Goal: Task Accomplishment & Management: Complete application form

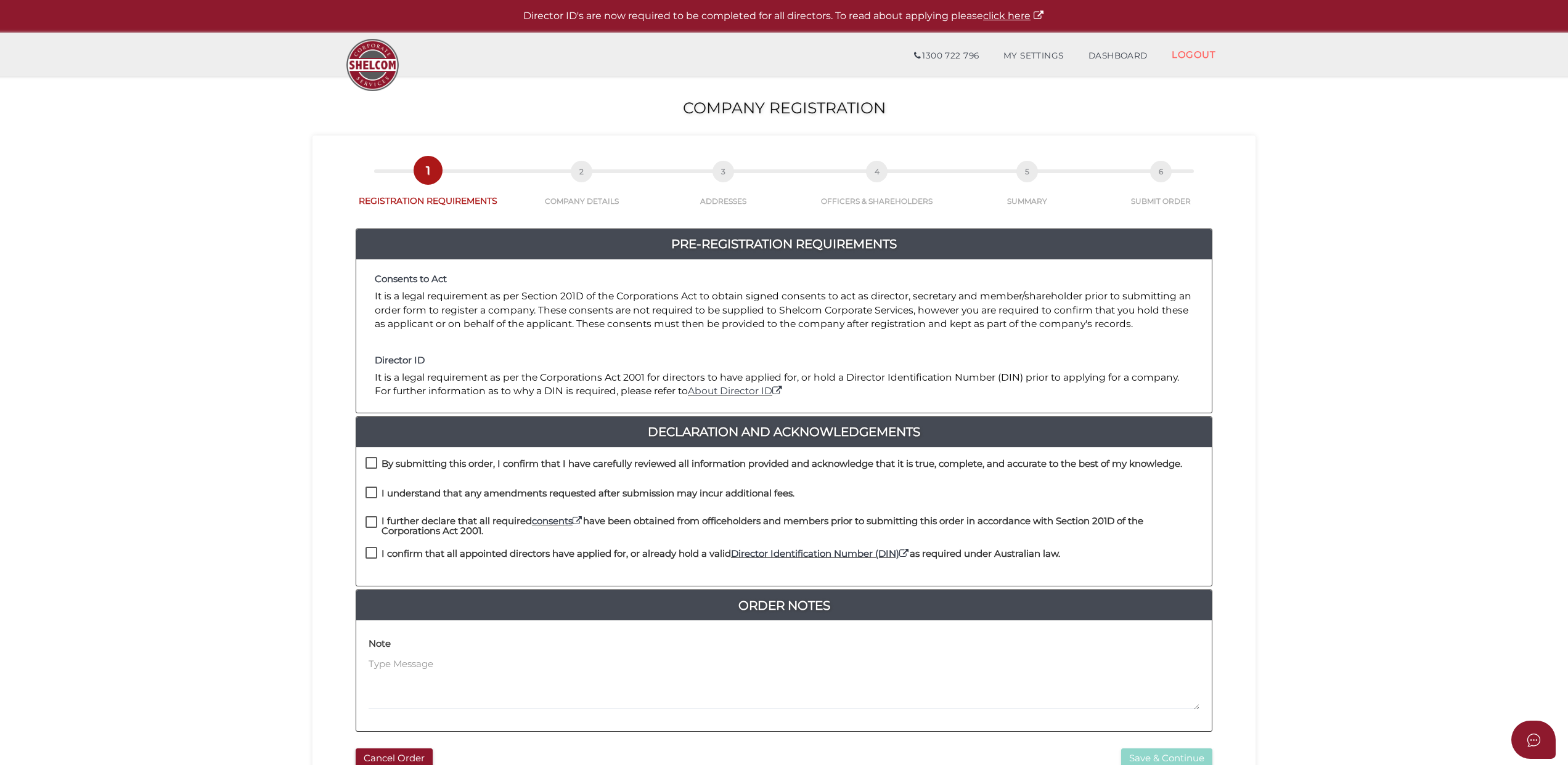
click at [369, 460] on label "By submitting this order, I confirm that I have carefully reviewed all informat…" at bounding box center [773, 467] width 817 height 16
checkbox input "true"
click at [373, 490] on label "I understand that any amendments requested after submission may incur additiona…" at bounding box center [580, 497] width 429 height 16
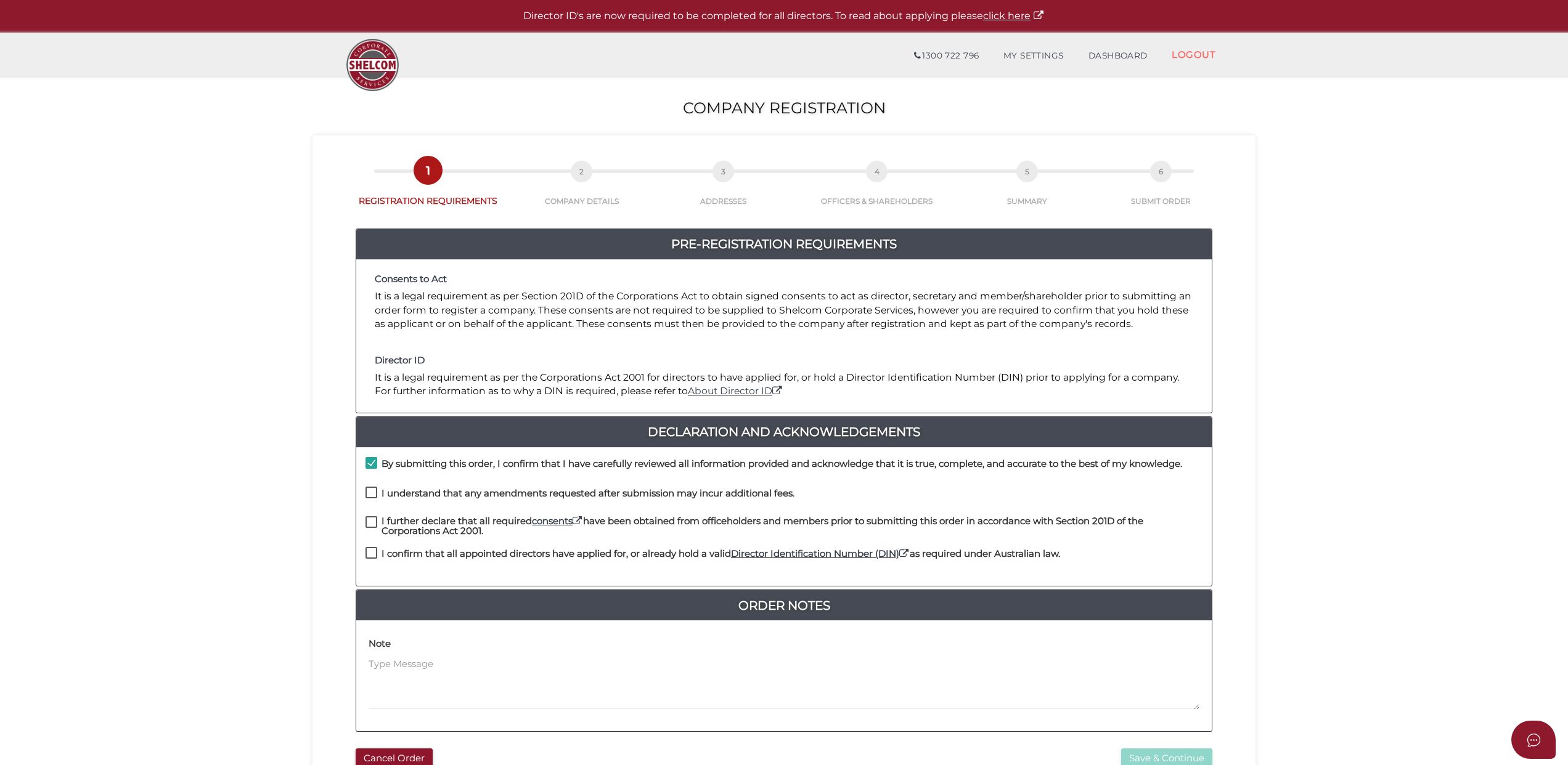
checkbox input "true"
click at [369, 518] on label "I further declare that all required consents have been obtained from officehold…" at bounding box center [784, 524] width 837 height 16
checkbox input "true"
click at [361, 551] on div "I confirm that all appointed directors have applied for, or already hold a vali…" at bounding box center [784, 562] width 855 height 30
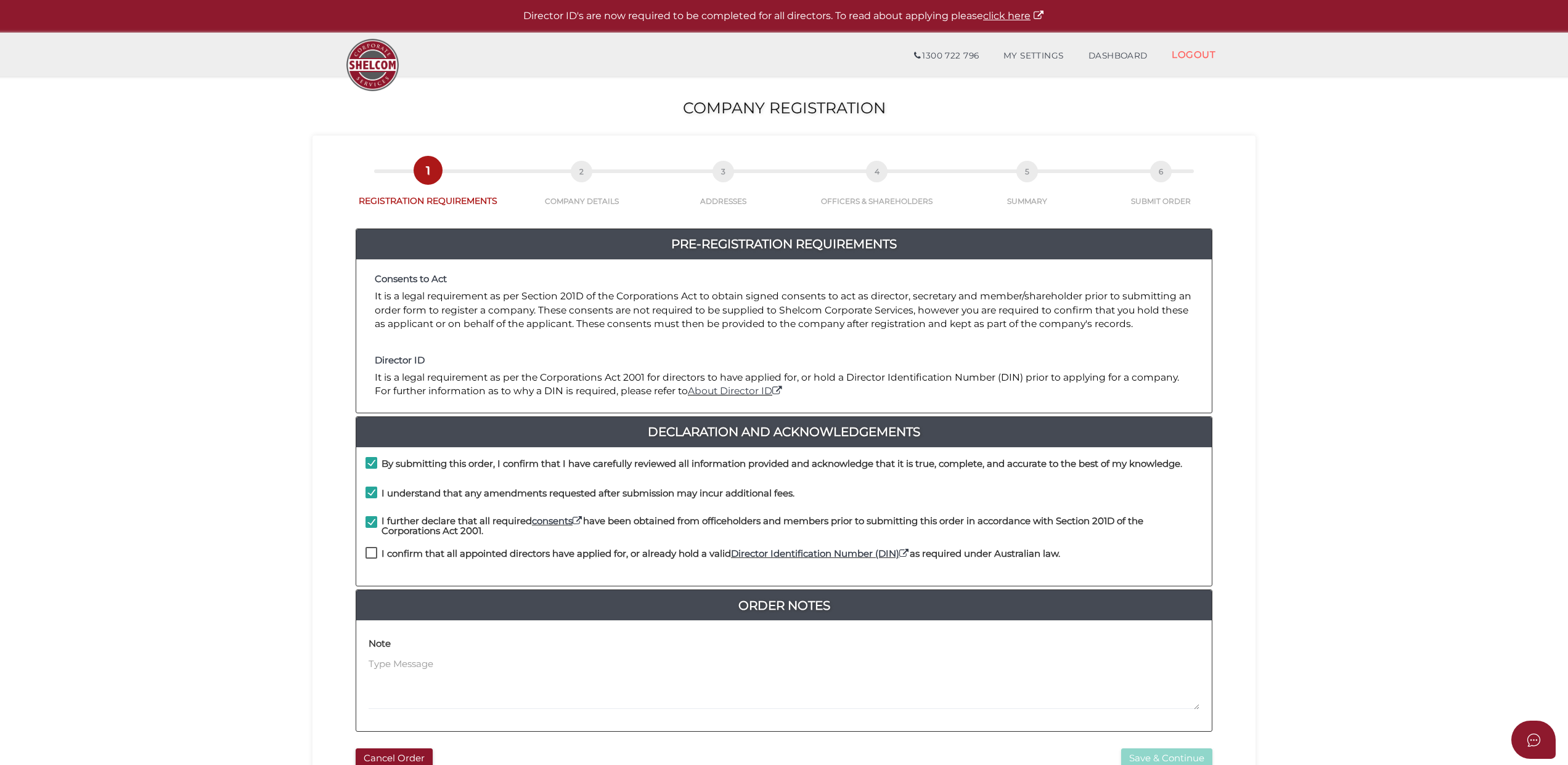
click at [370, 549] on label "I confirm that all appointed directors have applied for, or already hold a vali…" at bounding box center [713, 556] width 695 height 16
checkbox input "true"
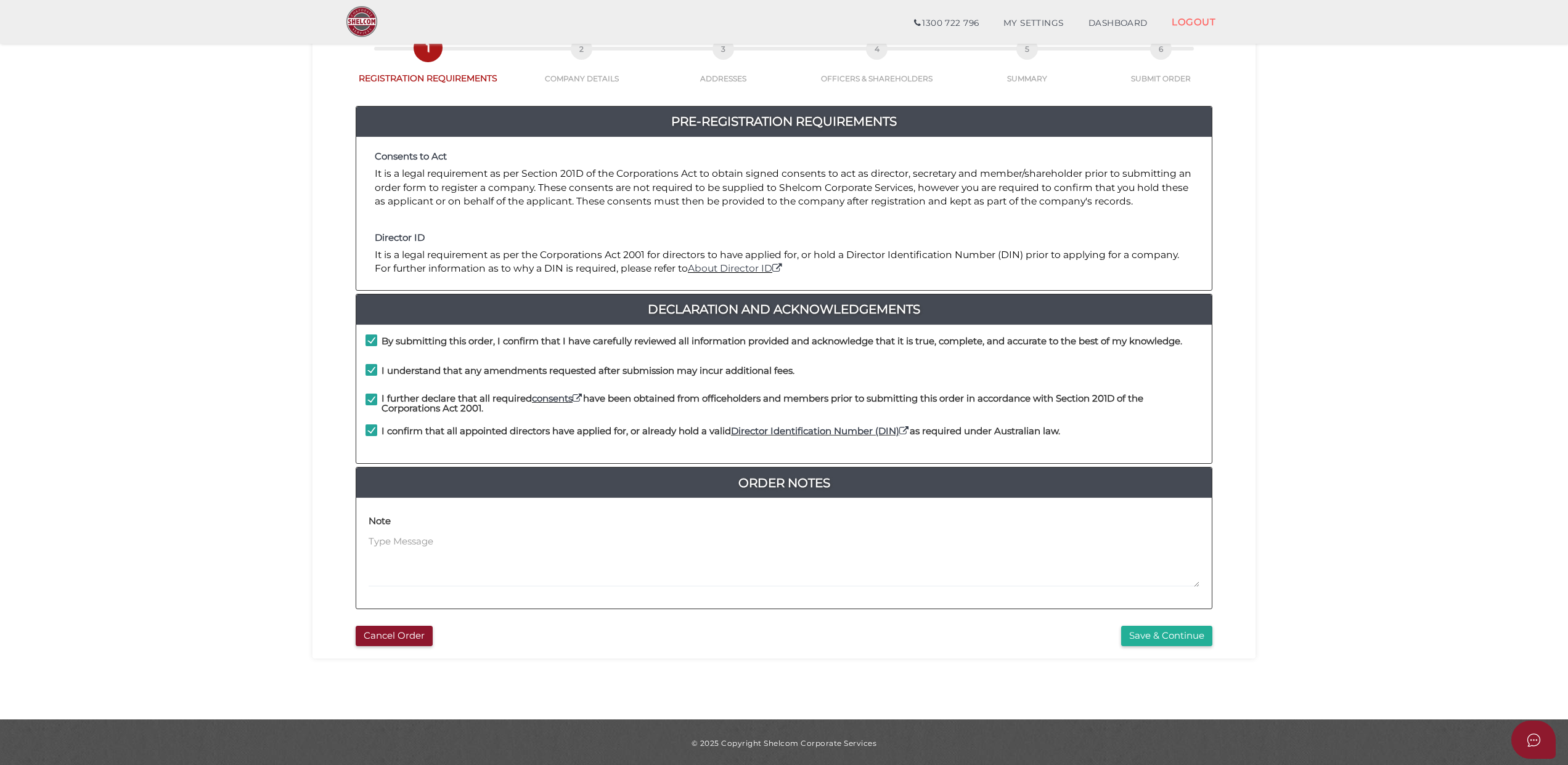
scroll to position [80, 0]
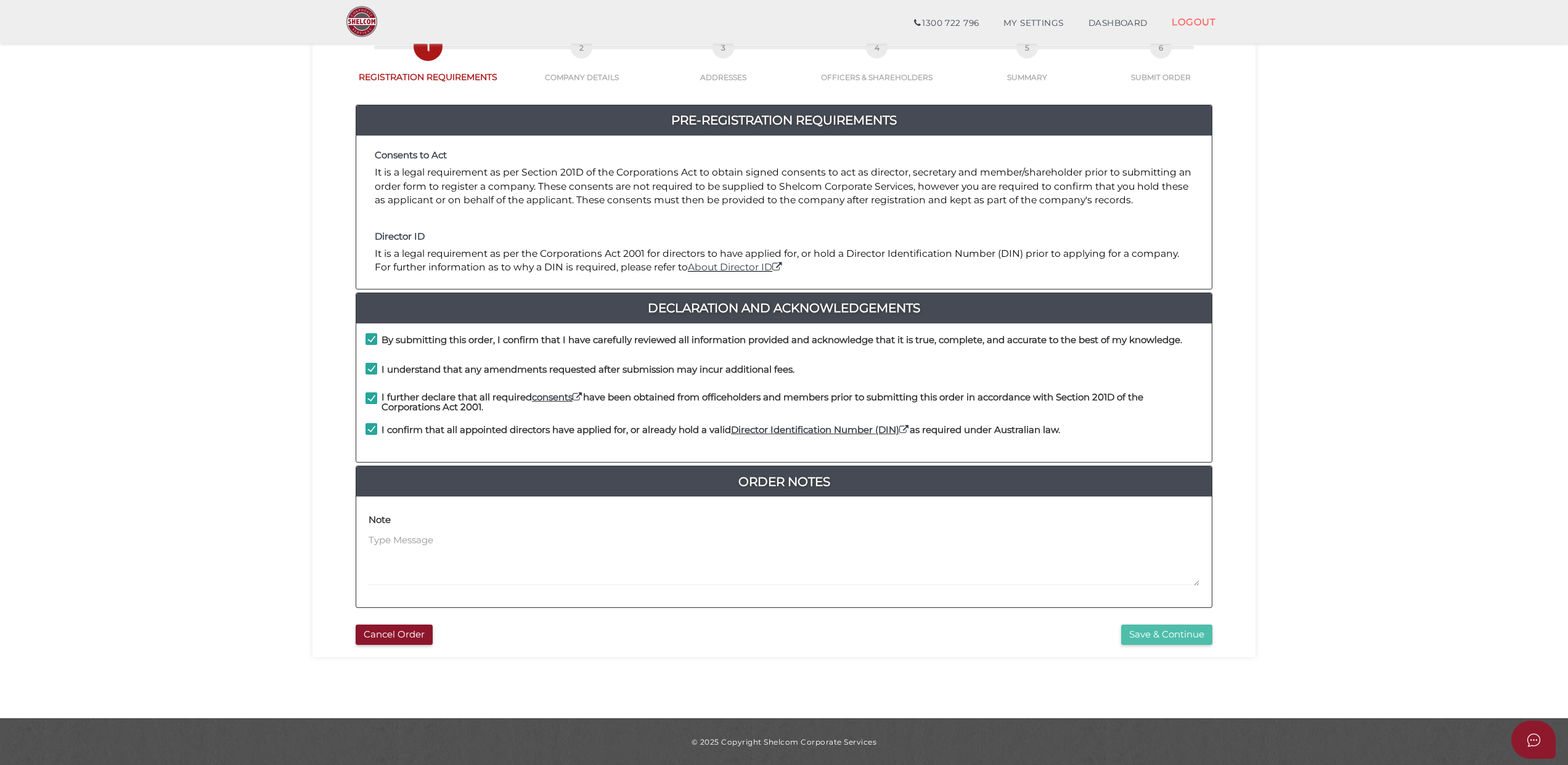
click at [1153, 636] on button "Save & Continue" at bounding box center [1167, 635] width 91 height 20
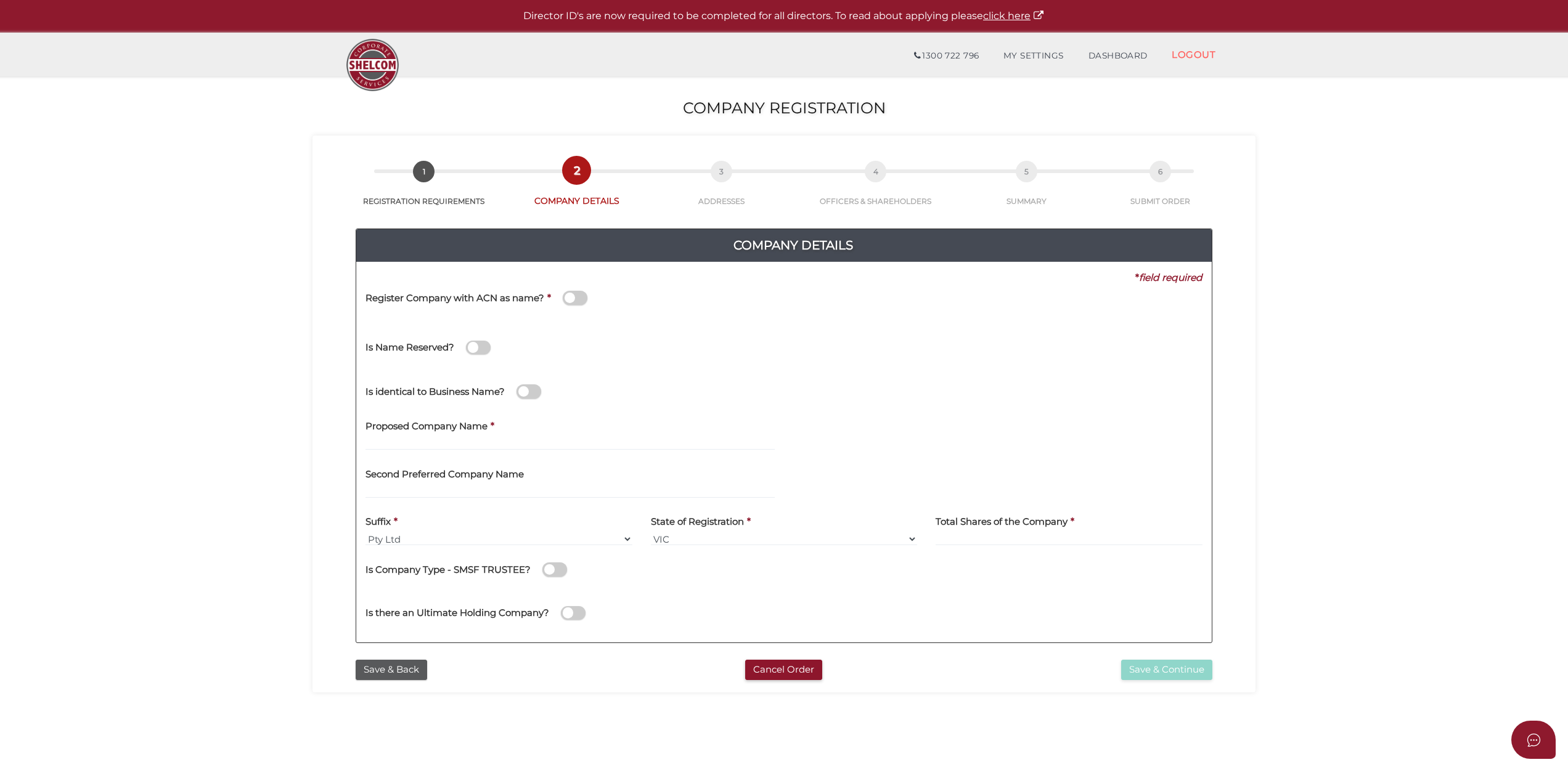
click at [530, 451] on div "Proposed Company Name *" at bounding box center [569, 436] width 428 height 48
click at [506, 446] on input "text" at bounding box center [570, 443] width 410 height 13
type input "Team Bean"
click at [907, 540] on select "VIC ACT NSW NT QLD TAS WA SA" at bounding box center [784, 538] width 267 height 13
click at [651, 532] on select "VIC ACT NSW NT QLD TAS WA SA" at bounding box center [784, 538] width 267 height 13
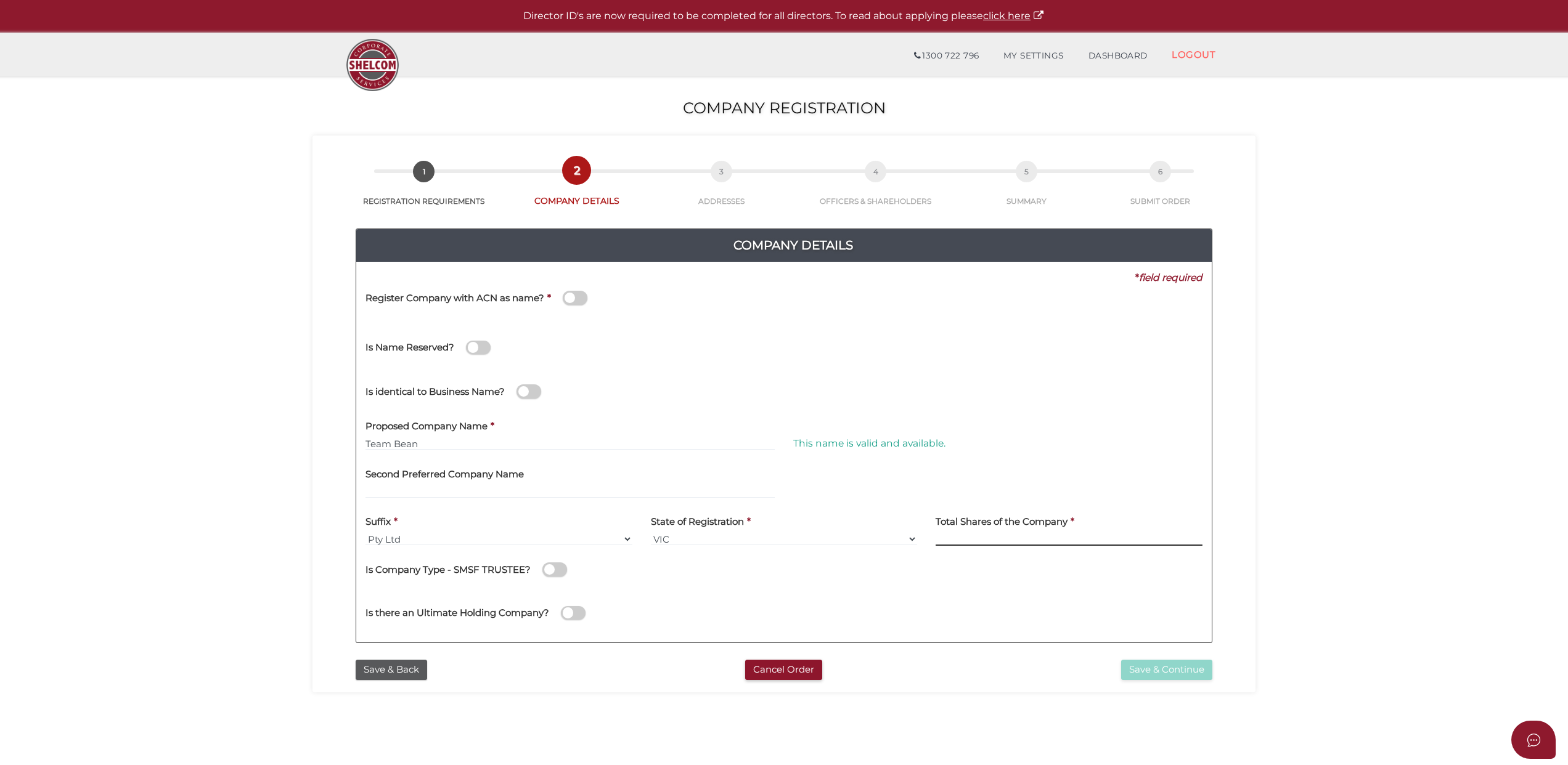
click at [969, 538] on input at bounding box center [1069, 538] width 267 height 13
type input "12"
click at [1144, 666] on button "Save & Continue" at bounding box center [1167, 670] width 91 height 20
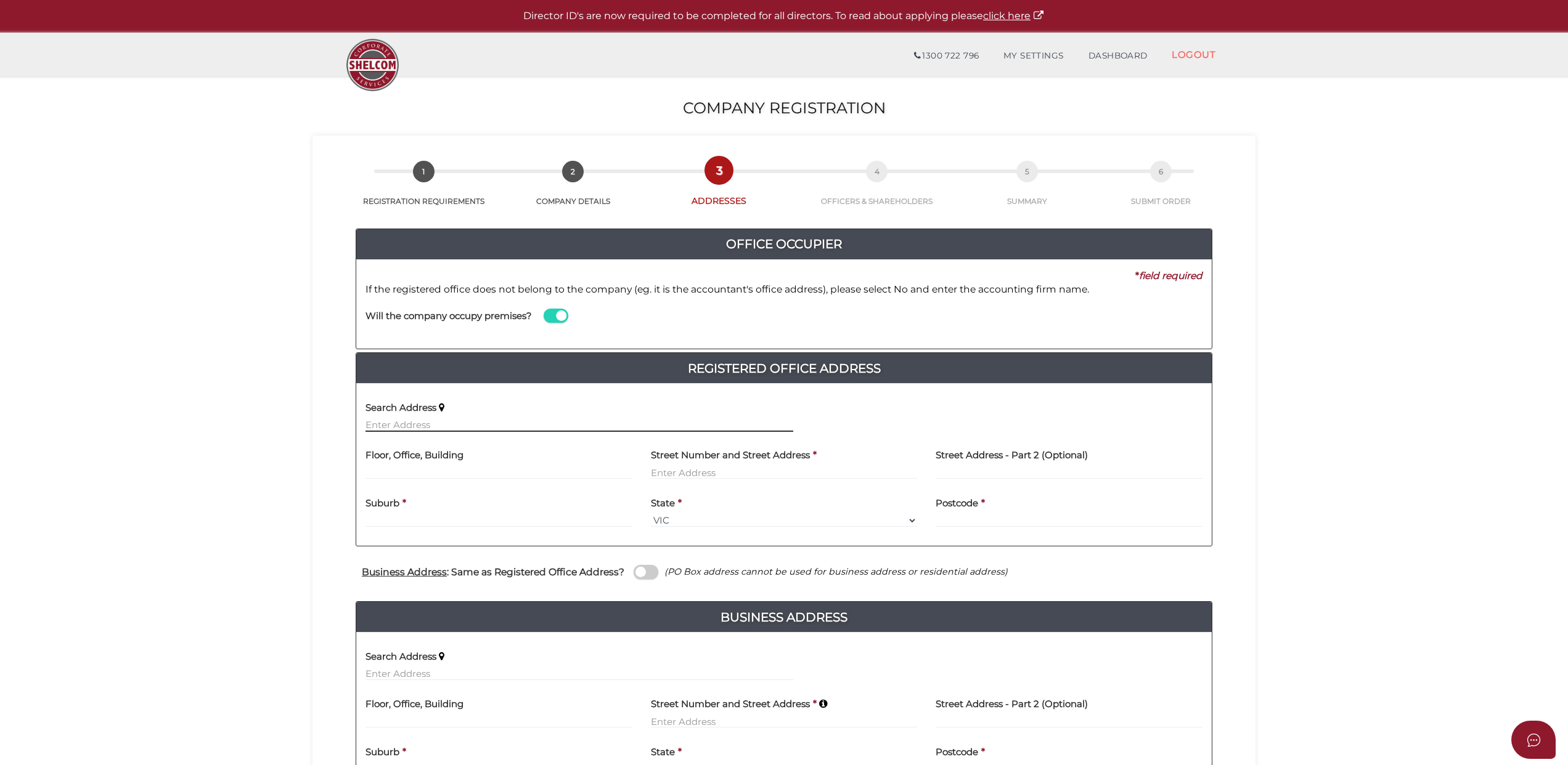
click at [379, 423] on input "text" at bounding box center [579, 424] width 428 height 13
type input "unit 1/581 Inkerman Road, Caulfield North VIC, Australia"
type input "unit 1"
type input "581 Inkerman Road"
type input "Caulfield North"
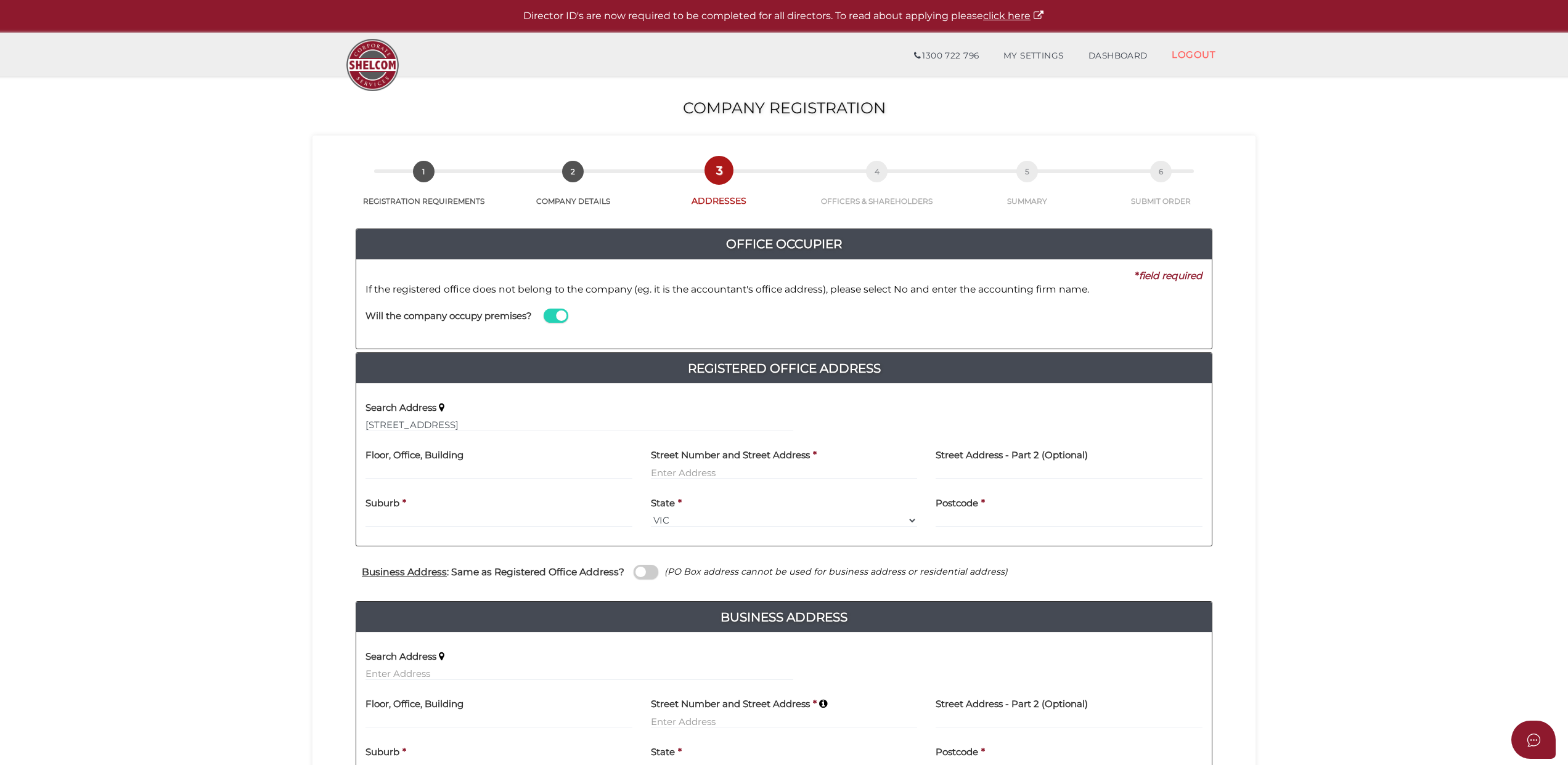
select select "VIC"
type input "3161"
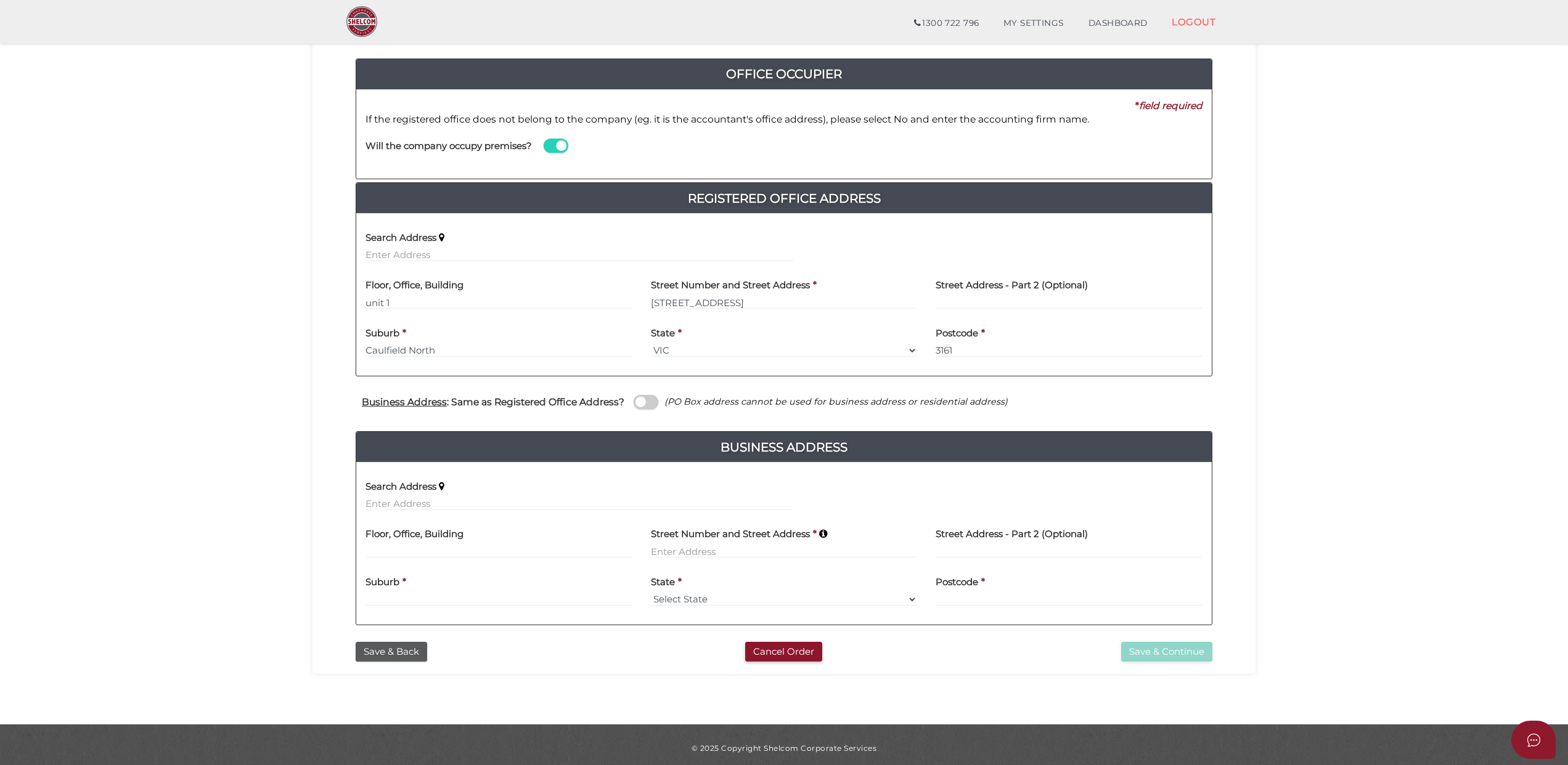
scroll to position [135, 0]
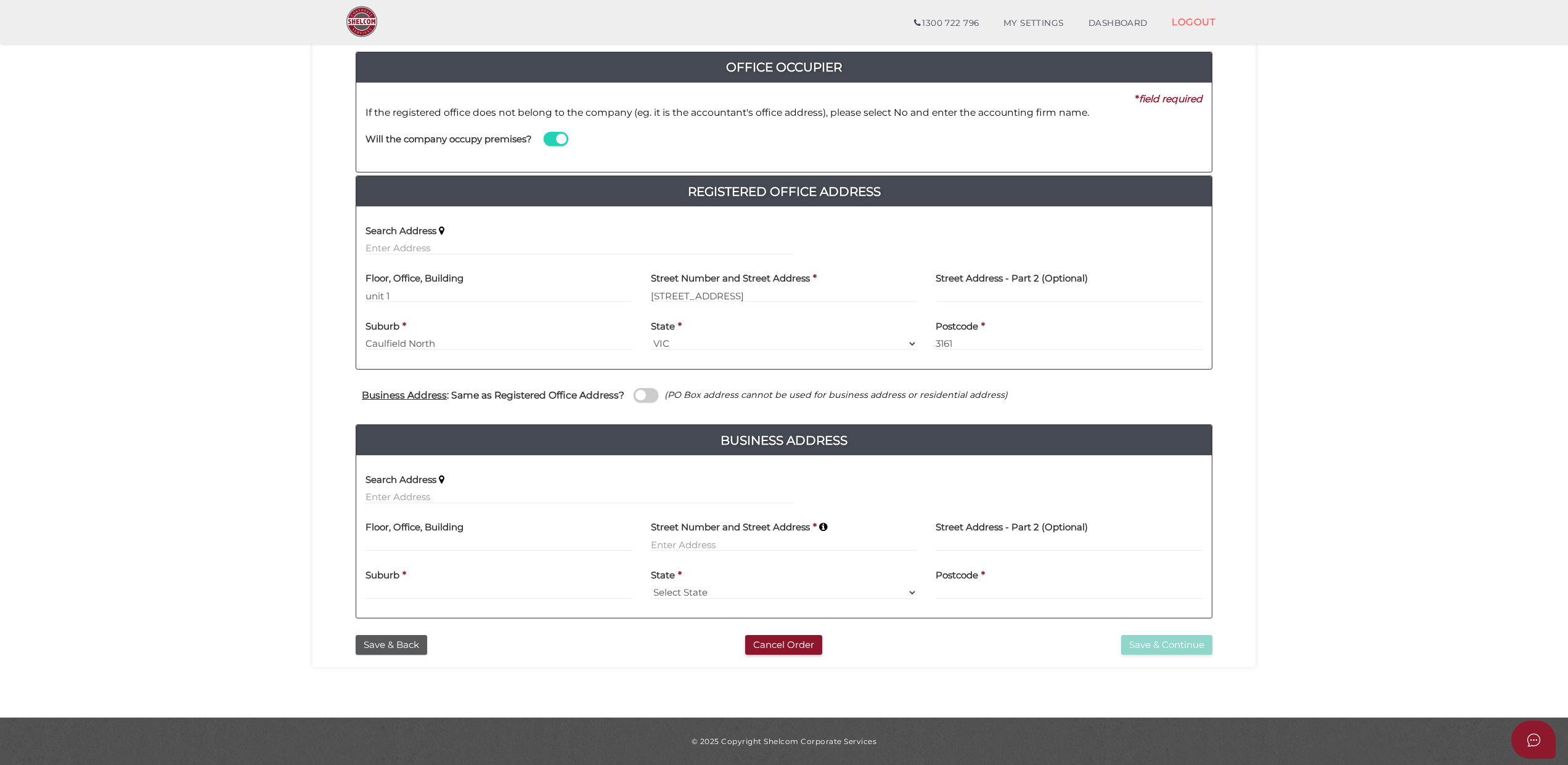
click at [637, 393] on span at bounding box center [646, 395] width 24 height 14
click at [0, 0] on input "checkbox" at bounding box center [0, 0] width 0 height 0
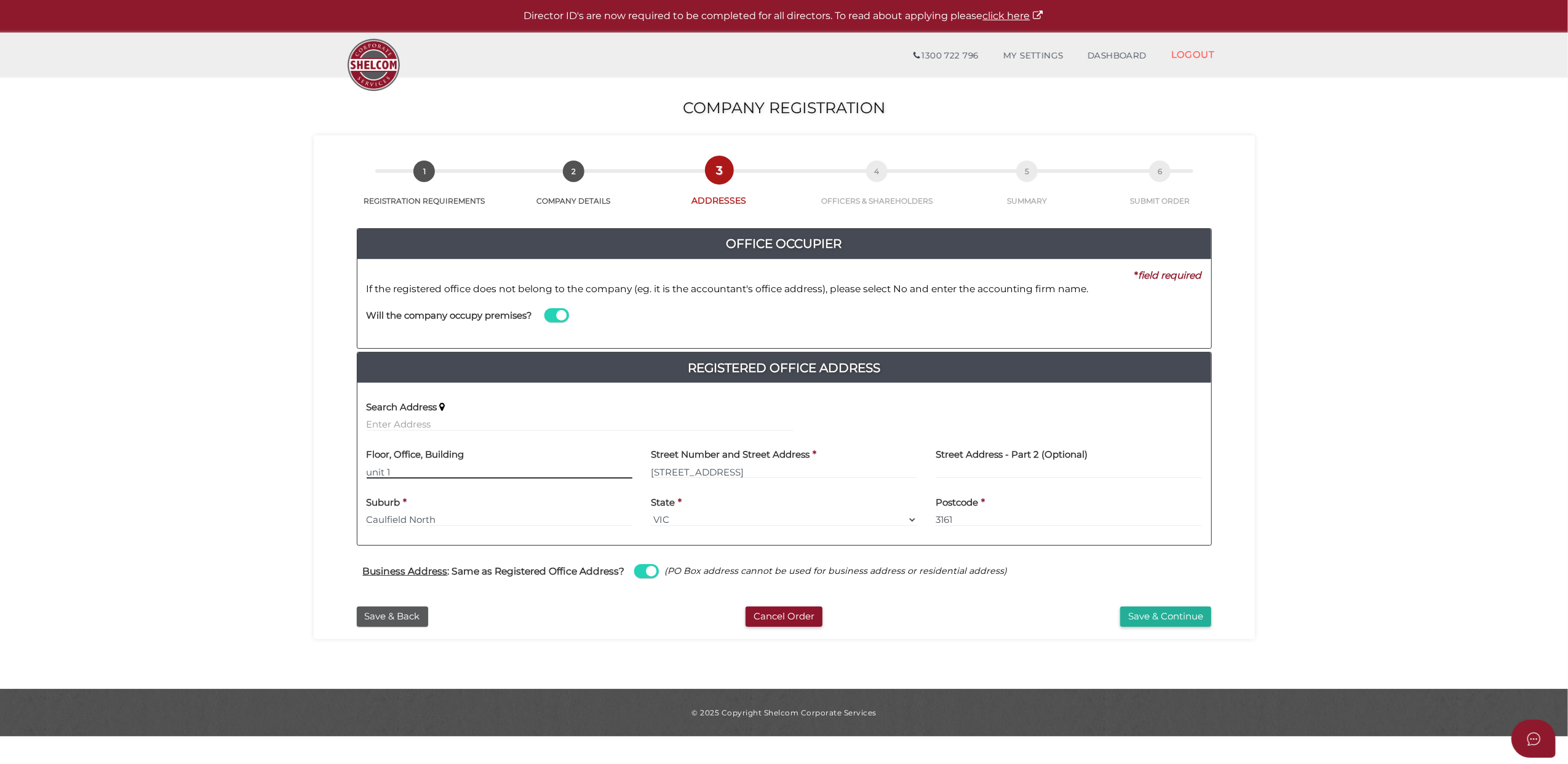
click at [373, 474] on input "unit 1" at bounding box center [499, 472] width 266 height 13
type input "Unit 1"
click at [384, 619] on button "Save & Back" at bounding box center [392, 617] width 72 height 20
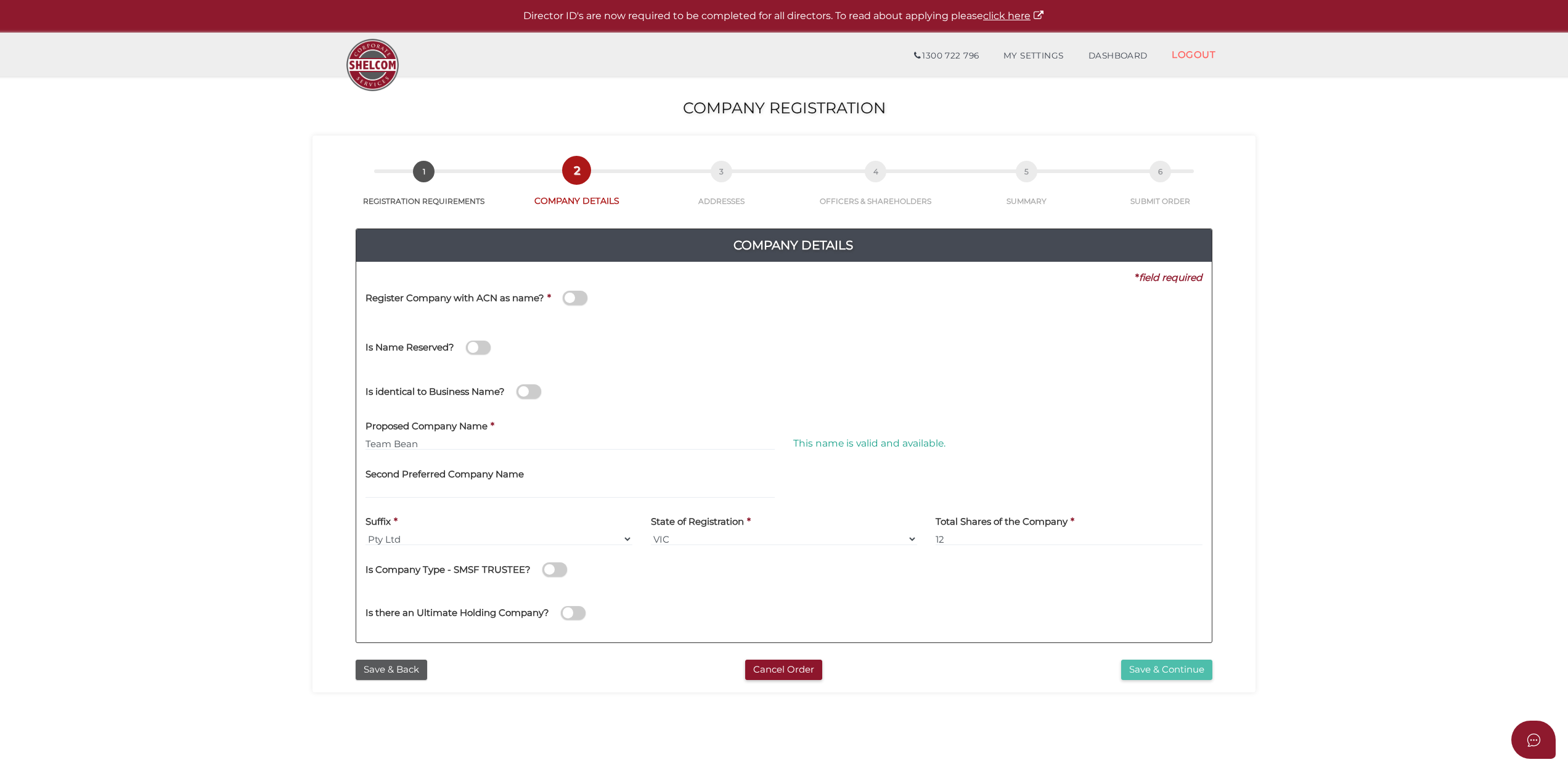
click at [1143, 667] on button "Save & Continue" at bounding box center [1167, 670] width 91 height 20
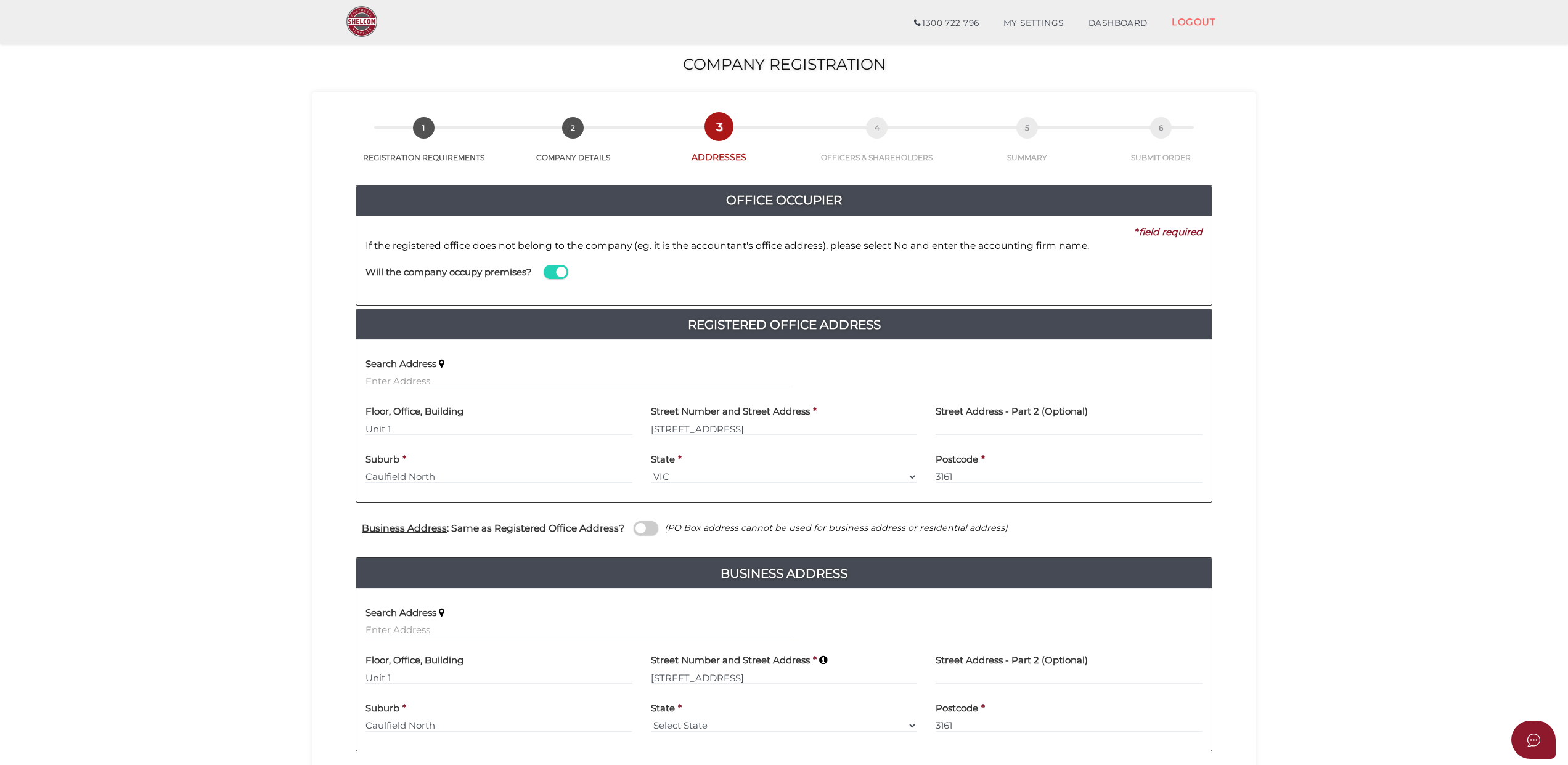
scroll to position [82, 0]
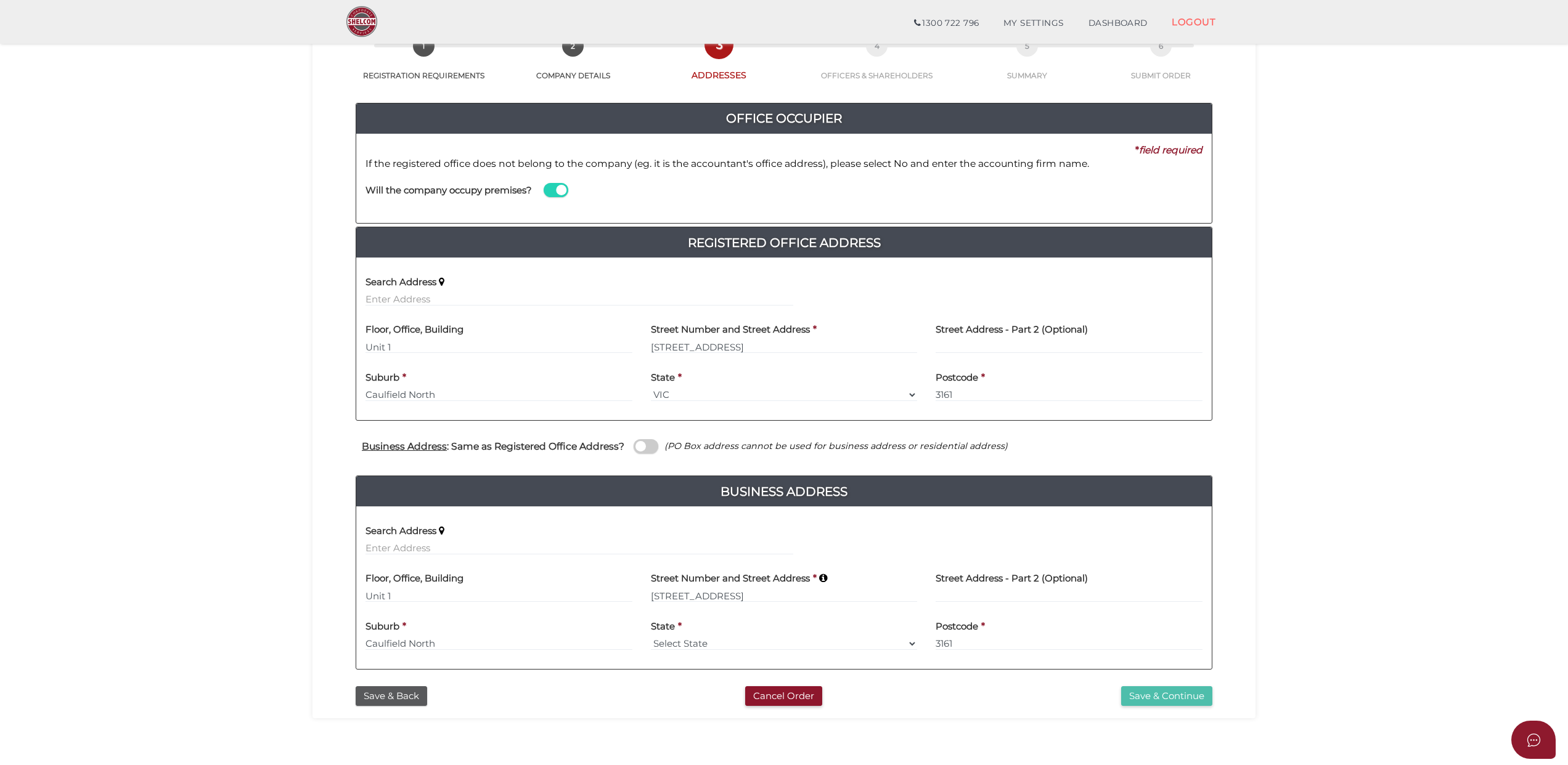
click at [1144, 699] on button "Save & Continue" at bounding box center [1167, 697] width 91 height 20
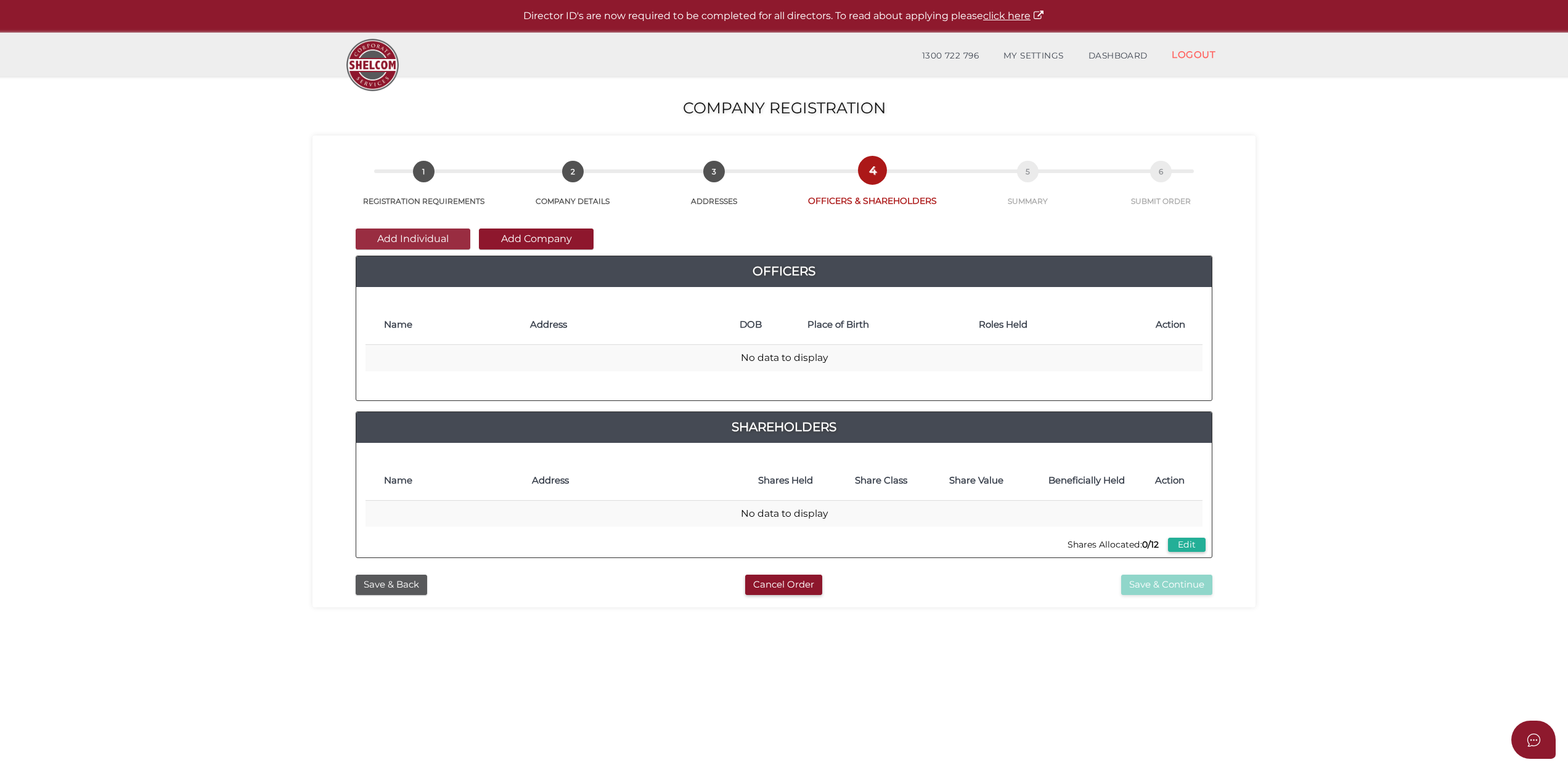
click at [405, 239] on button "Add Individual" at bounding box center [413, 238] width 115 height 21
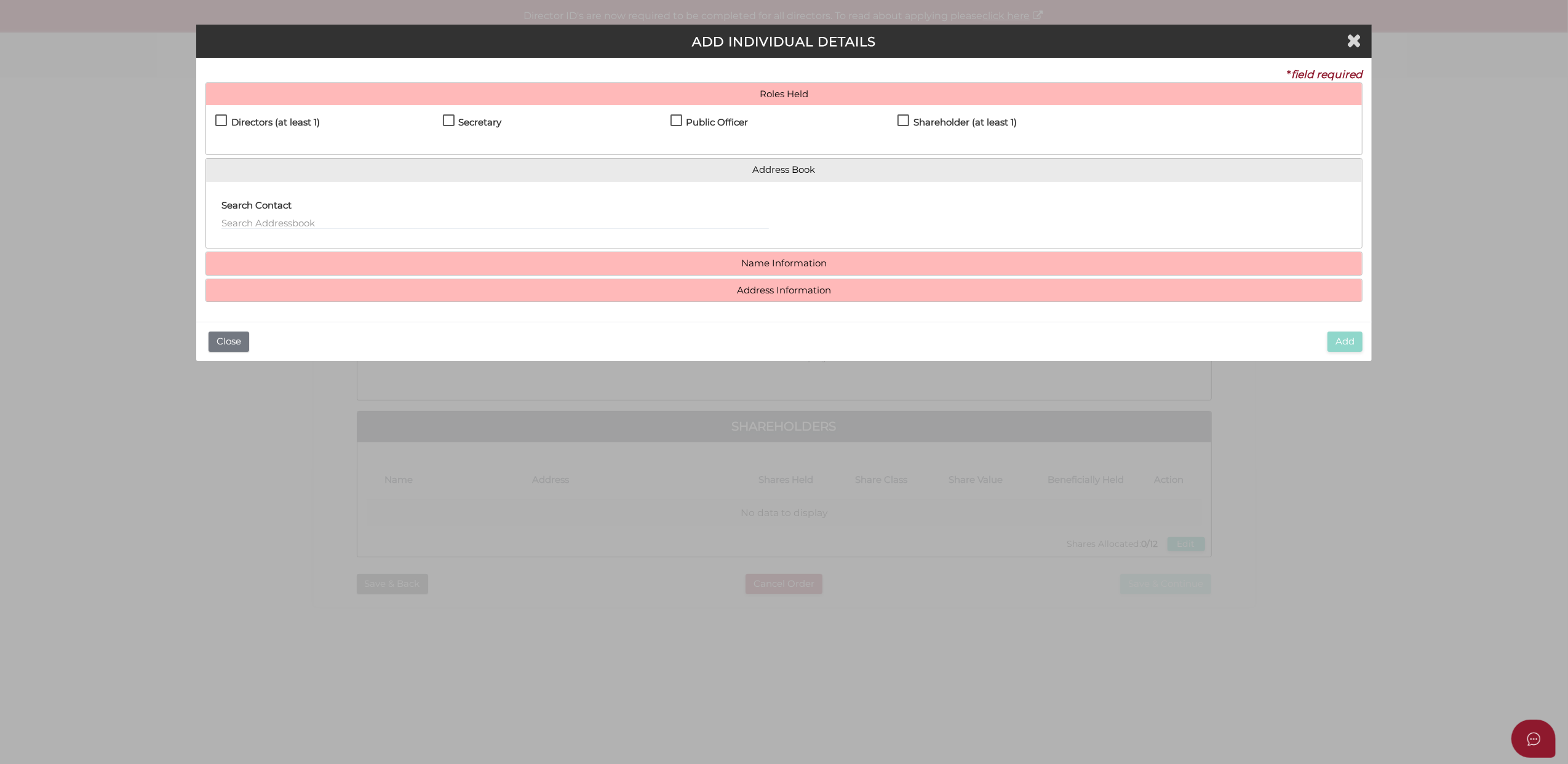
click at [218, 119] on label "Directors (at least 1)" at bounding box center [267, 125] width 105 height 16
checkbox input "true"
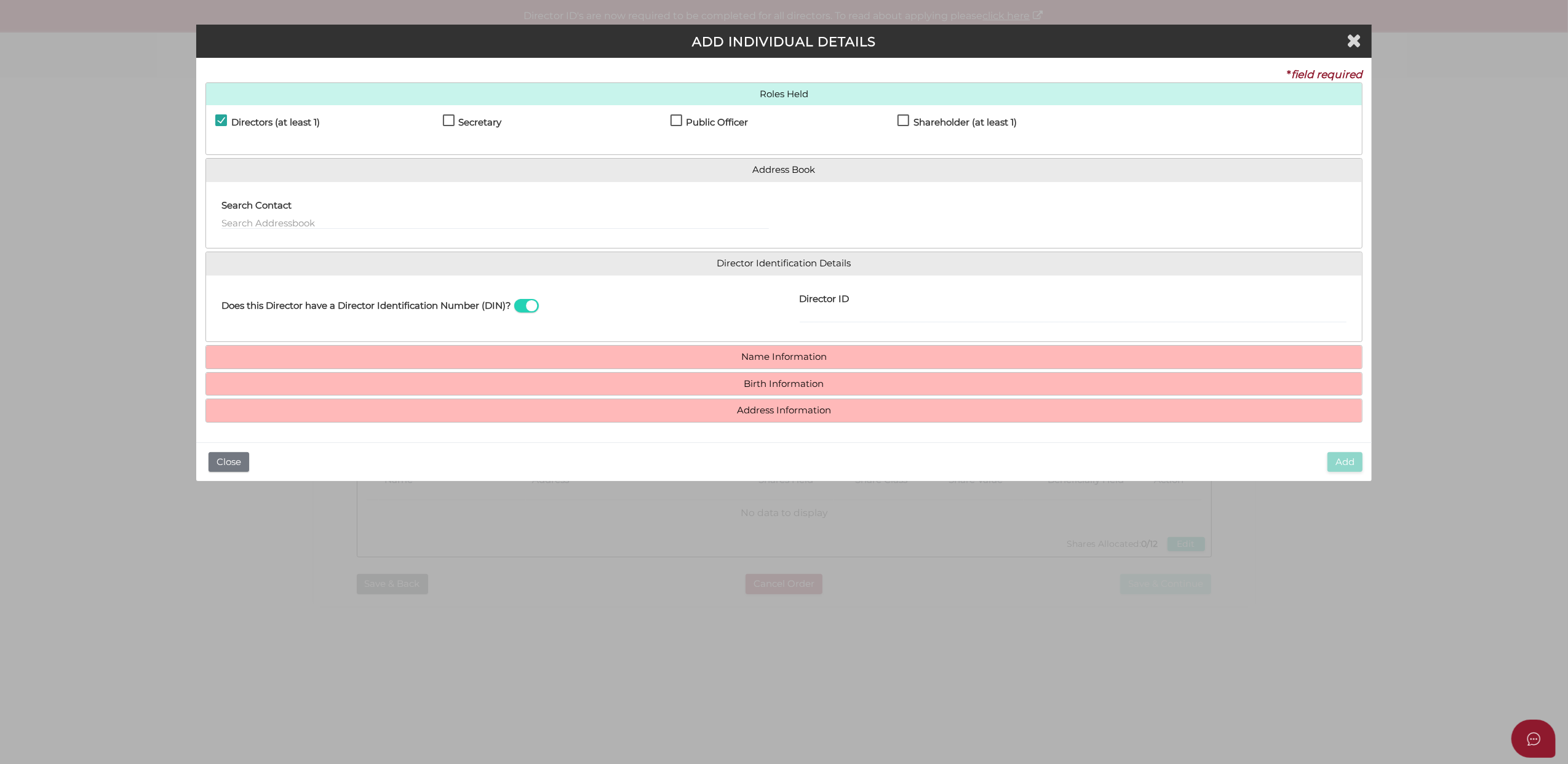
click at [448, 117] on label "Secretary" at bounding box center [472, 125] width 59 height 16
checkbox input "true"
click at [674, 117] on label "Public Officer" at bounding box center [709, 125] width 78 height 16
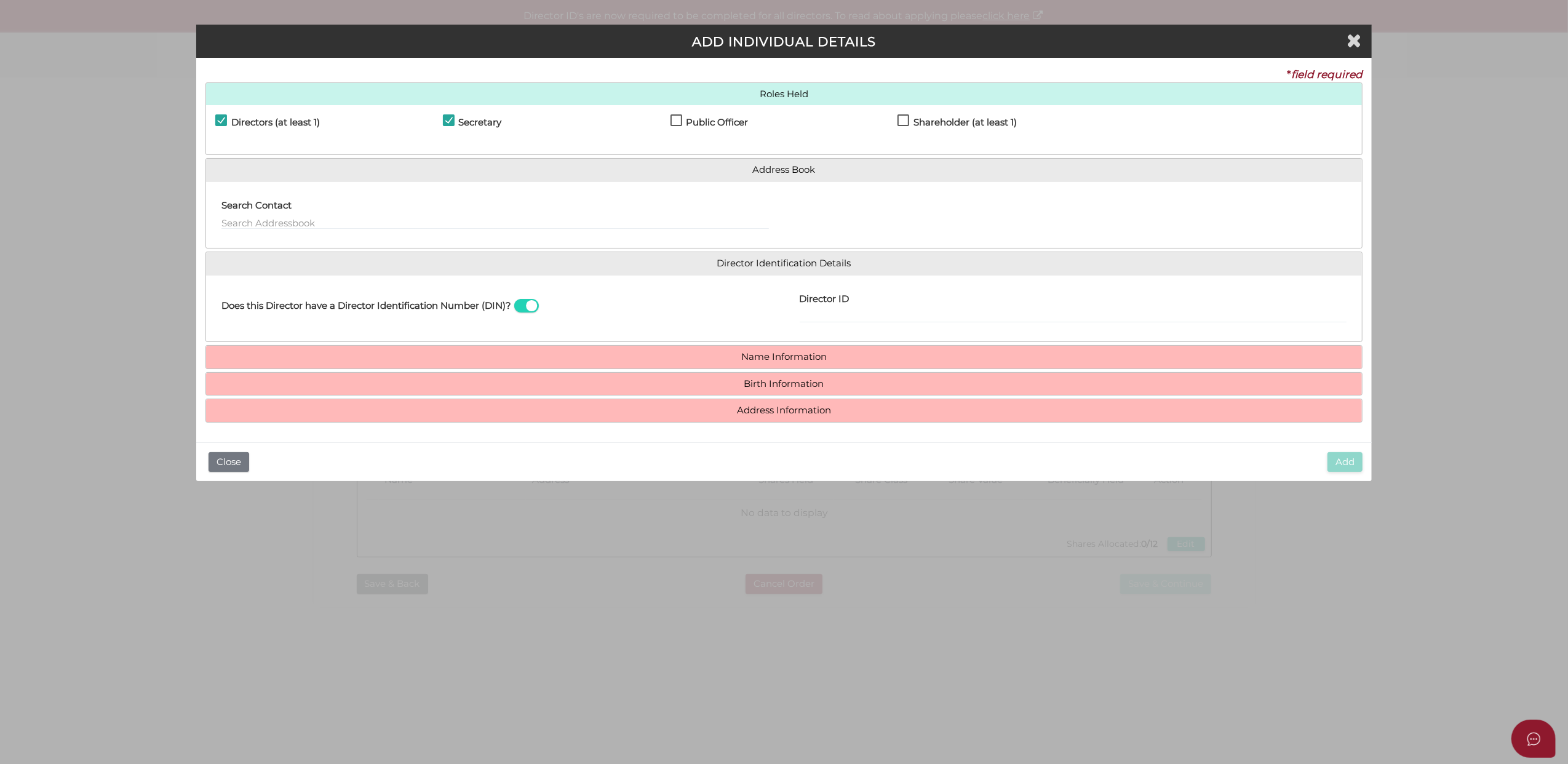
checkbox input "true"
click at [905, 118] on label "Shareholder (at least 1)" at bounding box center [957, 125] width 119 height 16
checkbox input "true"
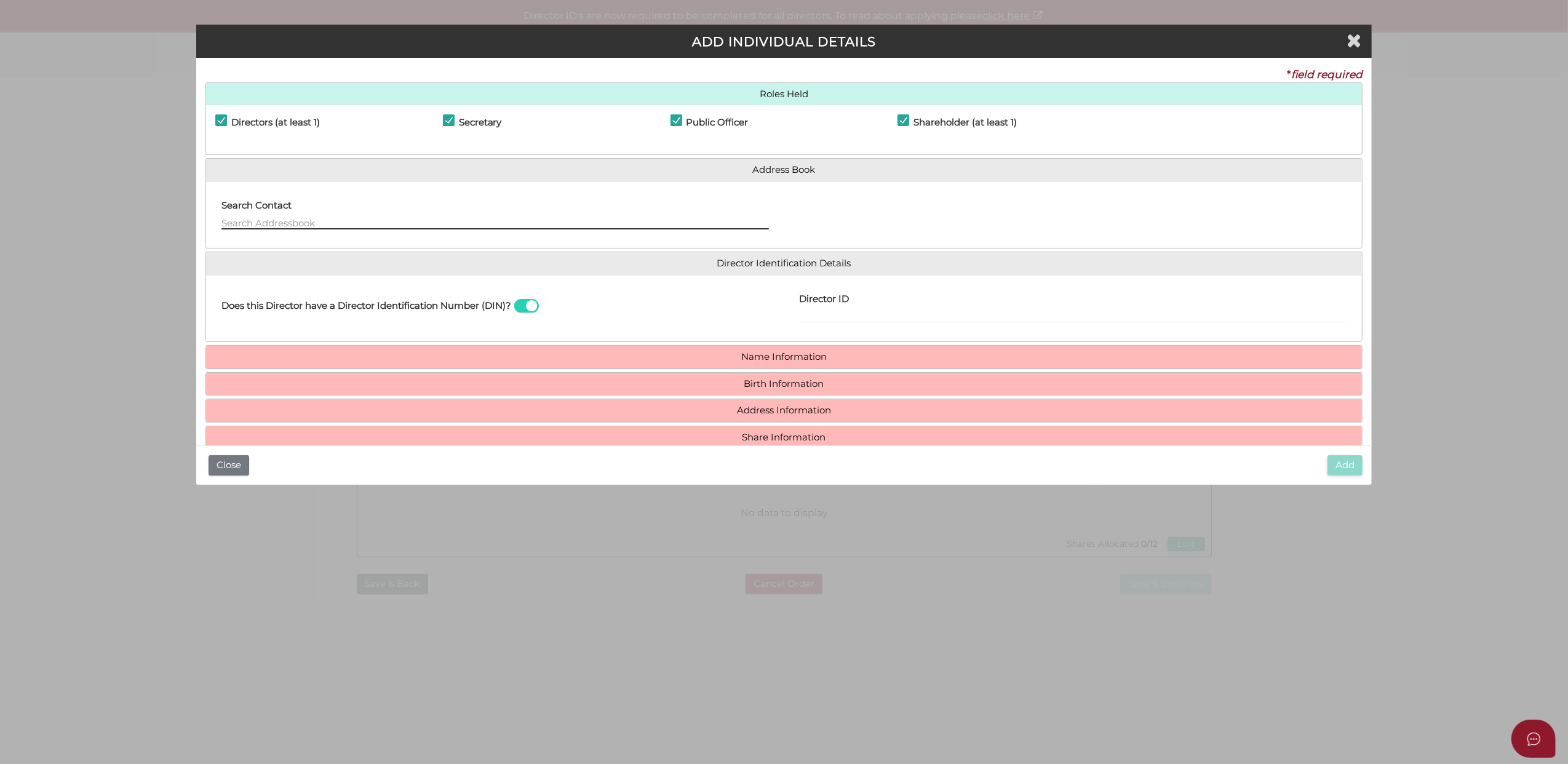
click at [237, 219] on input "text" at bounding box center [495, 222] width 548 height 13
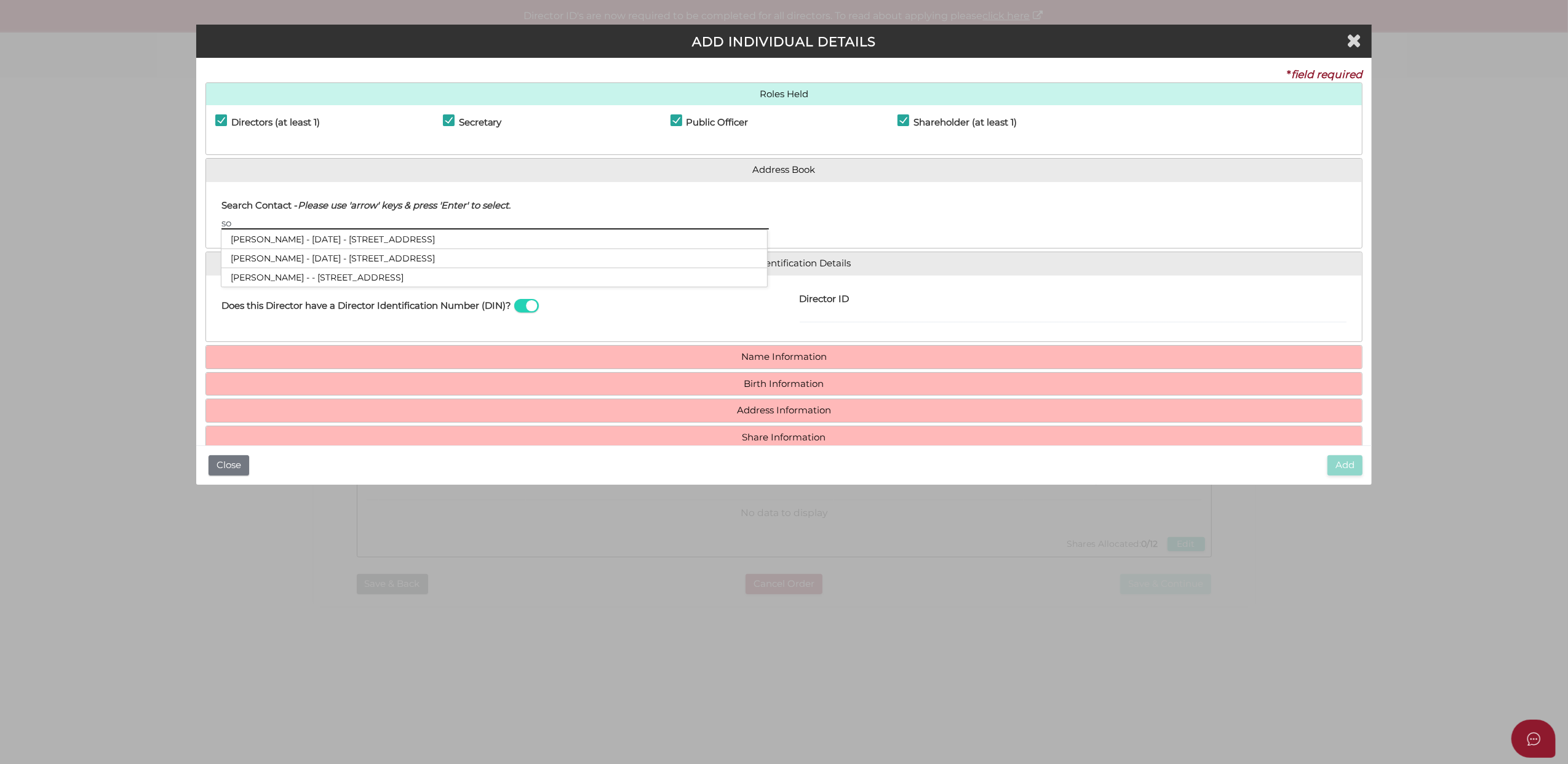
type input "s"
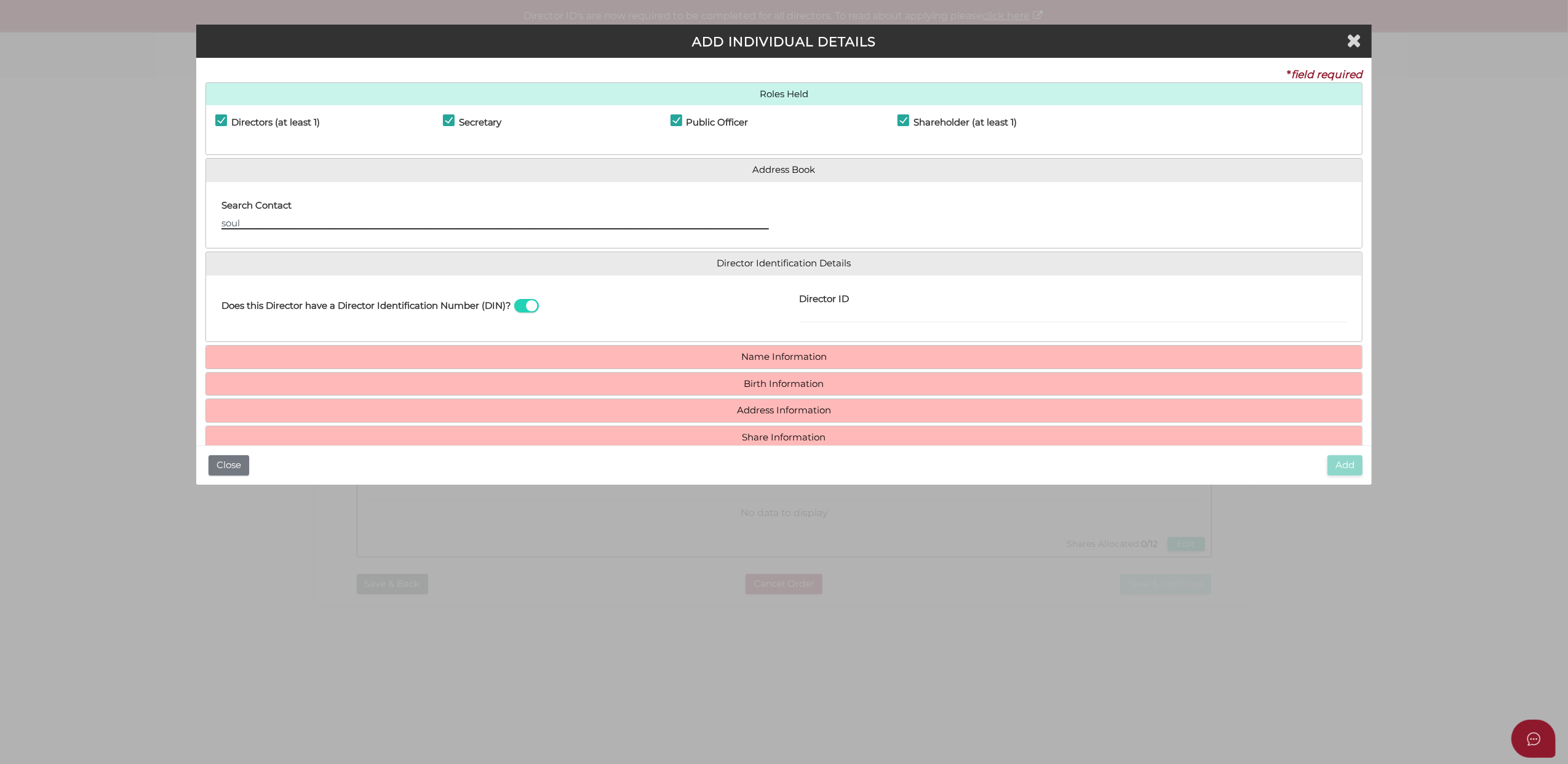
click at [257, 219] on input "soul" at bounding box center [495, 222] width 548 height 13
drag, startPoint x: 244, startPoint y: 220, endPoint x: 211, endPoint y: 220, distance: 33.0
click at [211, 220] on div "Search Contact - Please use 'arrow' keys & press 'Enter' to select. soul" at bounding box center [495, 215] width 578 height 48
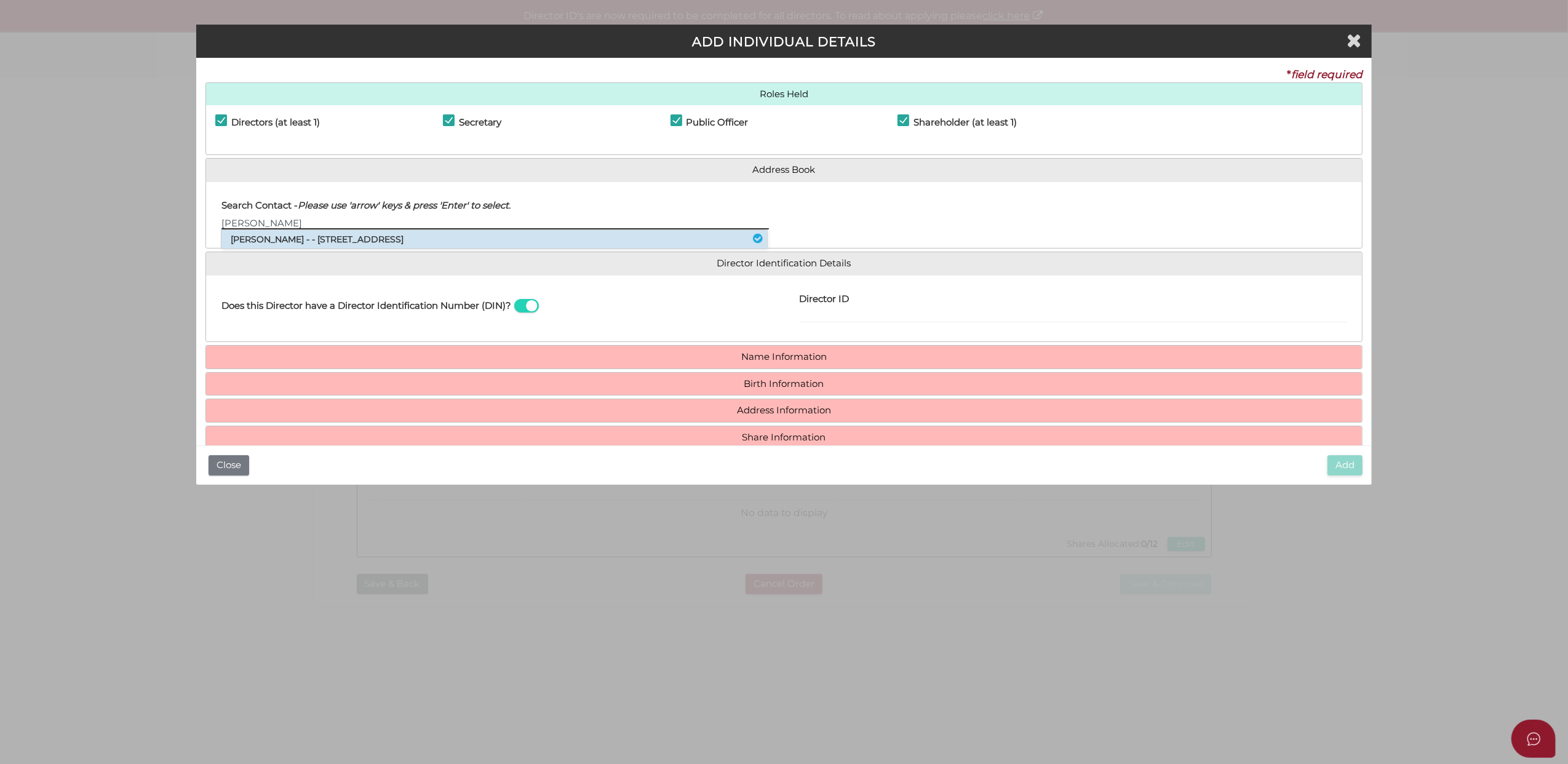
type input "Saul"
click at [239, 232] on li "Saul Goldman - - 543 Inkerman Road, Caulfield North, VIC, 3161" at bounding box center [494, 239] width 545 height 18
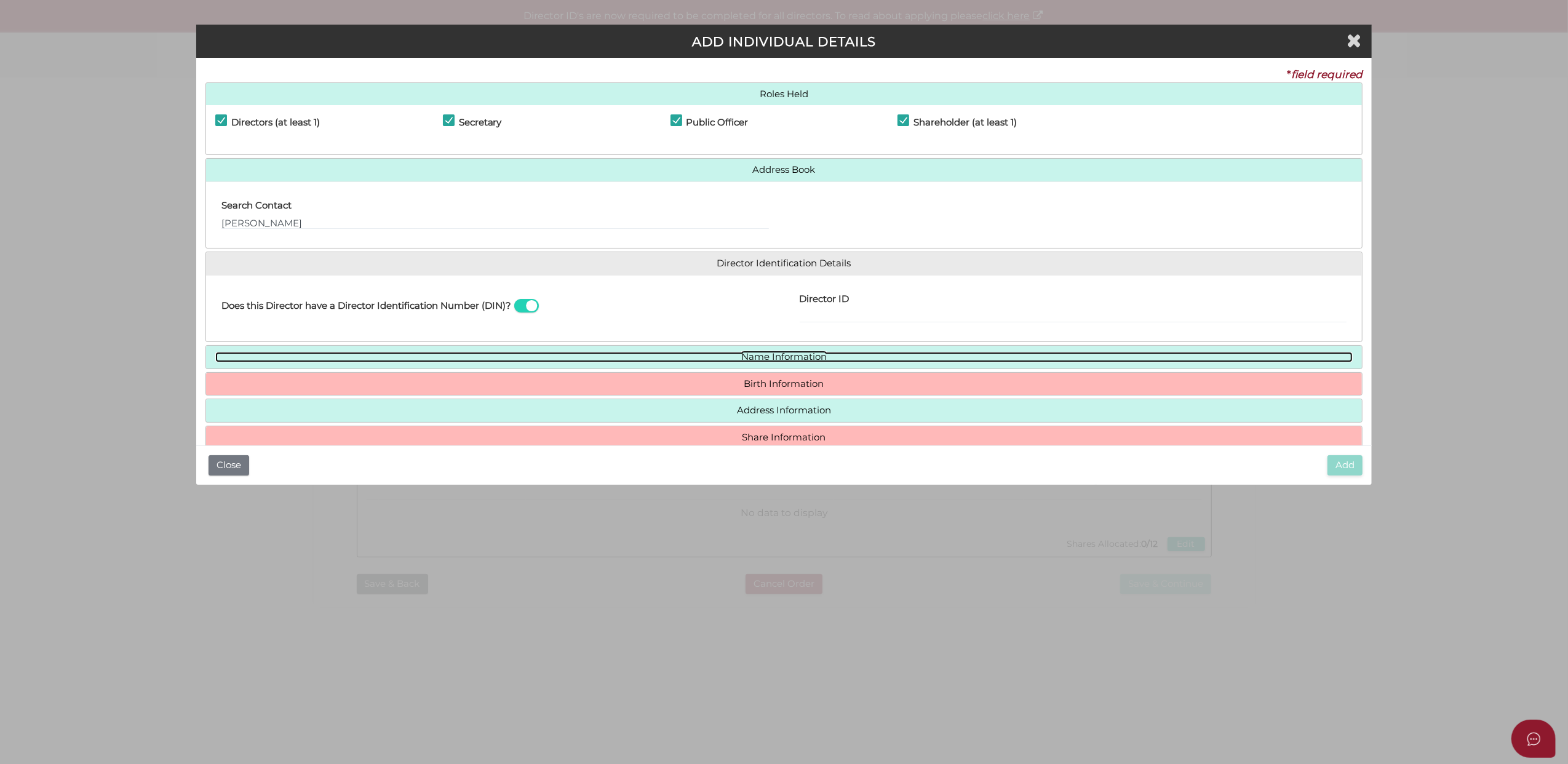
click at [751, 358] on link "Name Information" at bounding box center [784, 357] width 1138 height 10
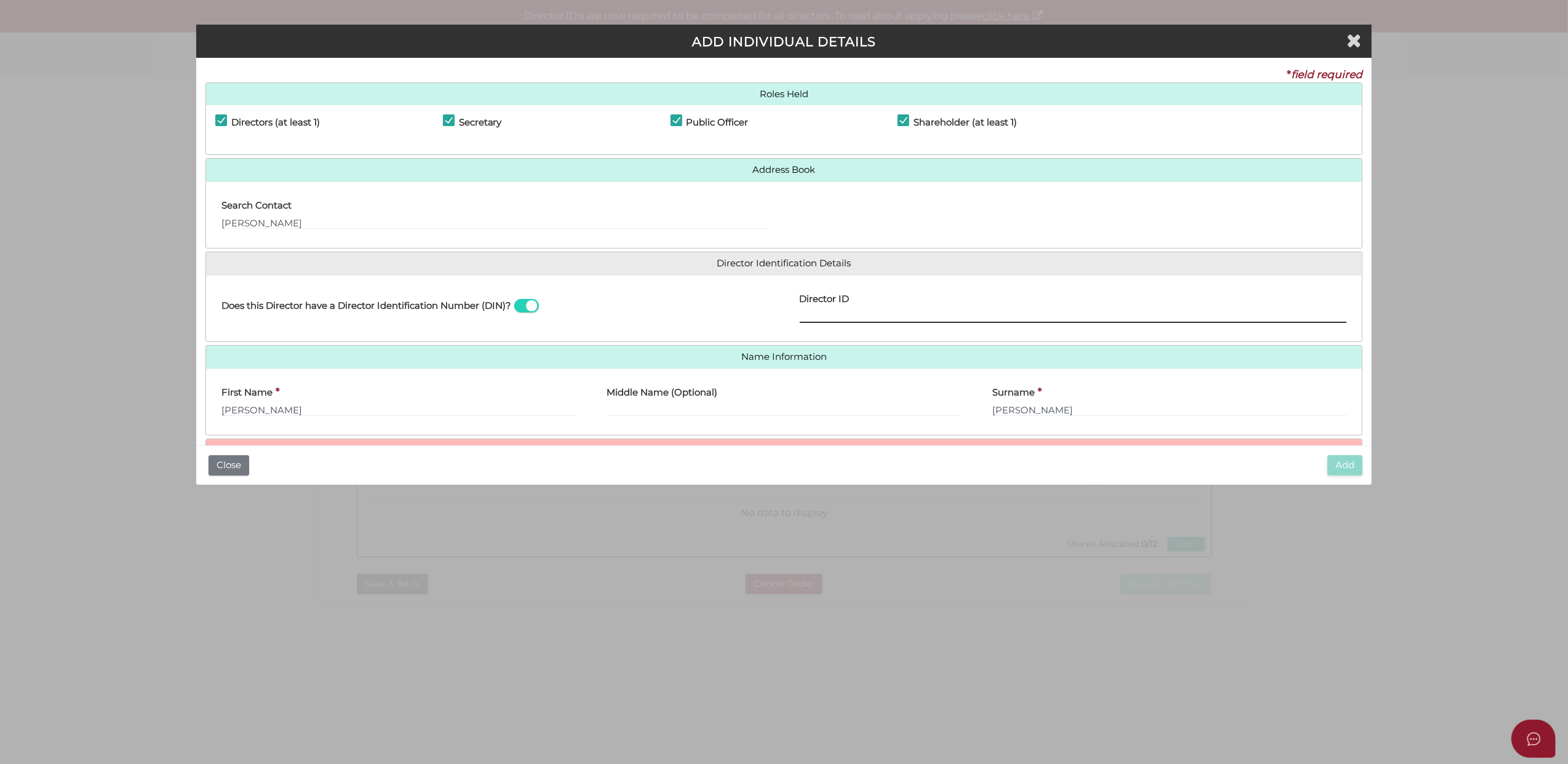
click at [849, 316] on input "Director ID" at bounding box center [1073, 316] width 548 height 13
click at [849, 314] on input "Director ID" at bounding box center [1073, 316] width 548 height 13
type input "036455610741089"
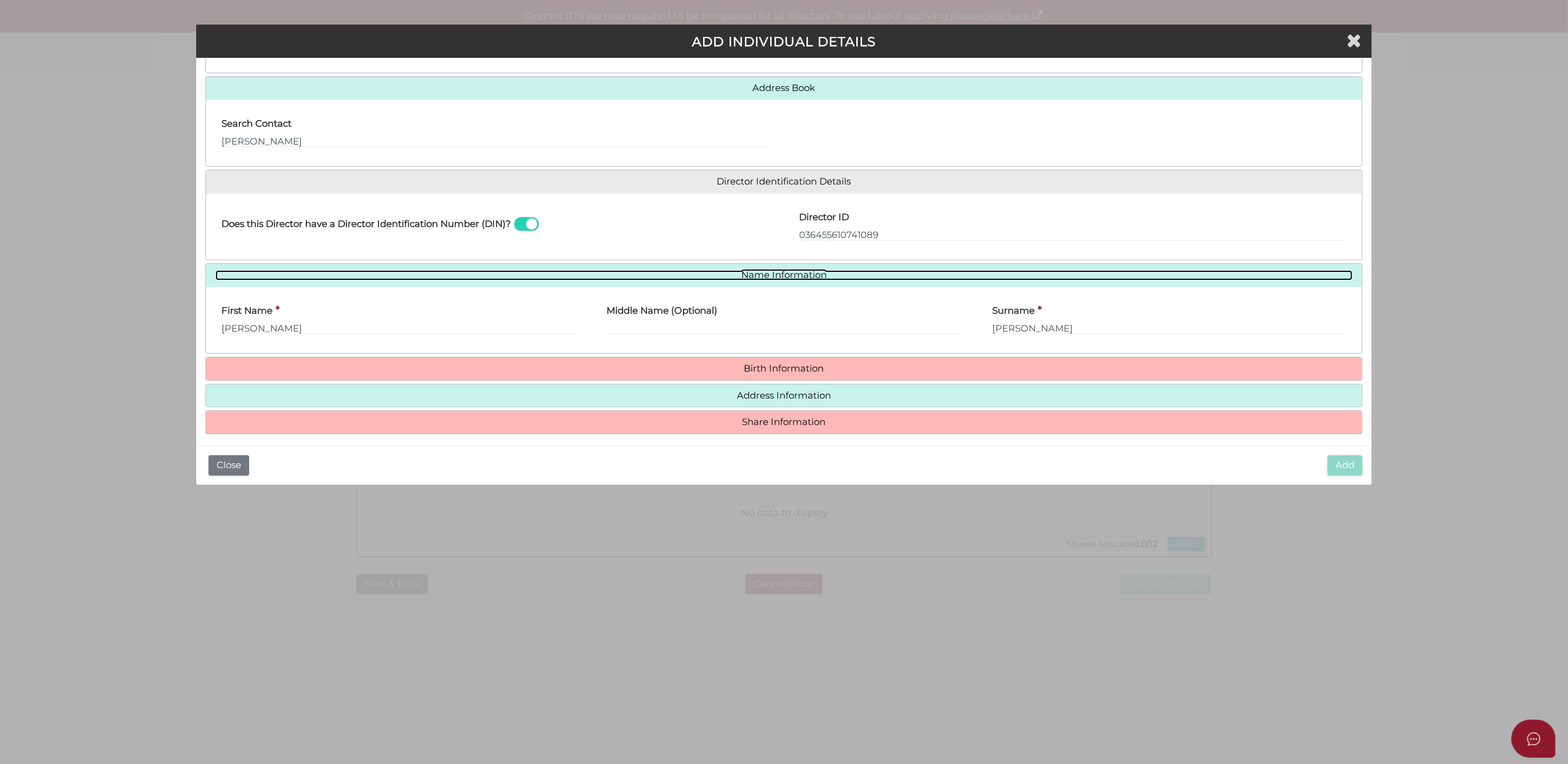
scroll to position [92, 0]
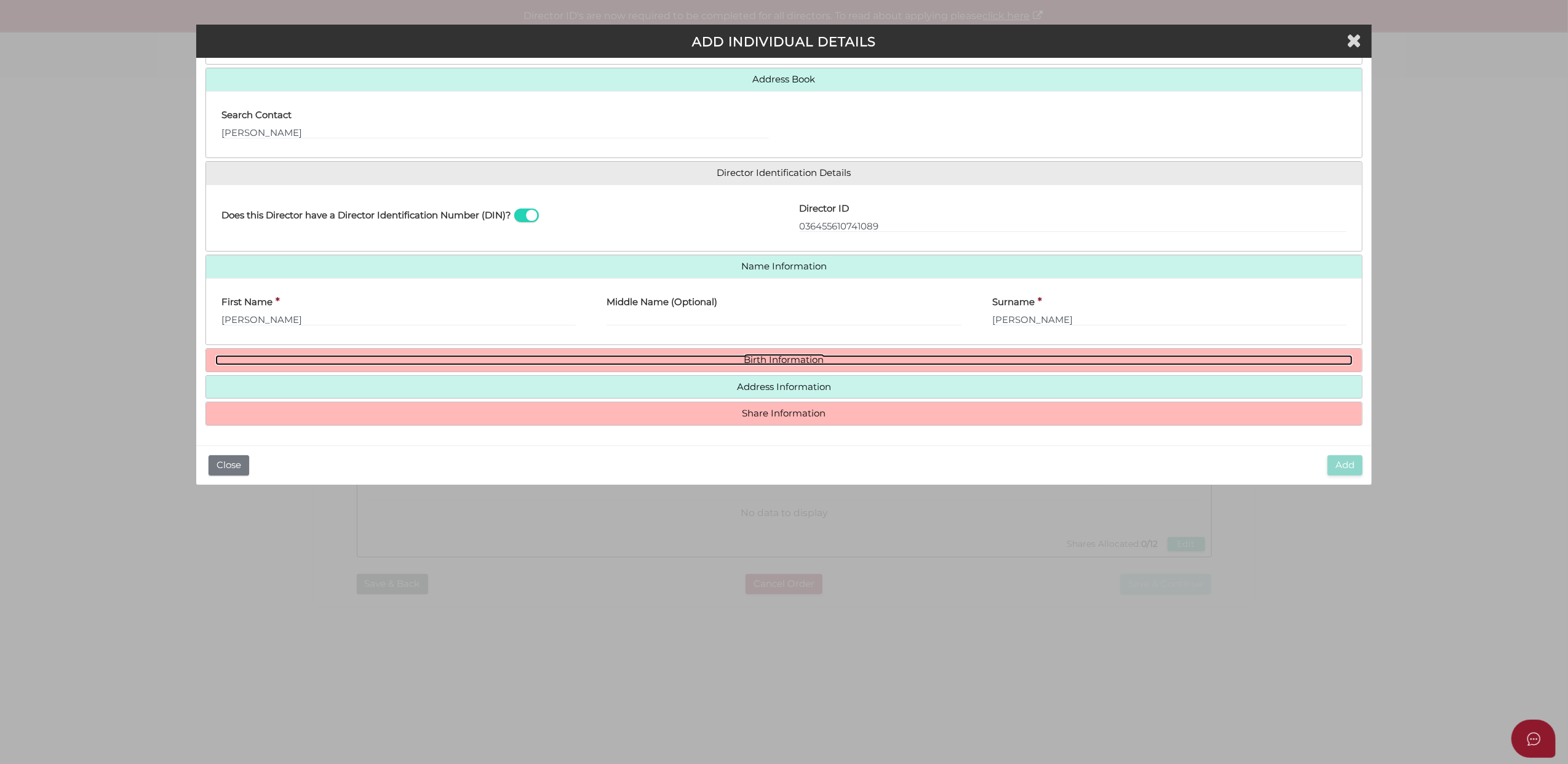
click at [758, 359] on link "Birth Information" at bounding box center [784, 360] width 1138 height 10
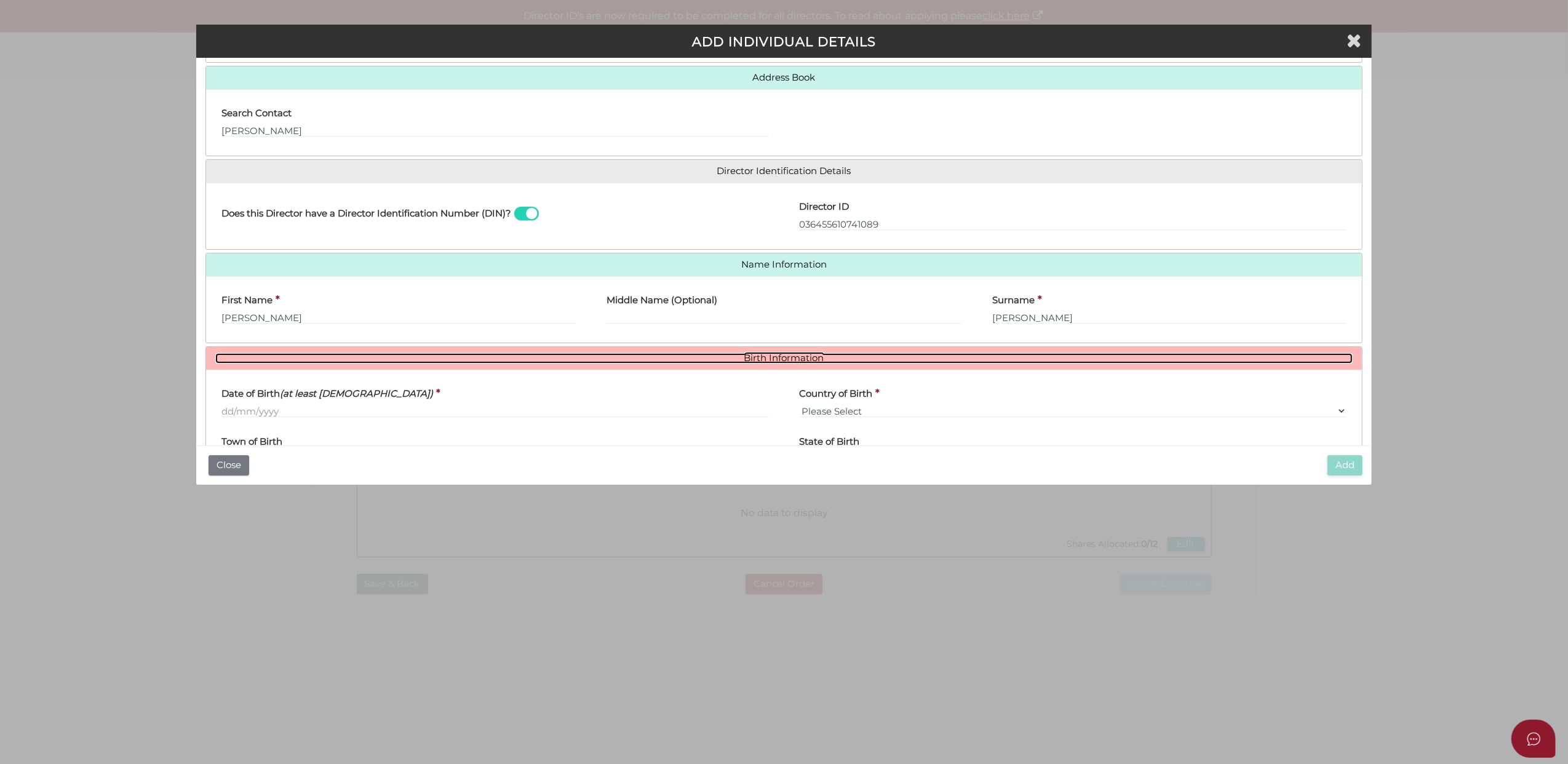
scroll to position [174, 0]
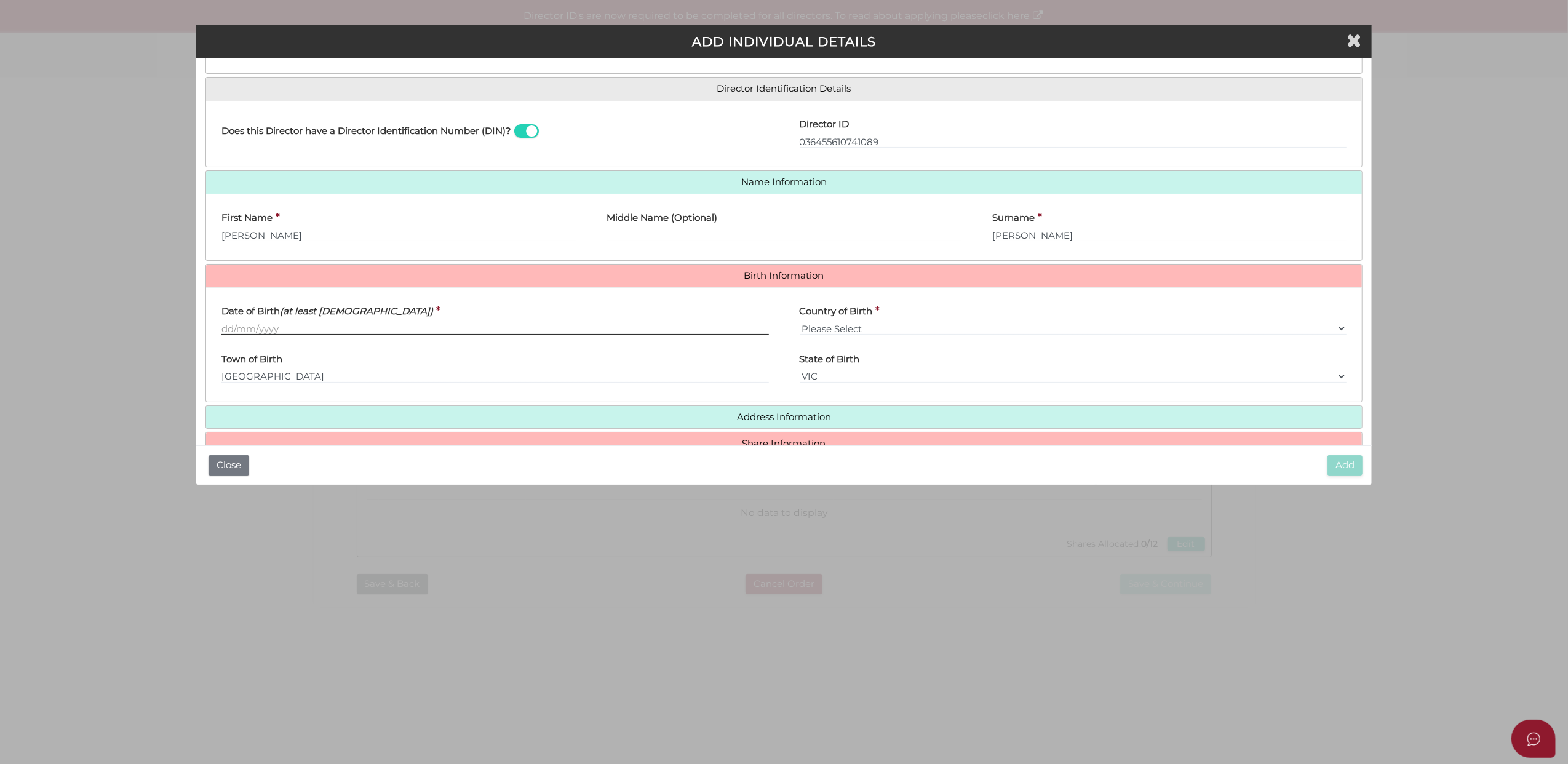
click at [237, 330] on input "Date of Birth (at least 18 years old)" at bounding box center [495, 328] width 548 height 13
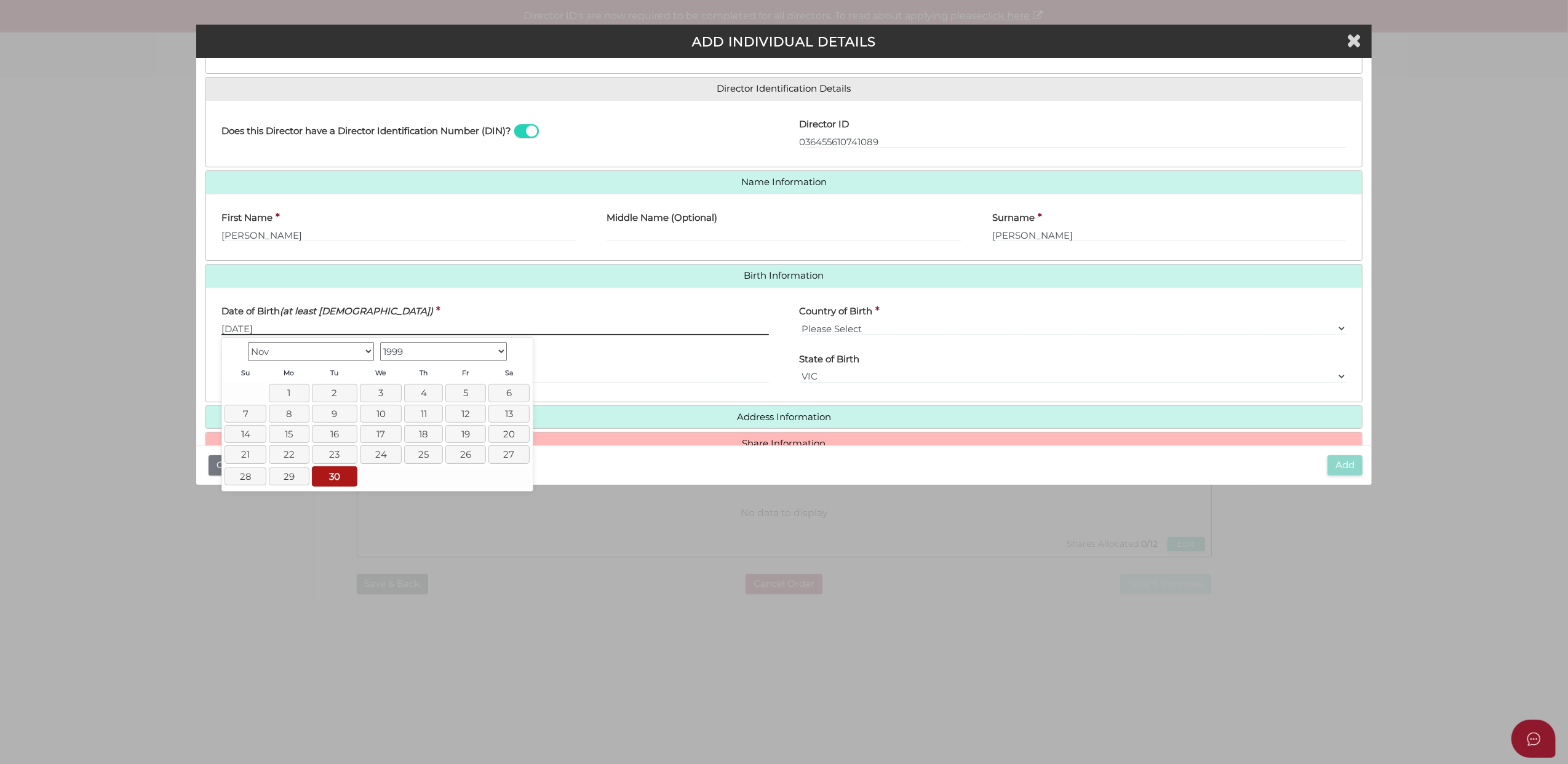
type input "30/11/1999"
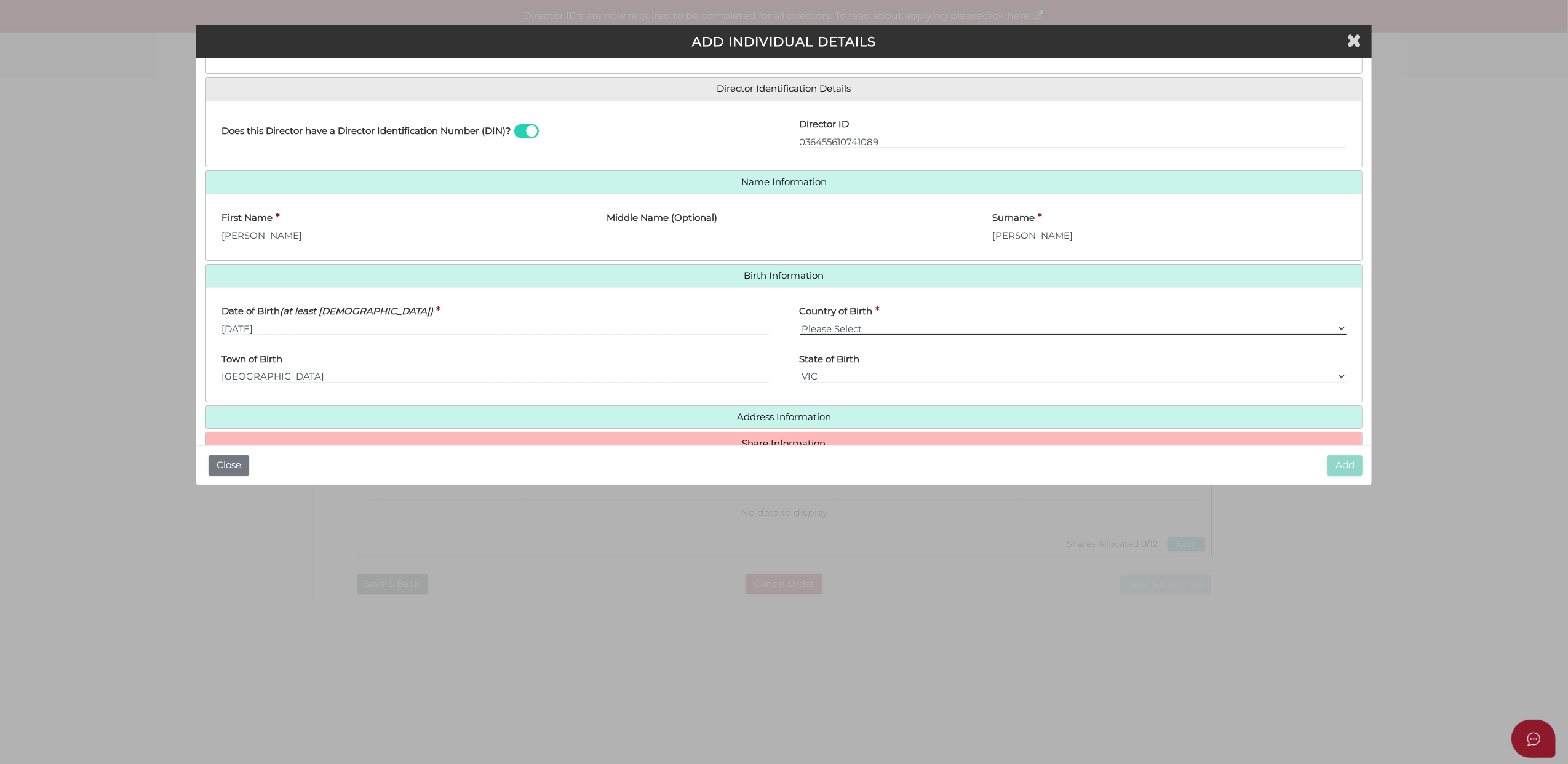
scroll to position [208, 0]
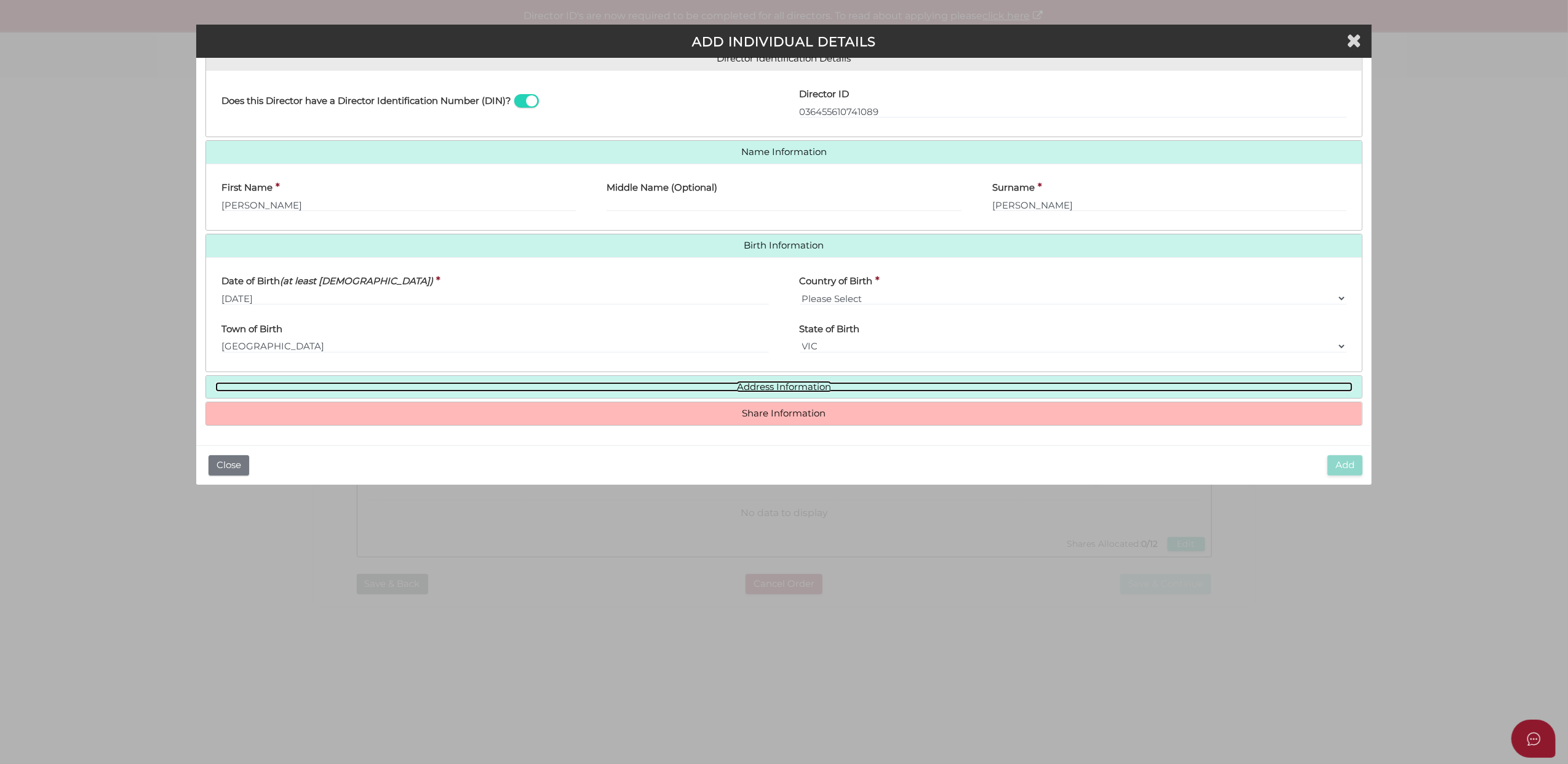
click at [747, 387] on link "Address Information" at bounding box center [784, 387] width 1138 height 10
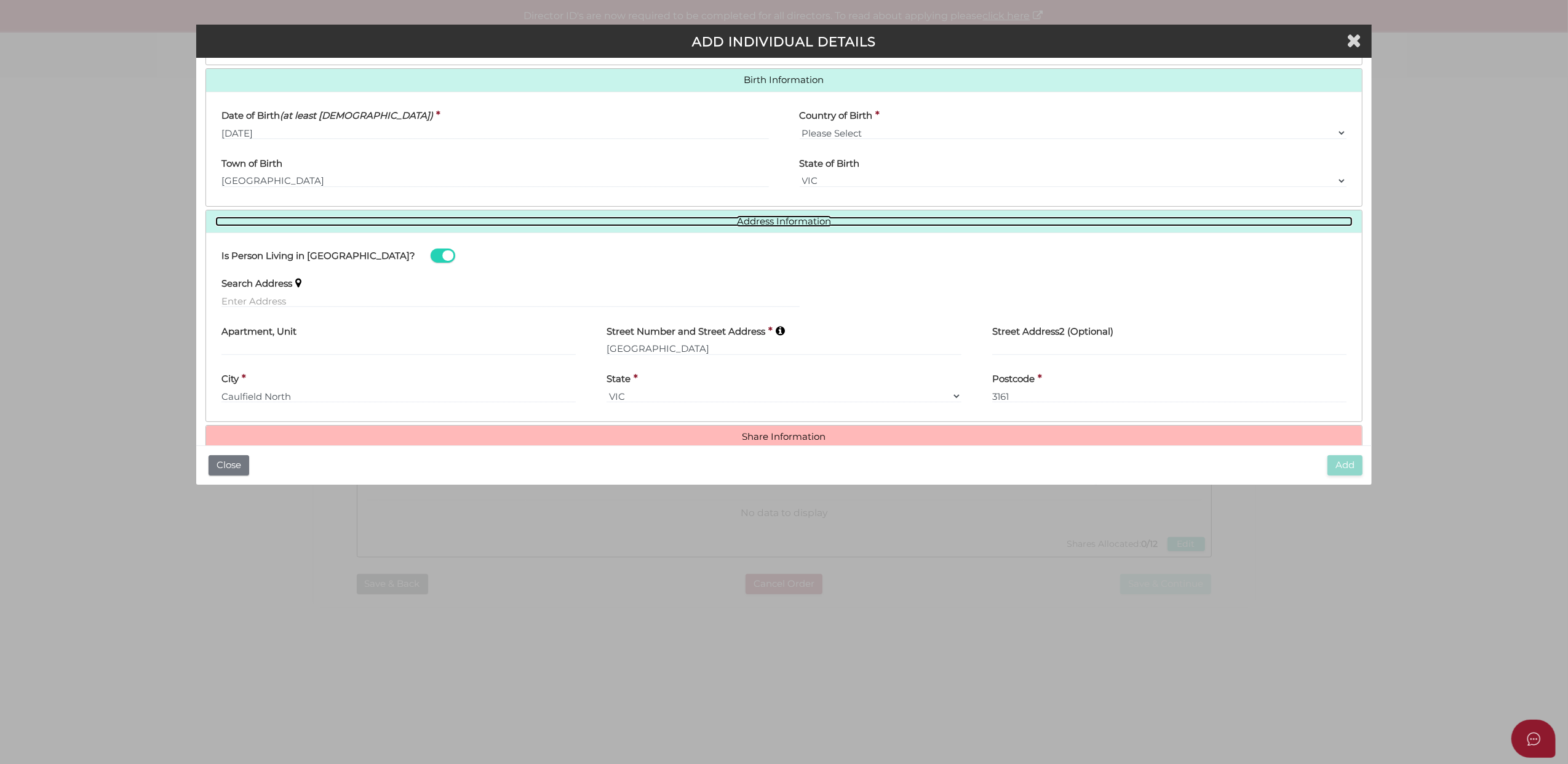
scroll to position [372, 0]
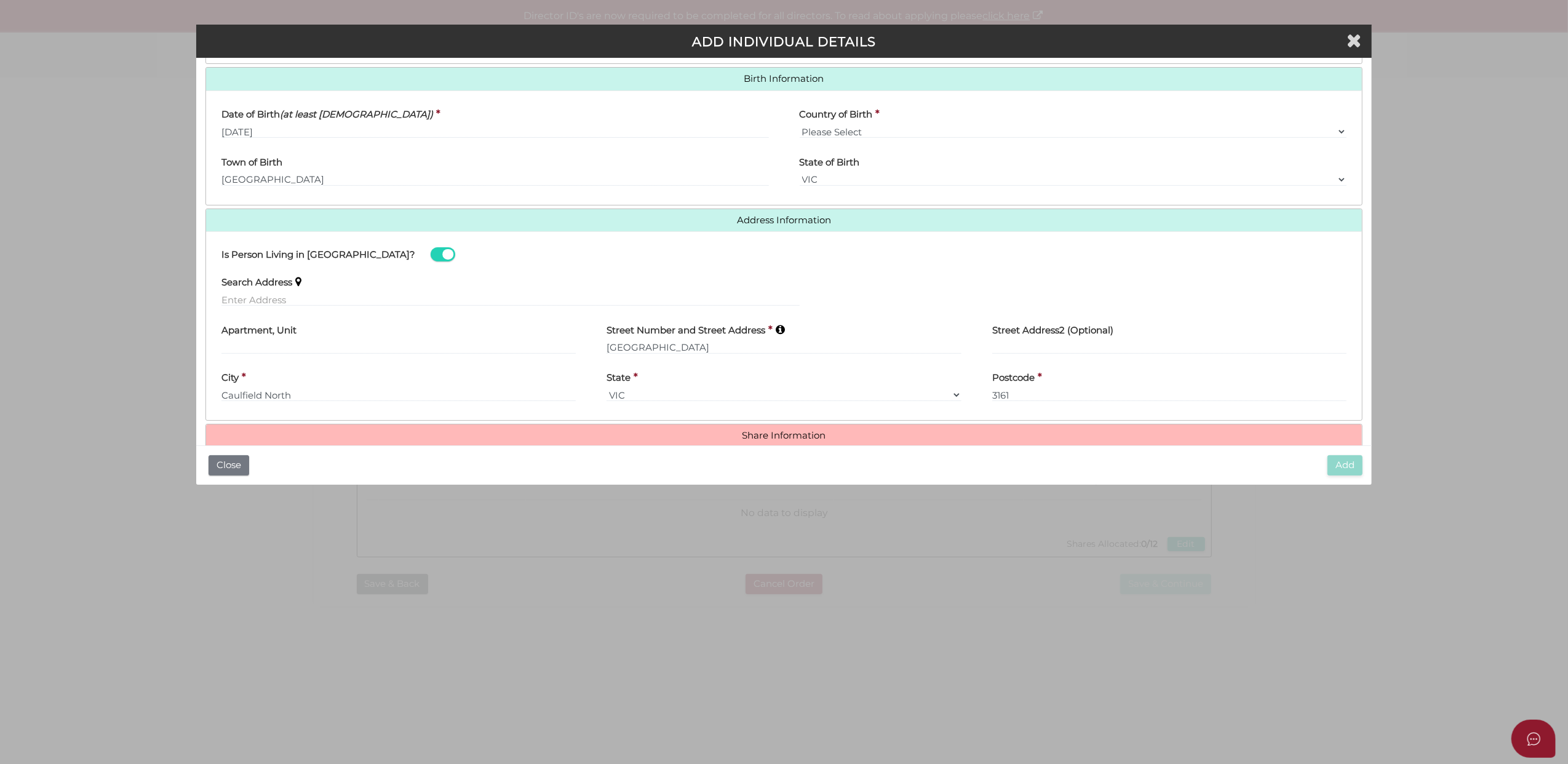
click at [230, 338] on label "Apartment, Unit" at bounding box center [259, 329] width 75 height 25
click at [239, 345] on input "text" at bounding box center [399, 347] width 355 height 13
type input "Unit 1"
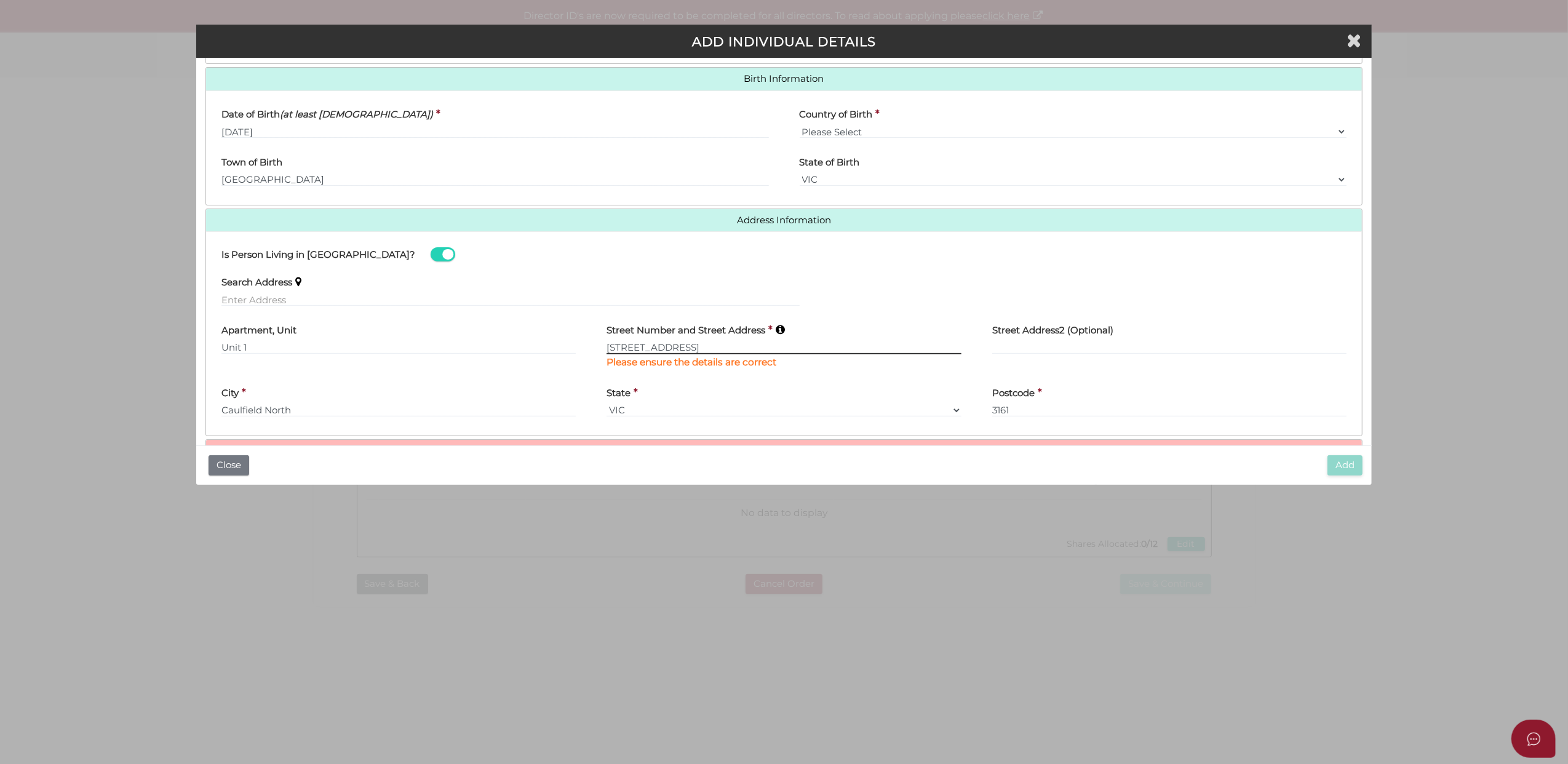
click at [643, 350] on input "581 Inkerman Road" at bounding box center [784, 347] width 355 height 13
click at [272, 350] on input "Unit 1" at bounding box center [399, 347] width 355 height 13
click at [712, 350] on input "581 Inkerman Road" at bounding box center [784, 347] width 355 height 13
click at [608, 352] on input "581 Inkerman Road" at bounding box center [784, 347] width 355 height 13
drag, startPoint x: 633, startPoint y: 351, endPoint x: 599, endPoint y: 352, distance: 34.0
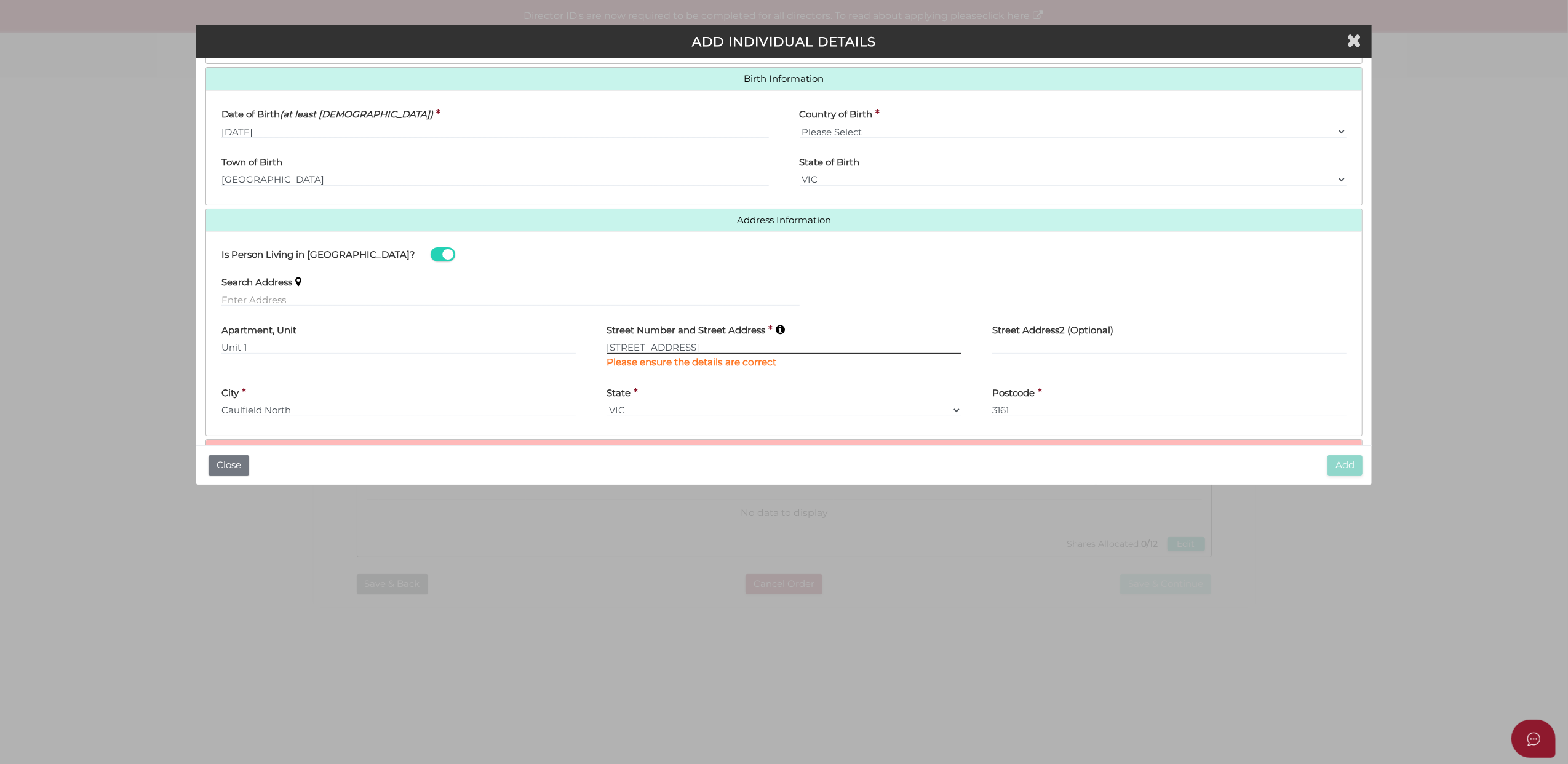
click at [599, 352] on div "Street Number and Street Address * Unit 1, 581 Inkerman Road Please ensure the …" at bounding box center [784, 347] width 386 height 63
type input "581 Inkerman Road"
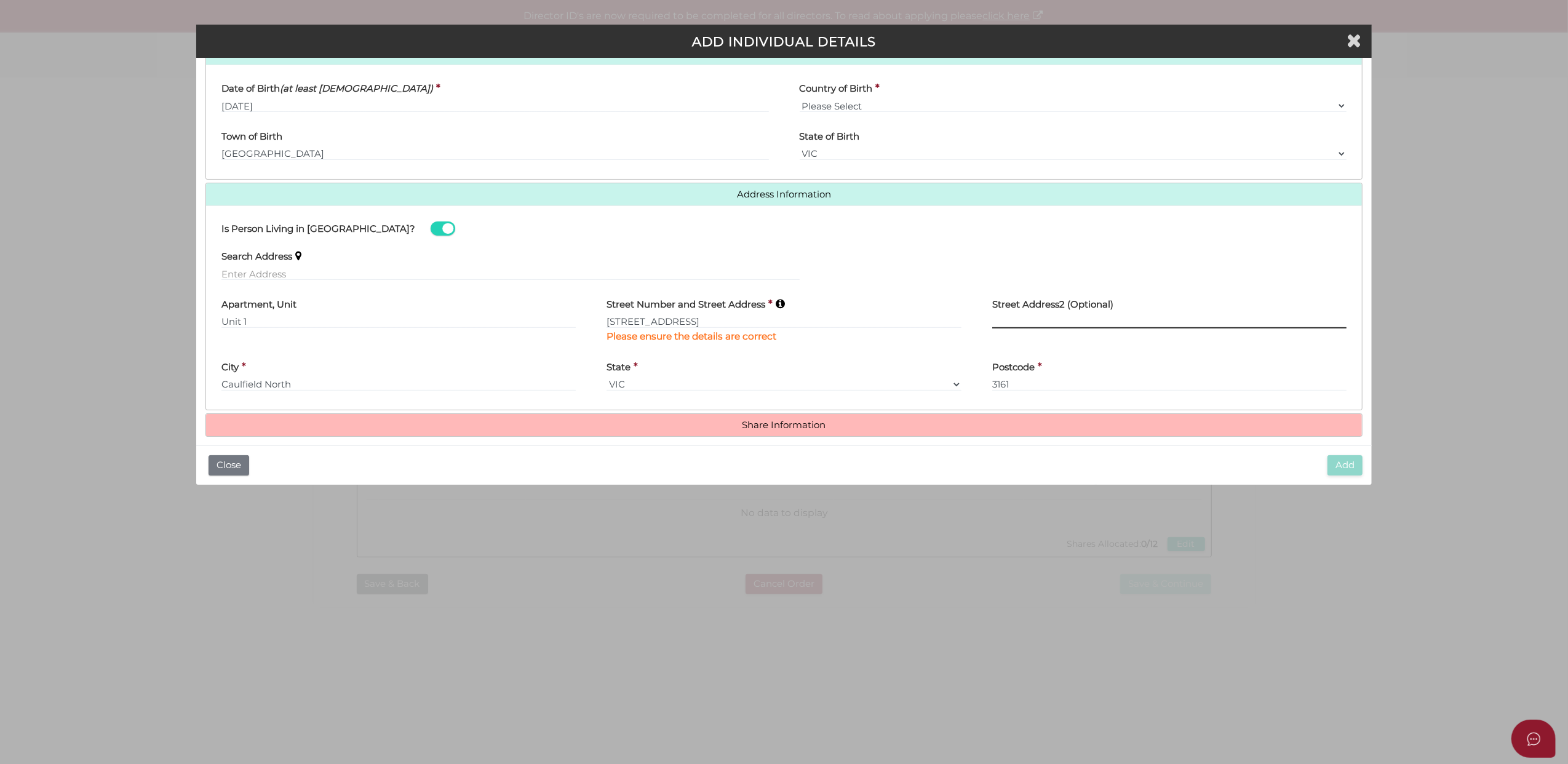
scroll to position [412, 0]
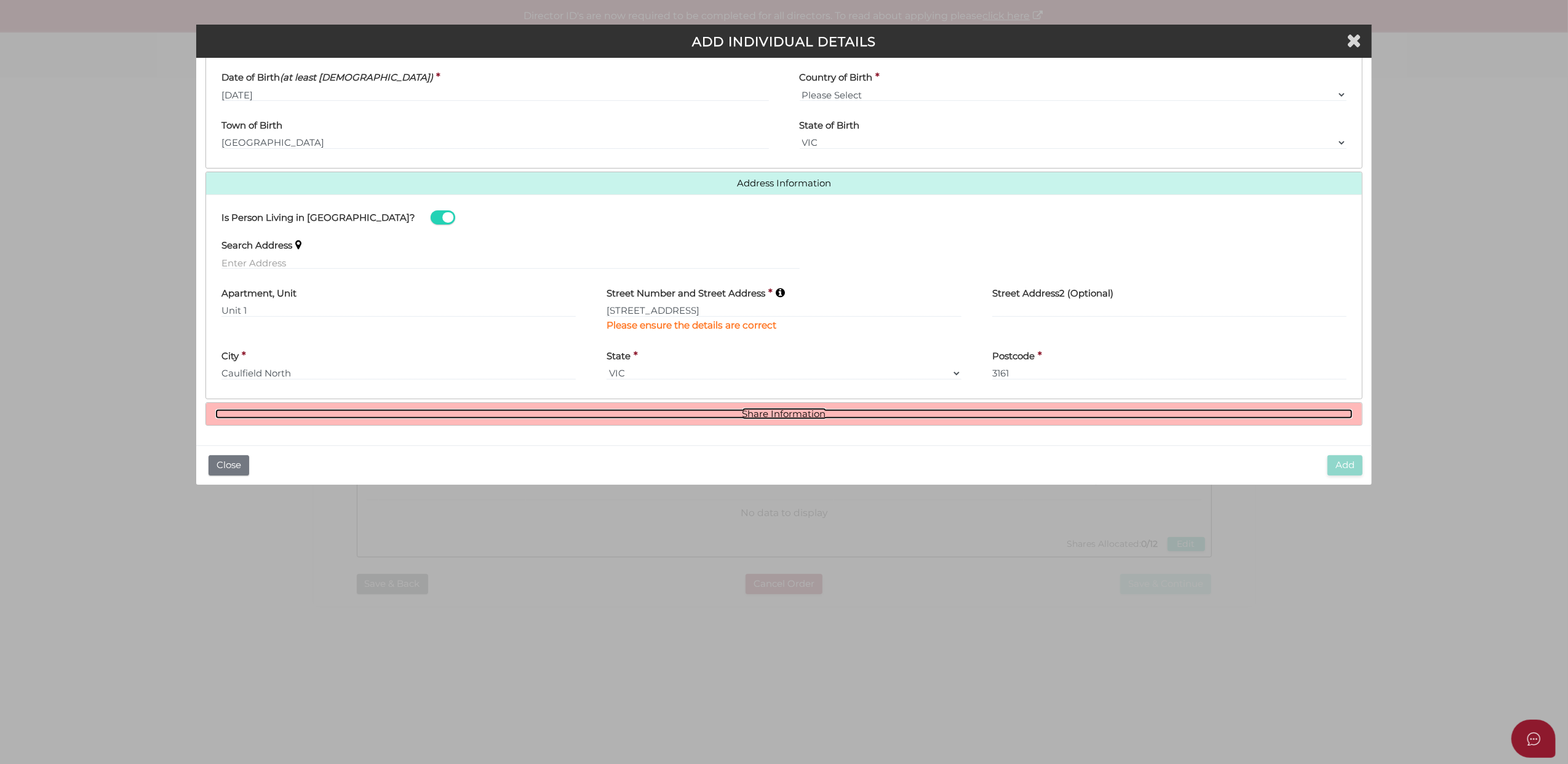
click at [785, 415] on link "Share Information" at bounding box center [784, 413] width 1138 height 10
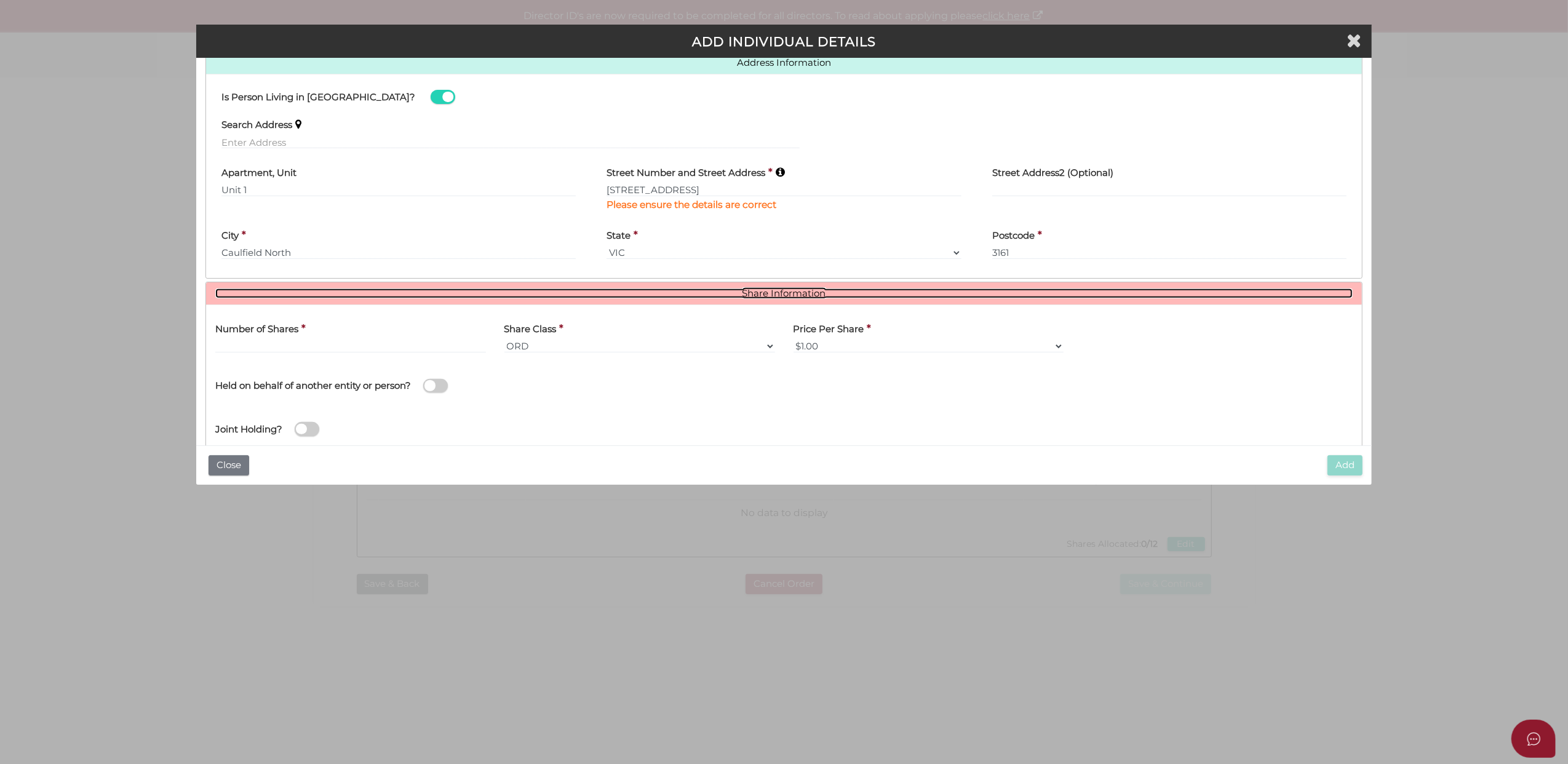
scroll to position [562, 0]
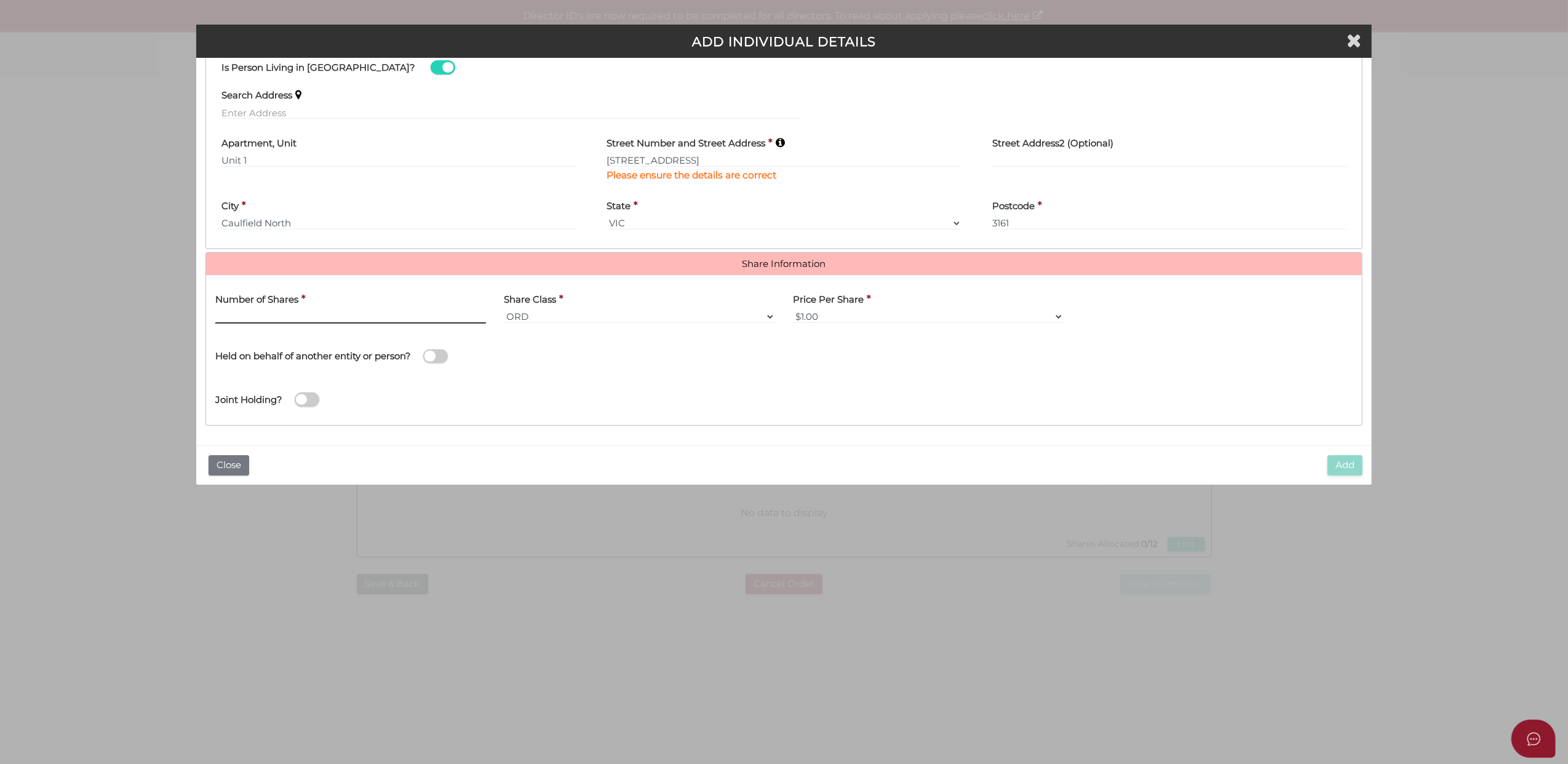
click at [230, 313] on input "text" at bounding box center [351, 316] width 270 height 13
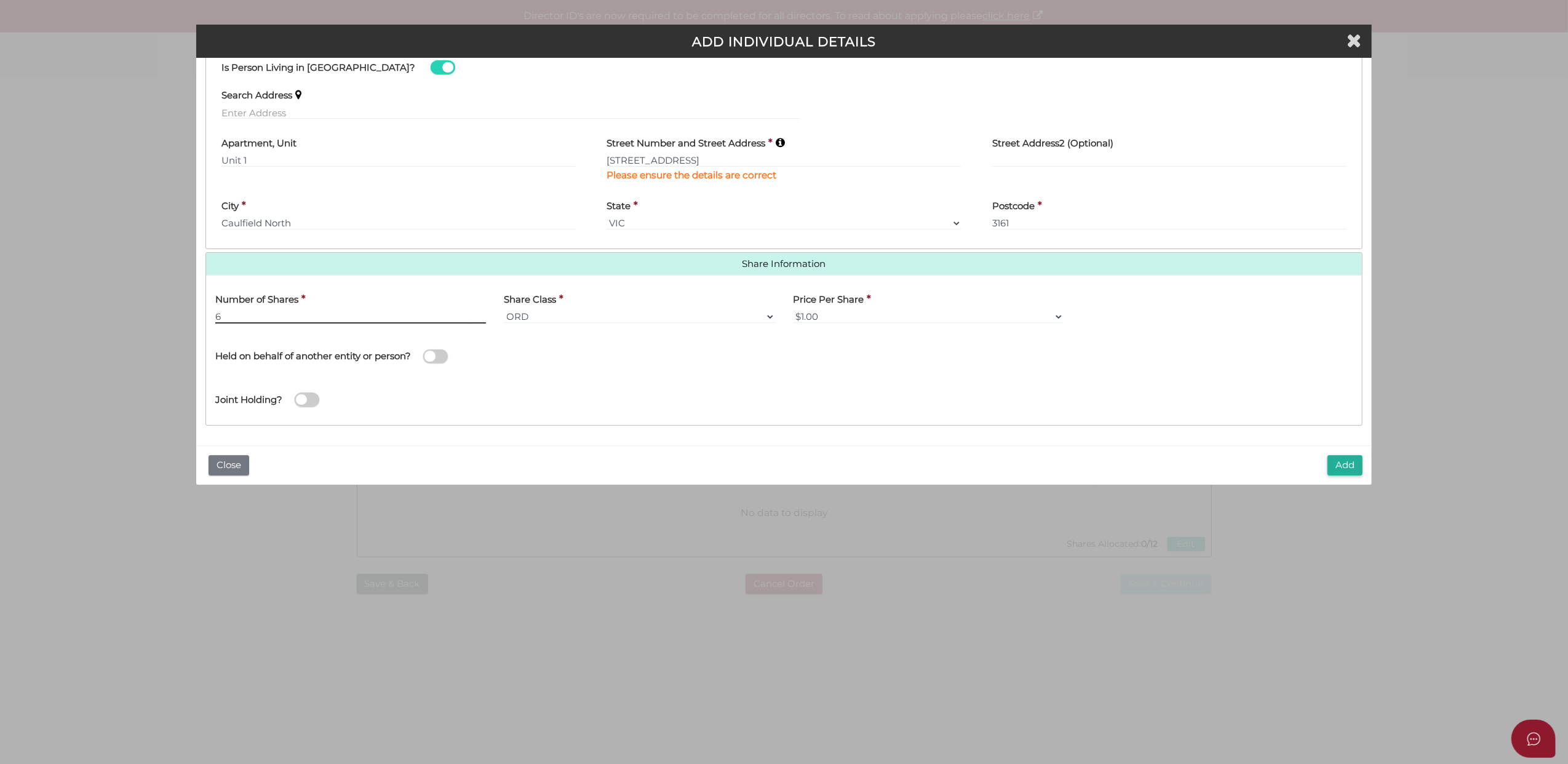
type input "6"
click at [1349, 463] on button "Add" at bounding box center [1345, 465] width 35 height 20
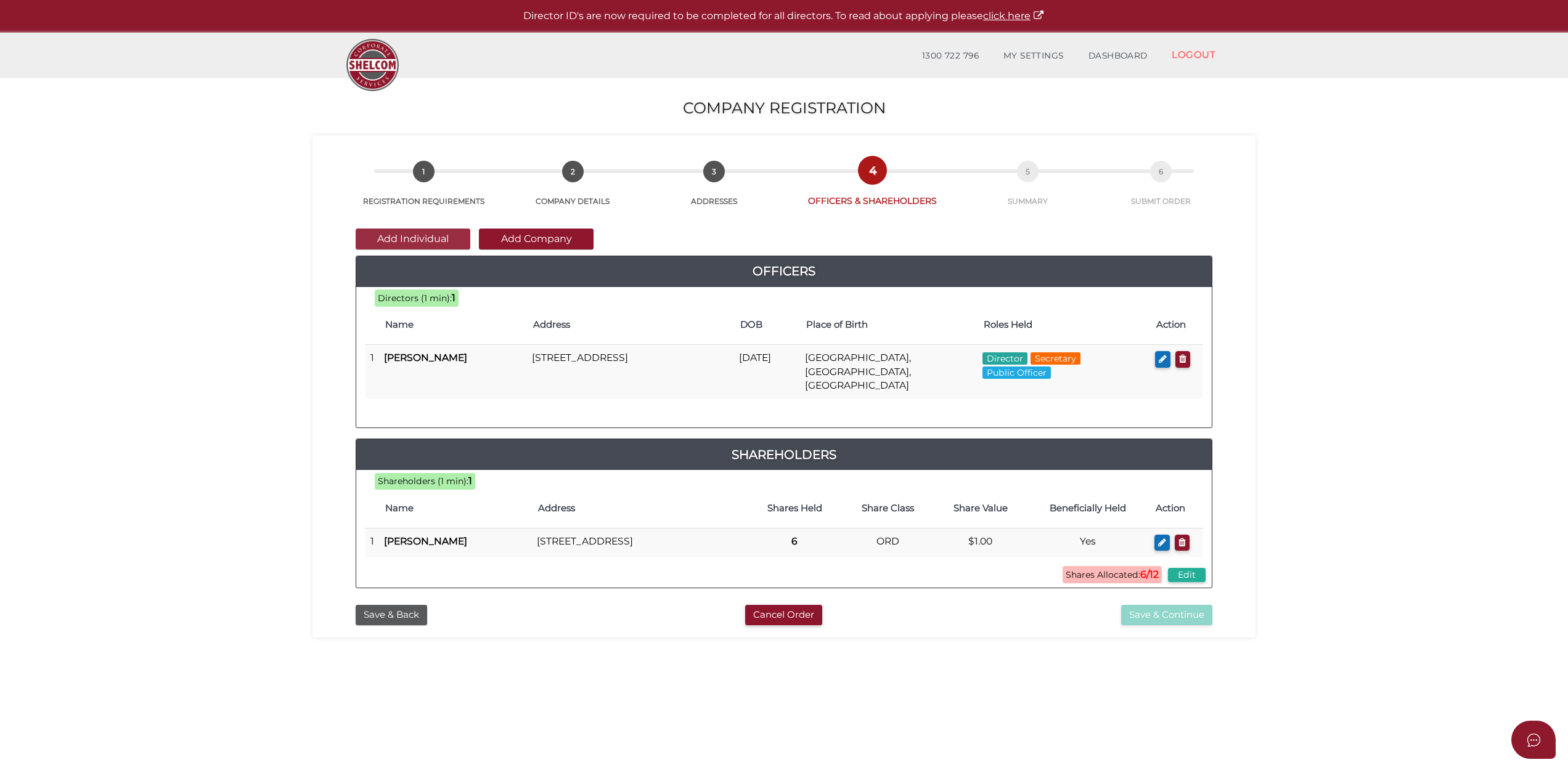
click at [384, 235] on button "Add Individual" at bounding box center [413, 238] width 115 height 21
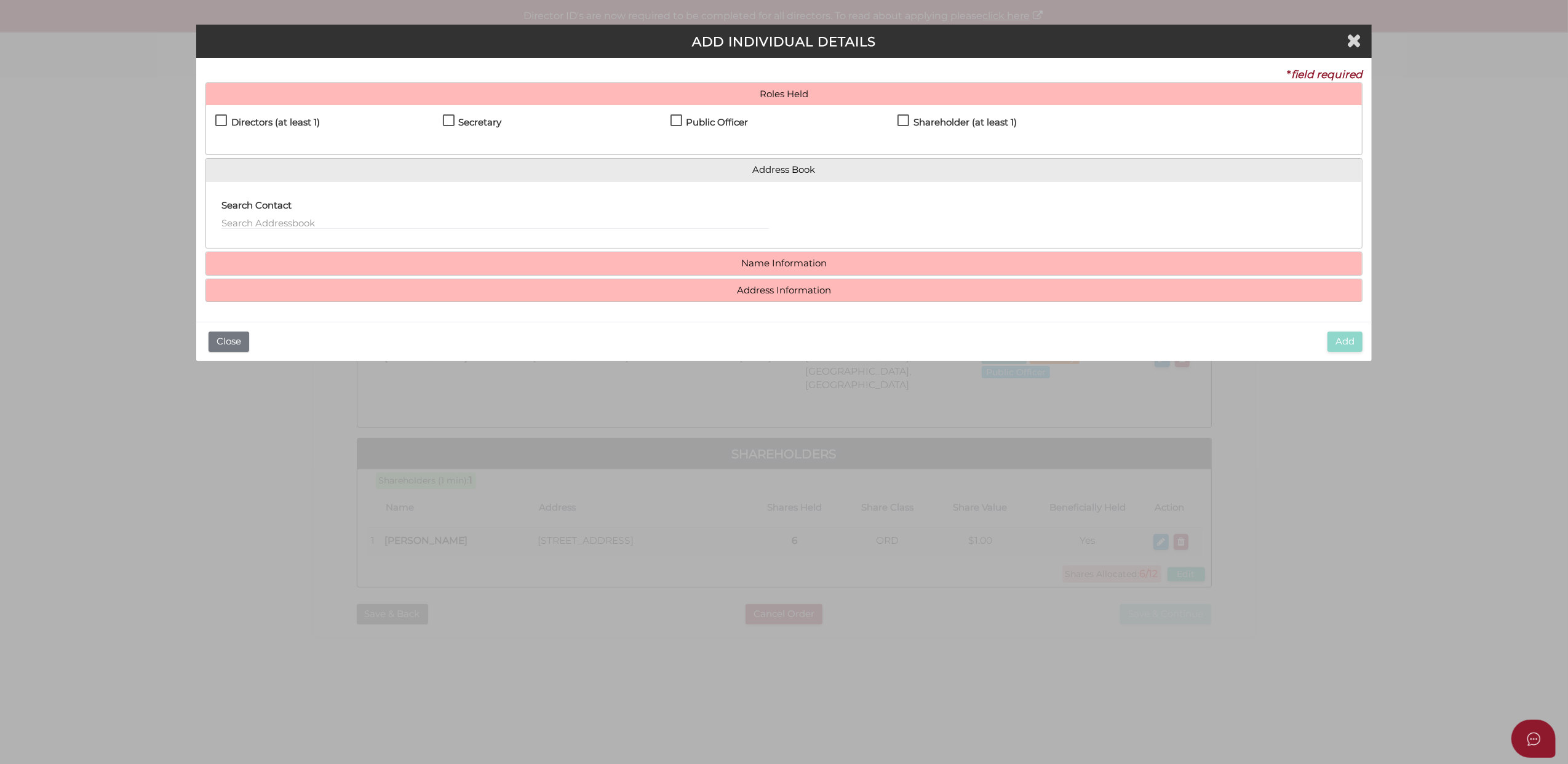
click at [219, 119] on label "Directors (at least 1)" at bounding box center [267, 125] width 105 height 16
checkbox input "true"
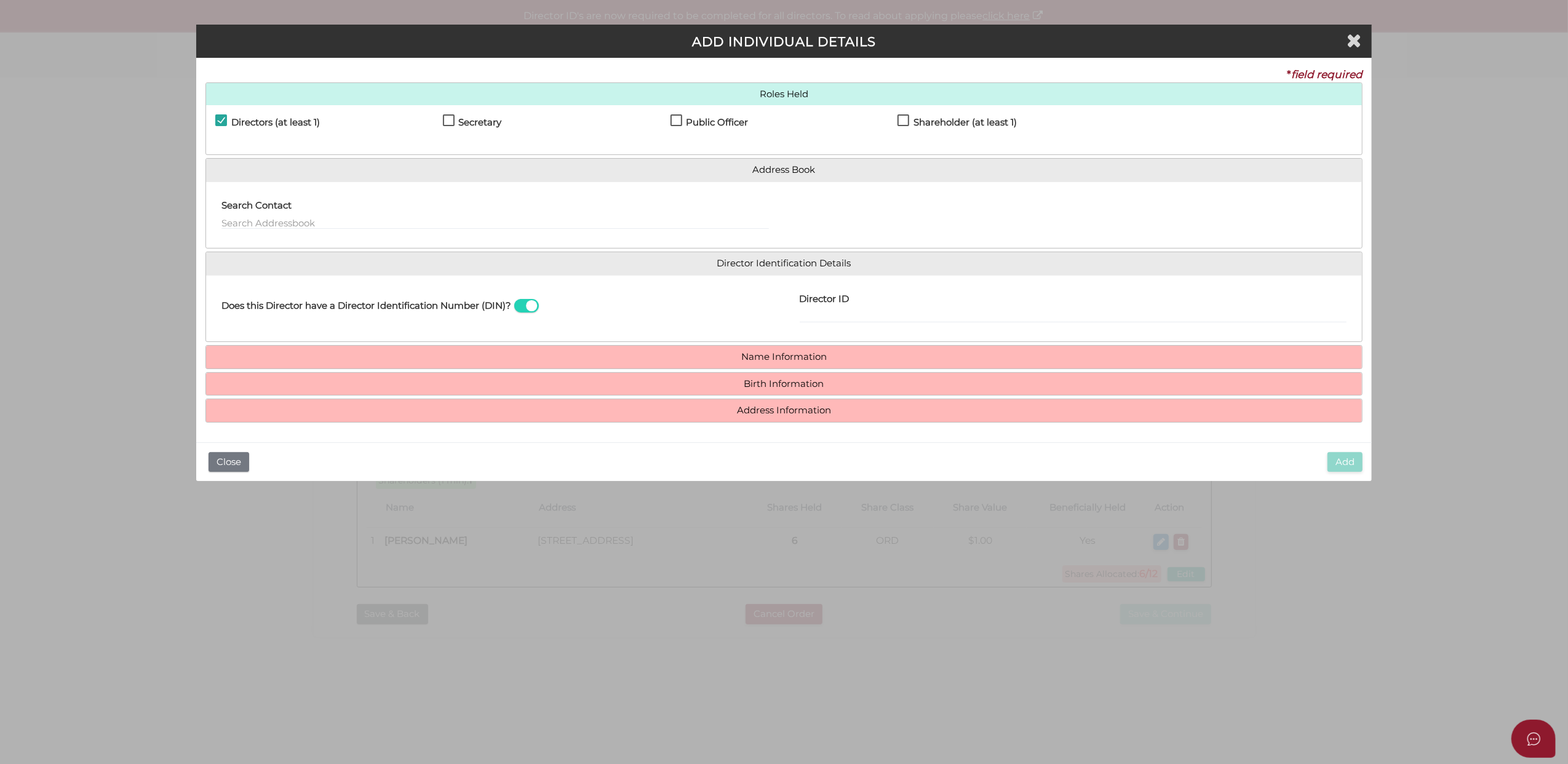
drag, startPoint x: 905, startPoint y: 118, endPoint x: 898, endPoint y: 115, distance: 7.6
click at [905, 117] on label "Shareholder (at least 1)" at bounding box center [957, 125] width 119 height 16
checkbox input "true"
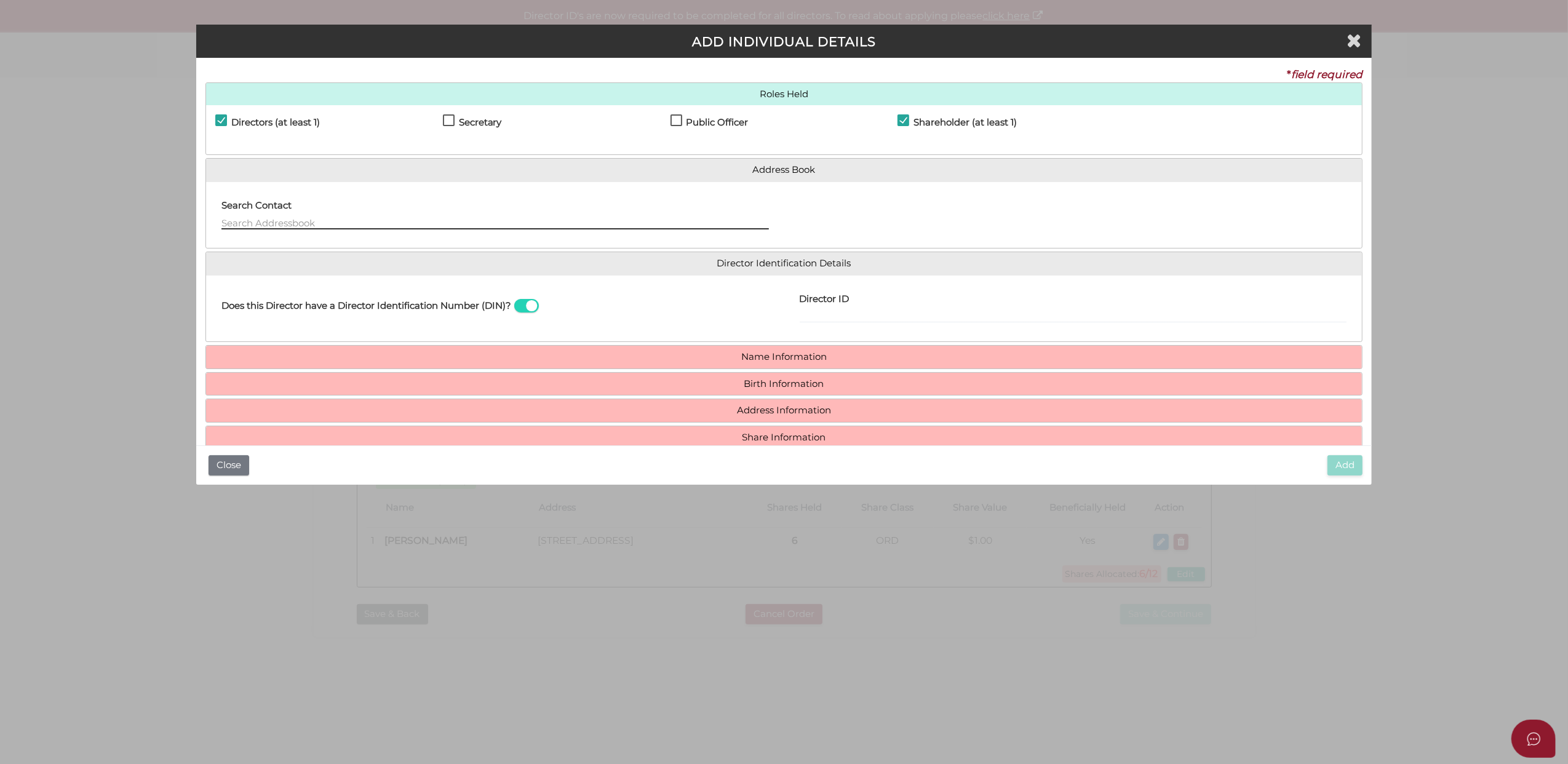
click at [276, 222] on input "text" at bounding box center [495, 222] width 548 height 13
type input "Victoria"
click at [824, 313] on input "Director ID" at bounding box center [1073, 316] width 548 height 13
type input "0369650477959"
click at [281, 222] on input "Victoria" at bounding box center [495, 222] width 548 height 13
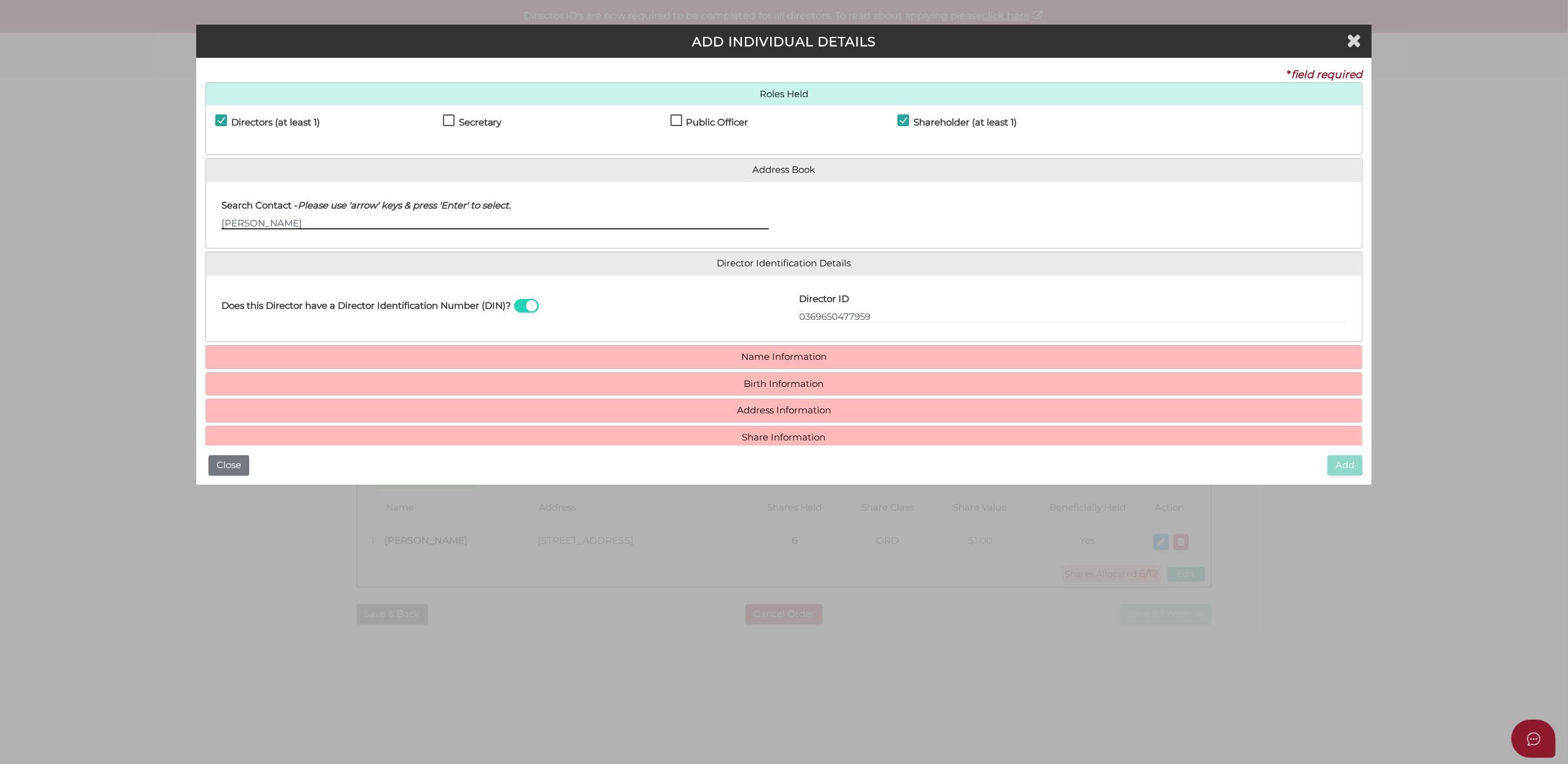
type input "Victoria Bart"
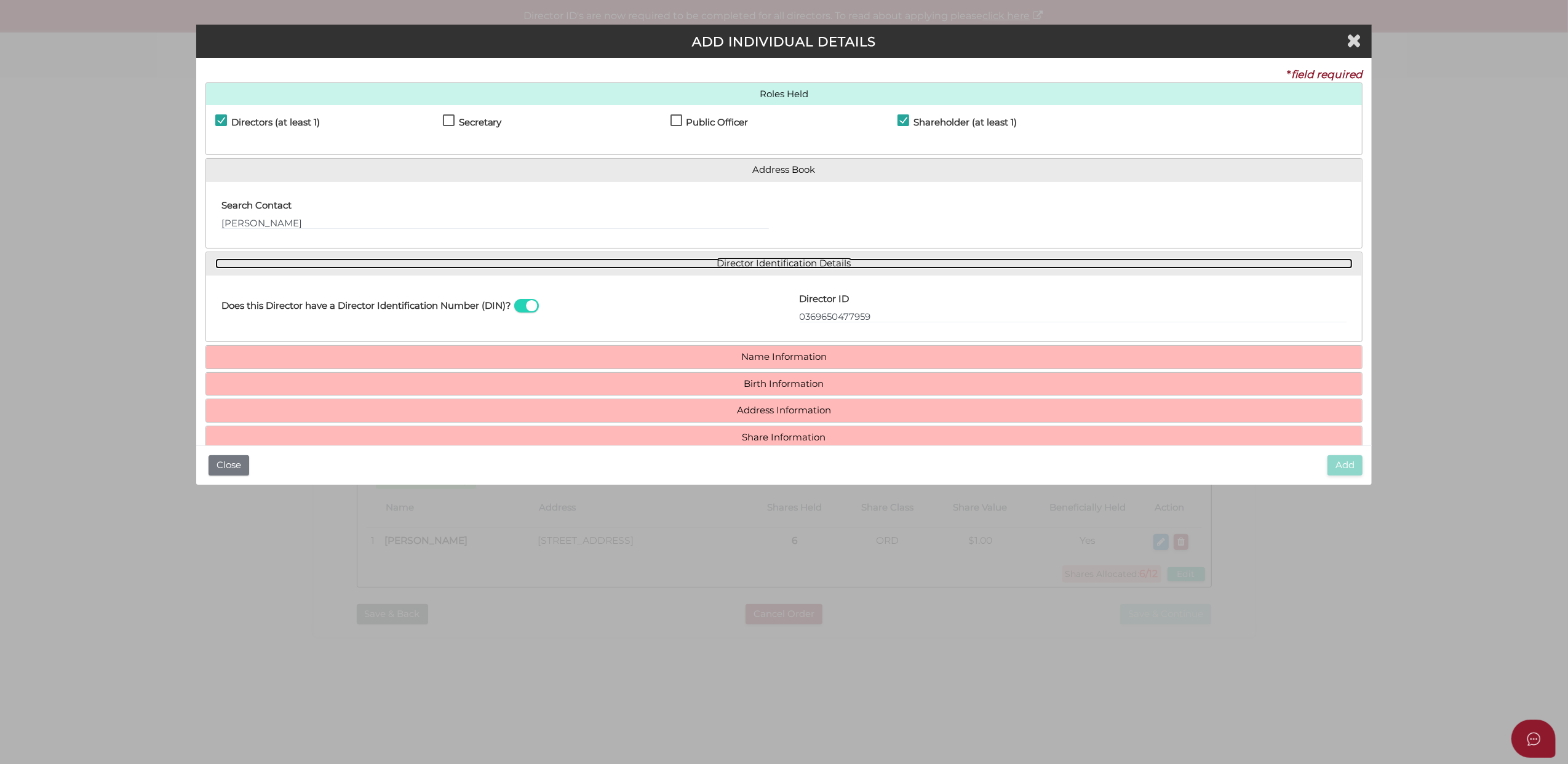
click at [777, 262] on link "Director Identification Details" at bounding box center [784, 263] width 1138 height 10
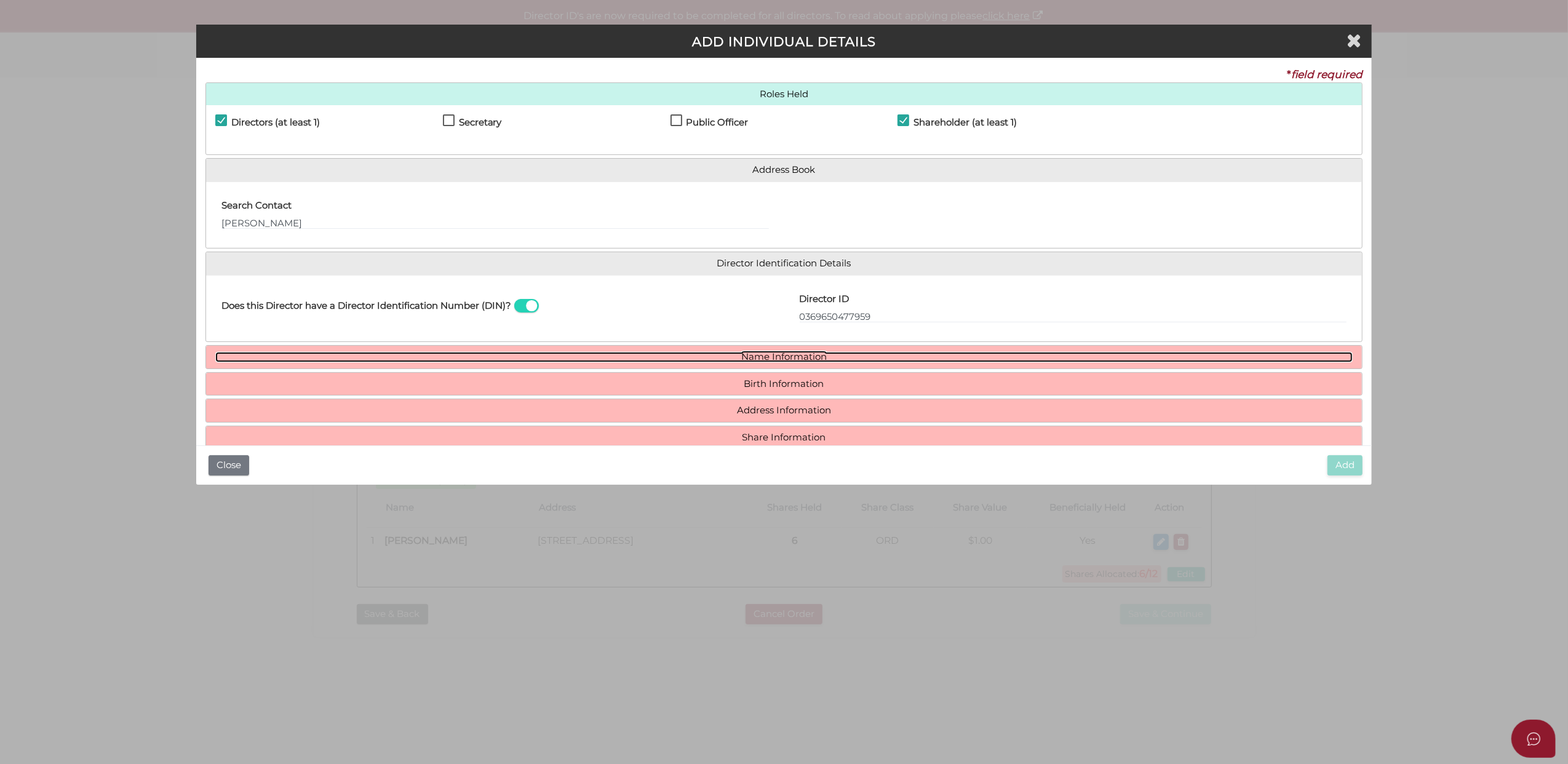
click at [749, 353] on link "Name Information" at bounding box center [784, 357] width 1138 height 10
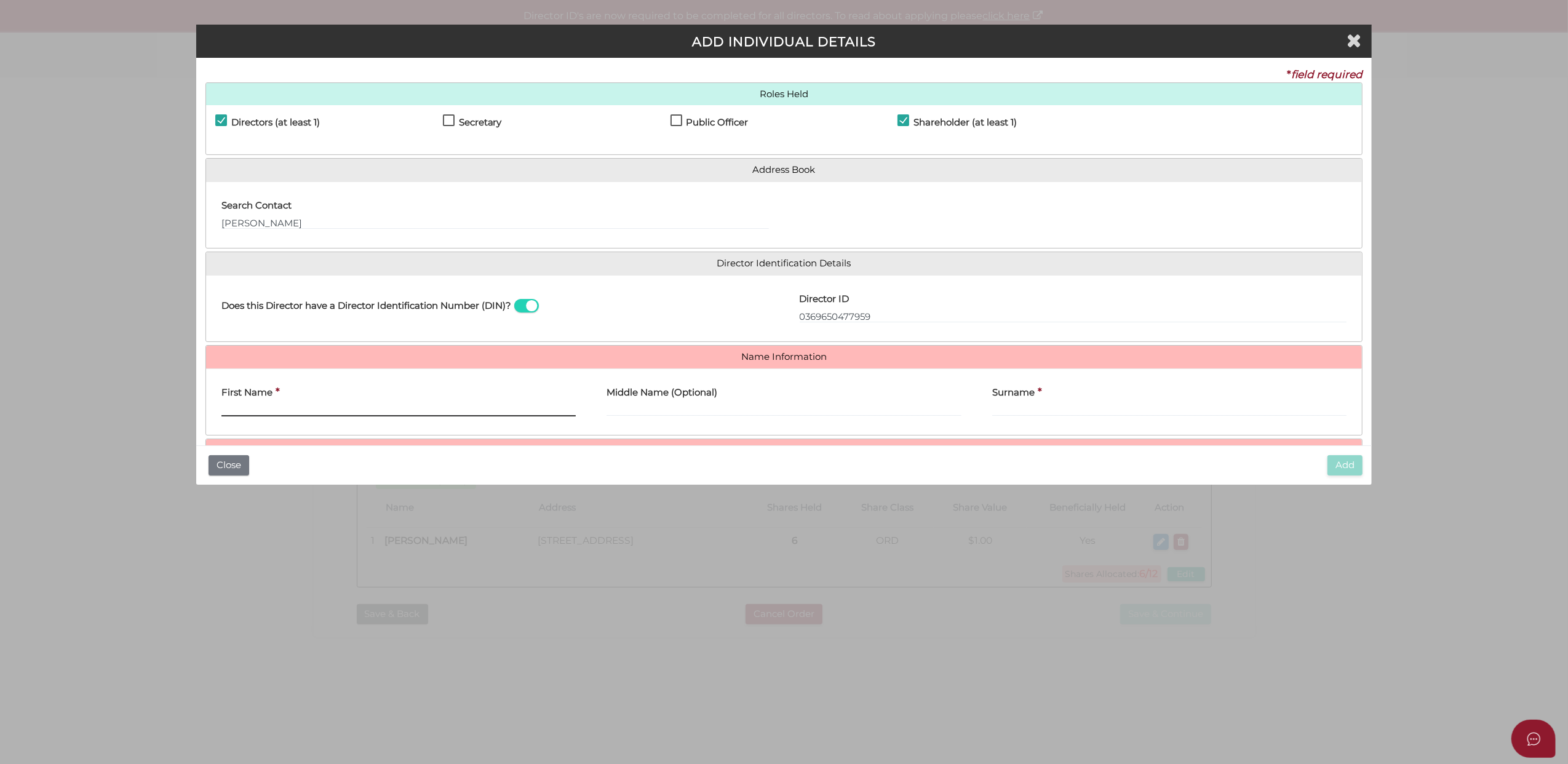
click at [239, 412] on input "First Name" at bounding box center [399, 410] width 355 height 13
type input "V"
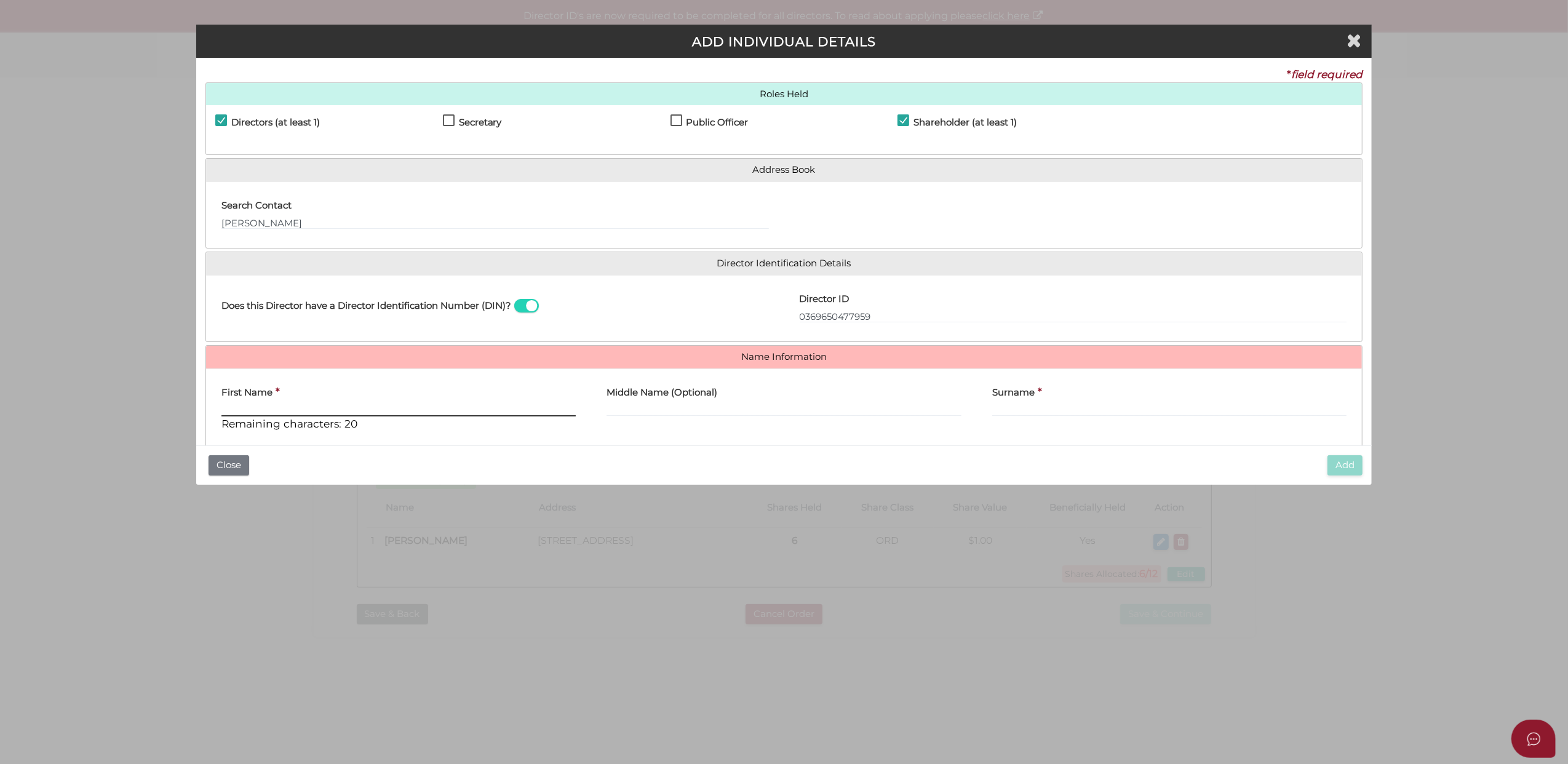
type input "v"
type input "Victoria"
type input "Faiga"
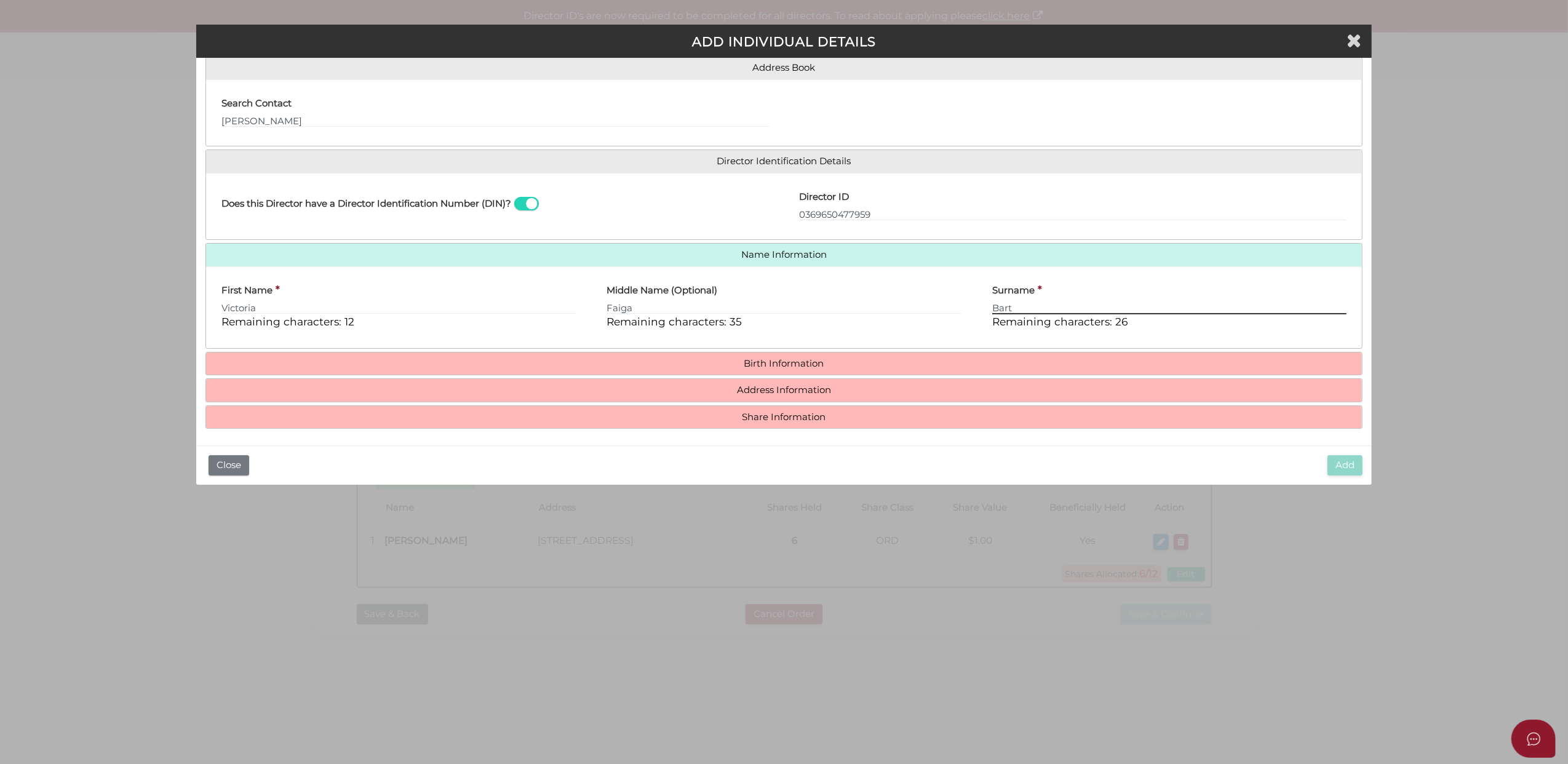
scroll to position [107, 0]
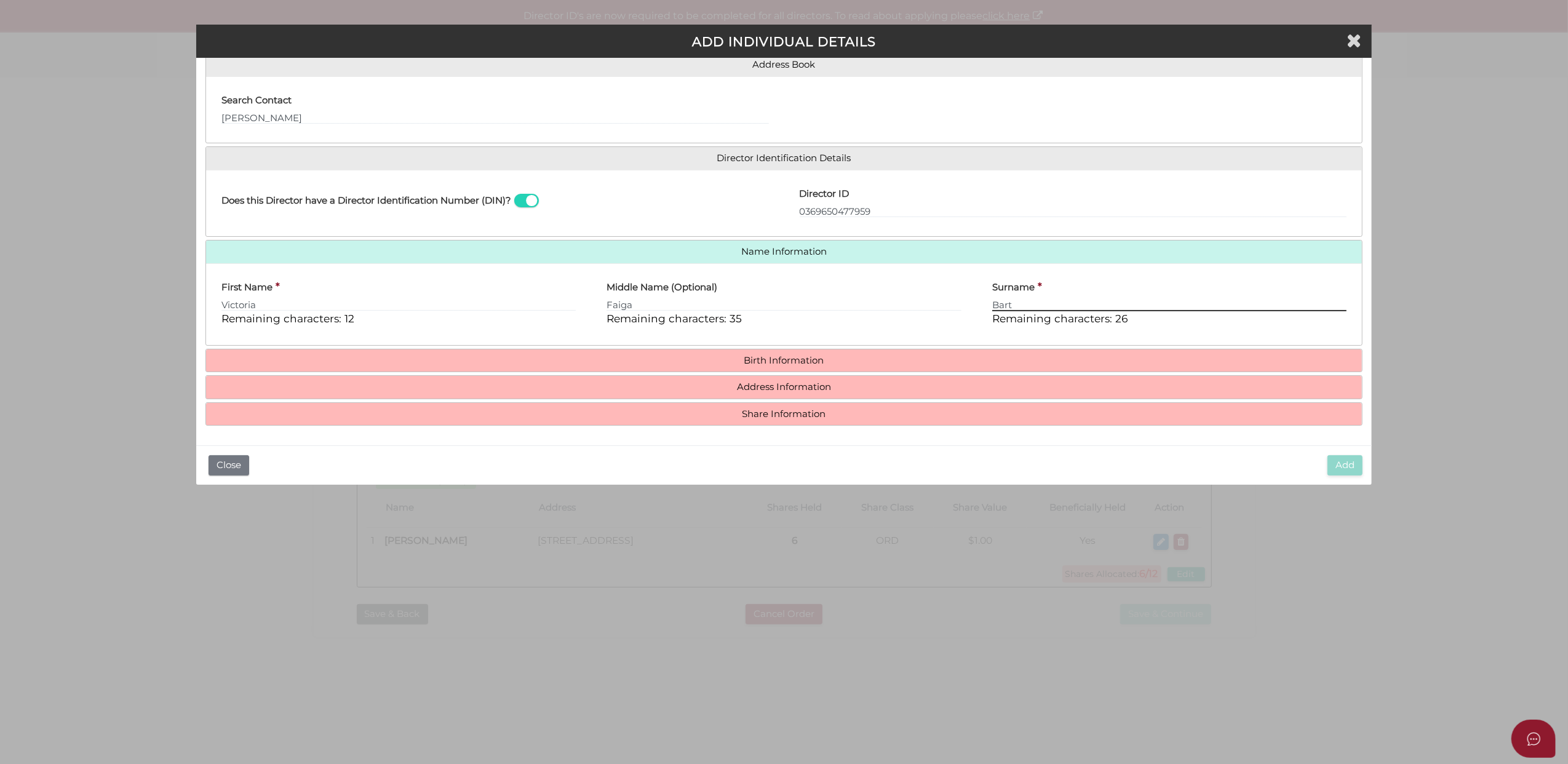
type input "Bart"
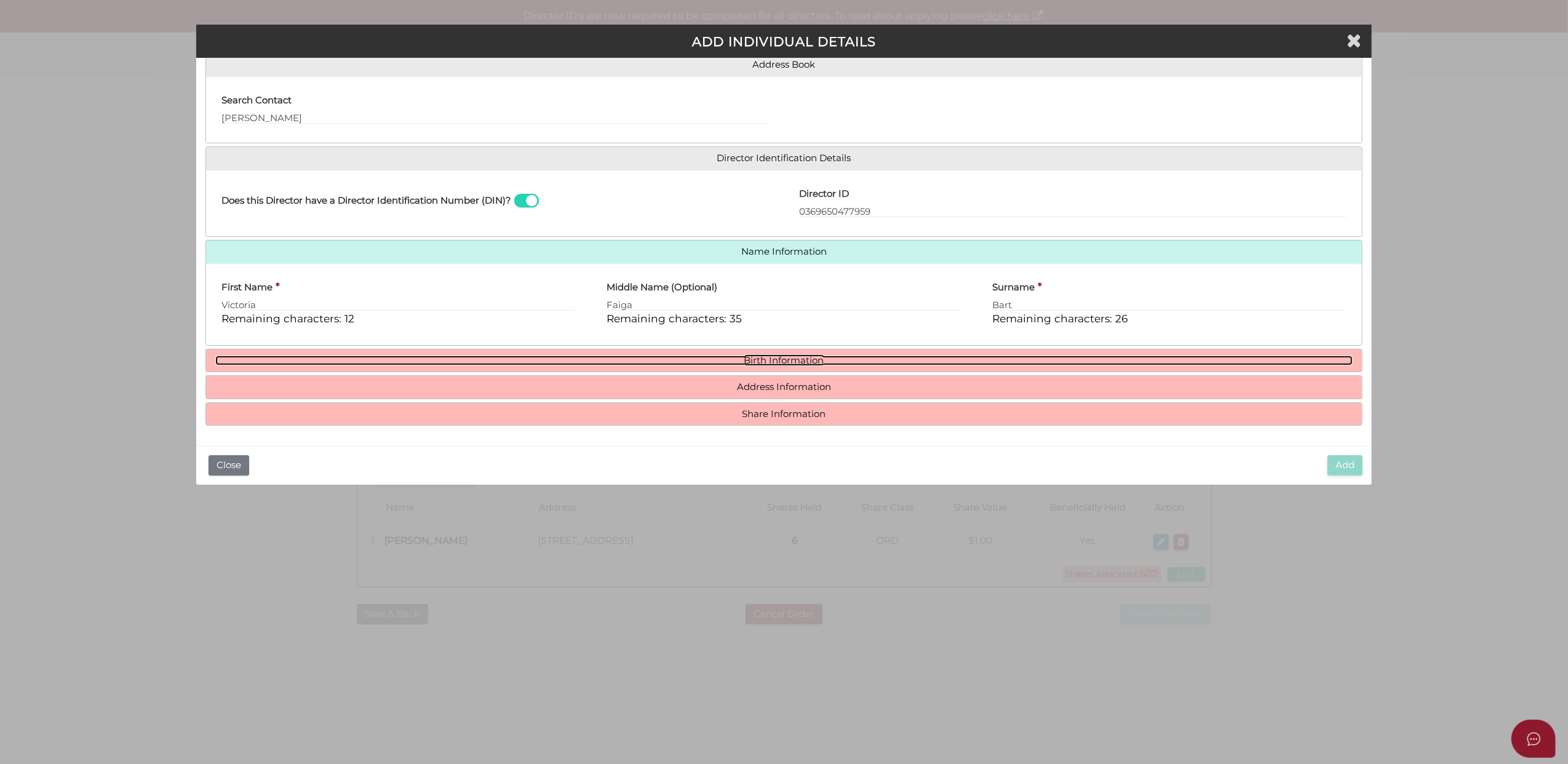
click at [774, 355] on link "Birth Information" at bounding box center [784, 360] width 1138 height 10
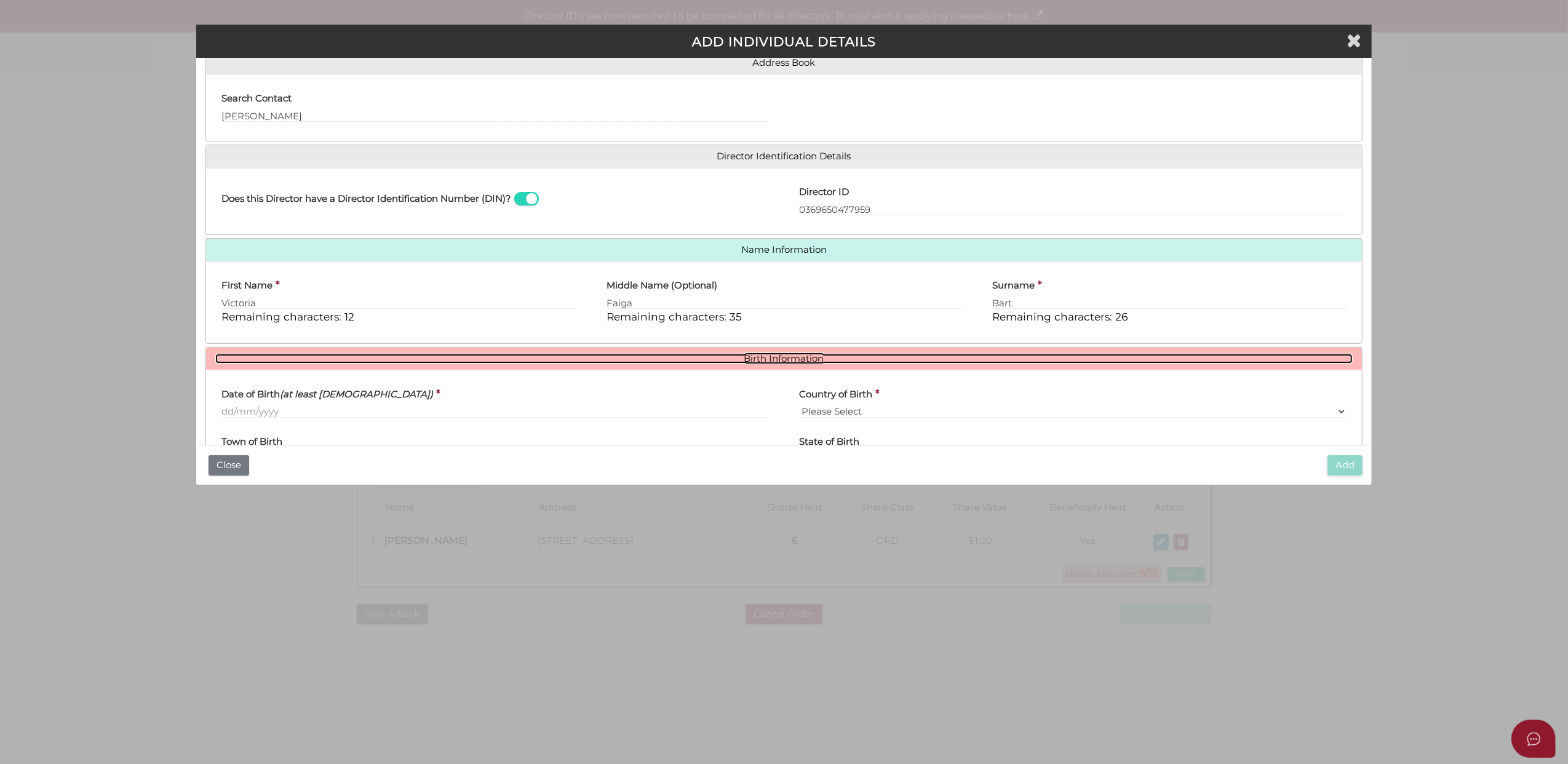
scroll to position [189, 0]
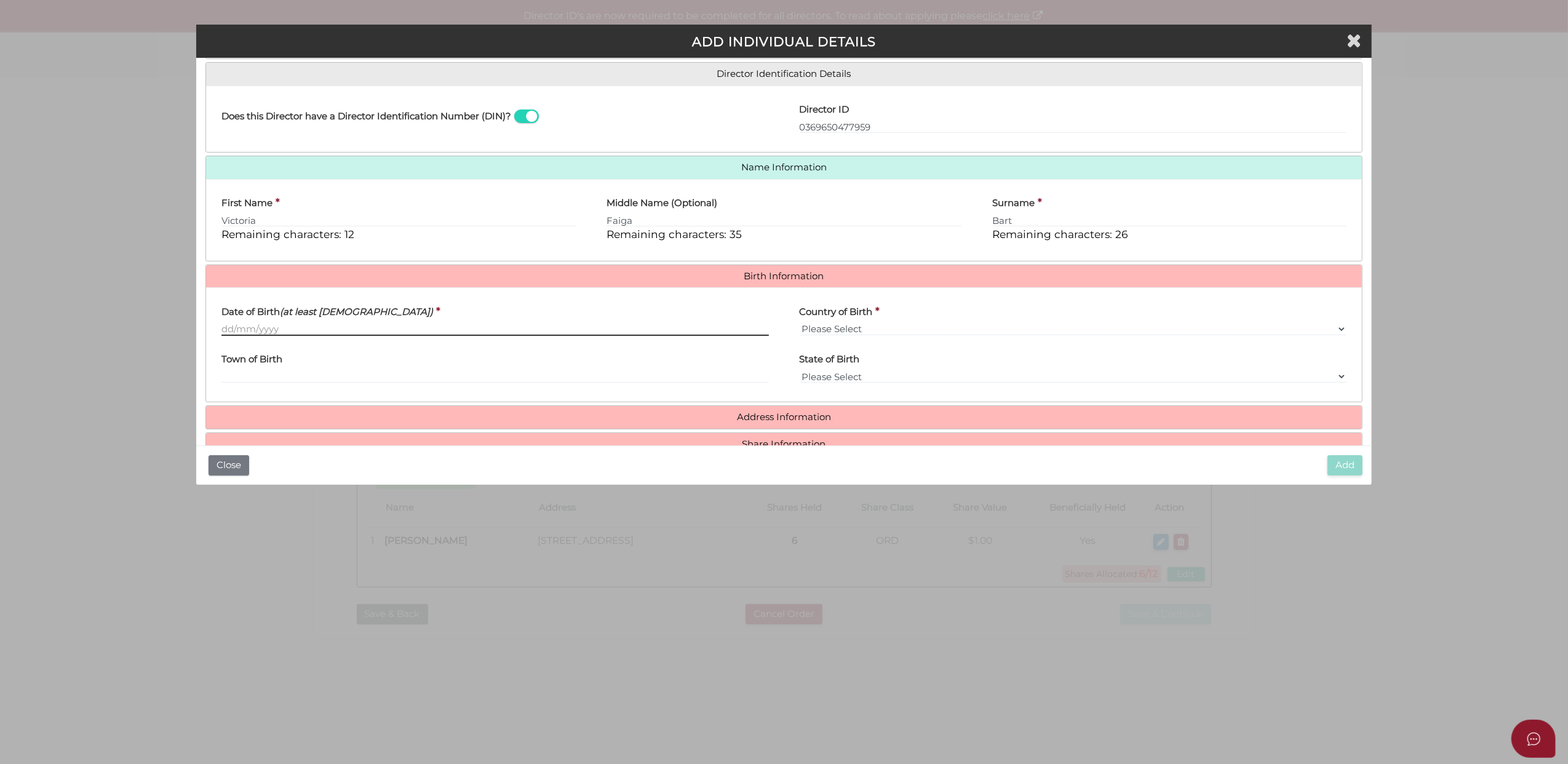
click at [240, 330] on input "Date of Birth (at least 18 years old)" at bounding box center [495, 329] width 548 height 13
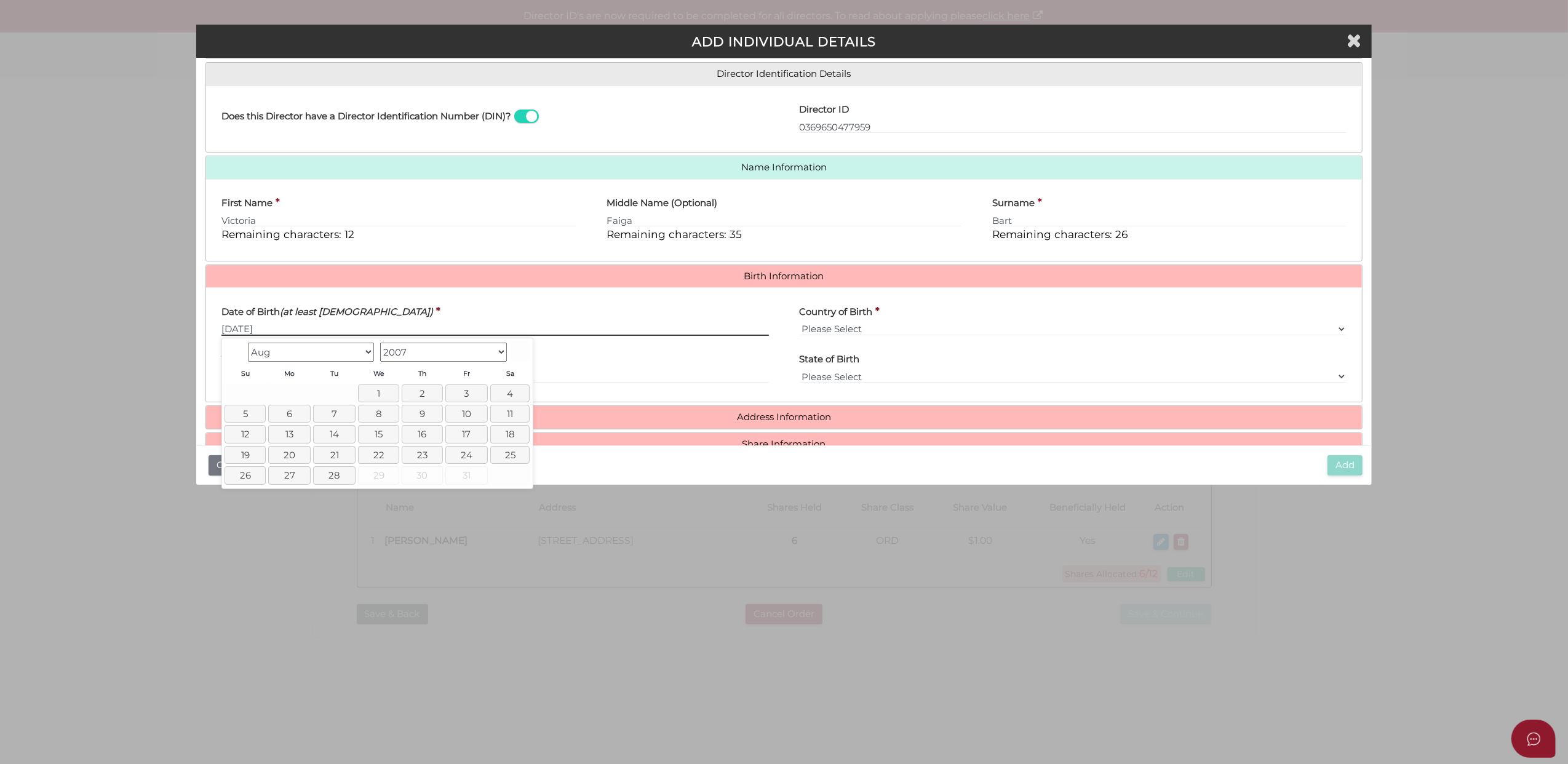
type input "11/03/2000"
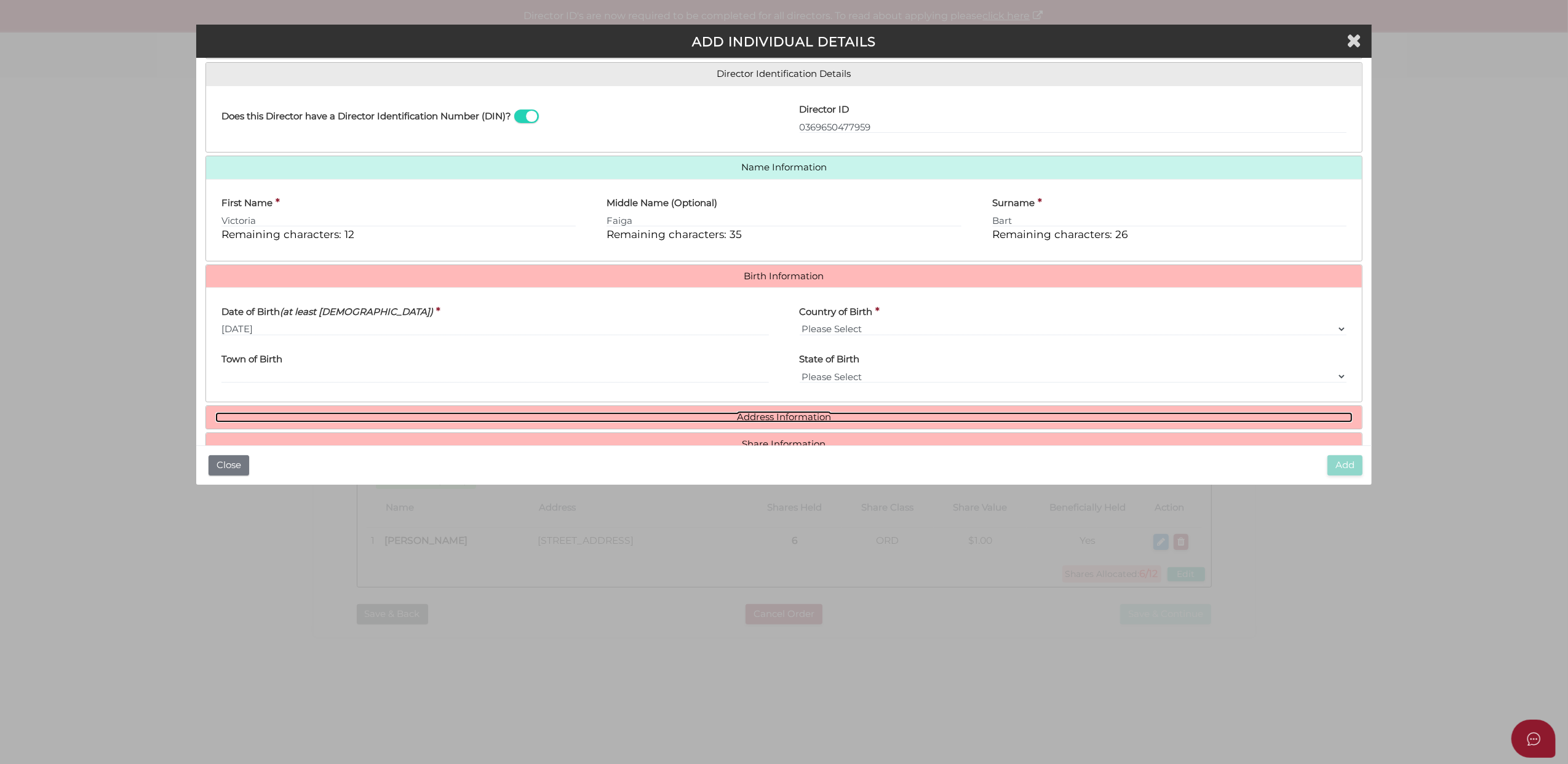
click at [788, 417] on link "Address Information" at bounding box center [784, 417] width 1138 height 10
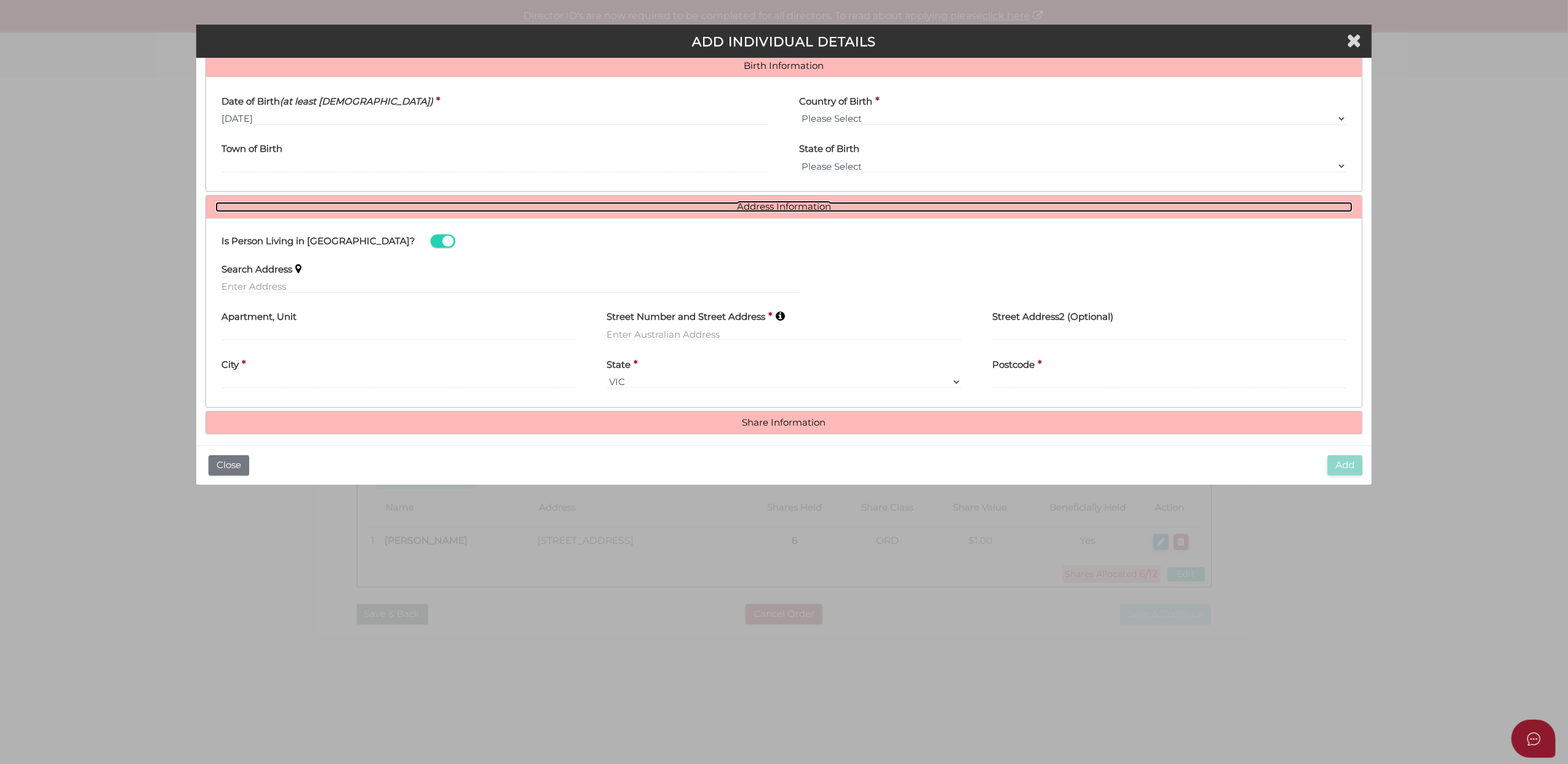
scroll to position [412, 0]
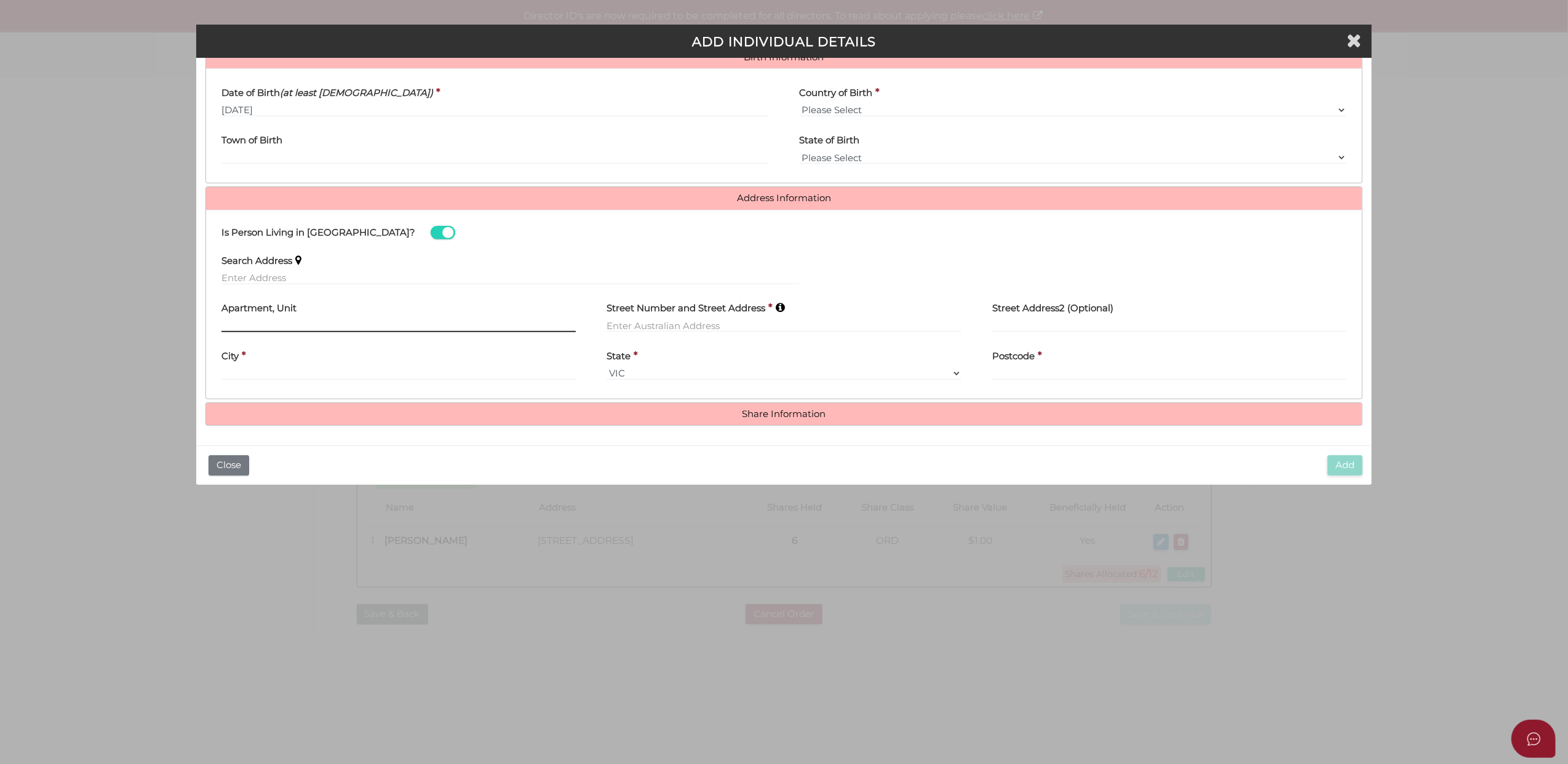
click at [252, 321] on input "text" at bounding box center [399, 325] width 355 height 13
type input "Unit 1"
type input "581 Inkerman Road"
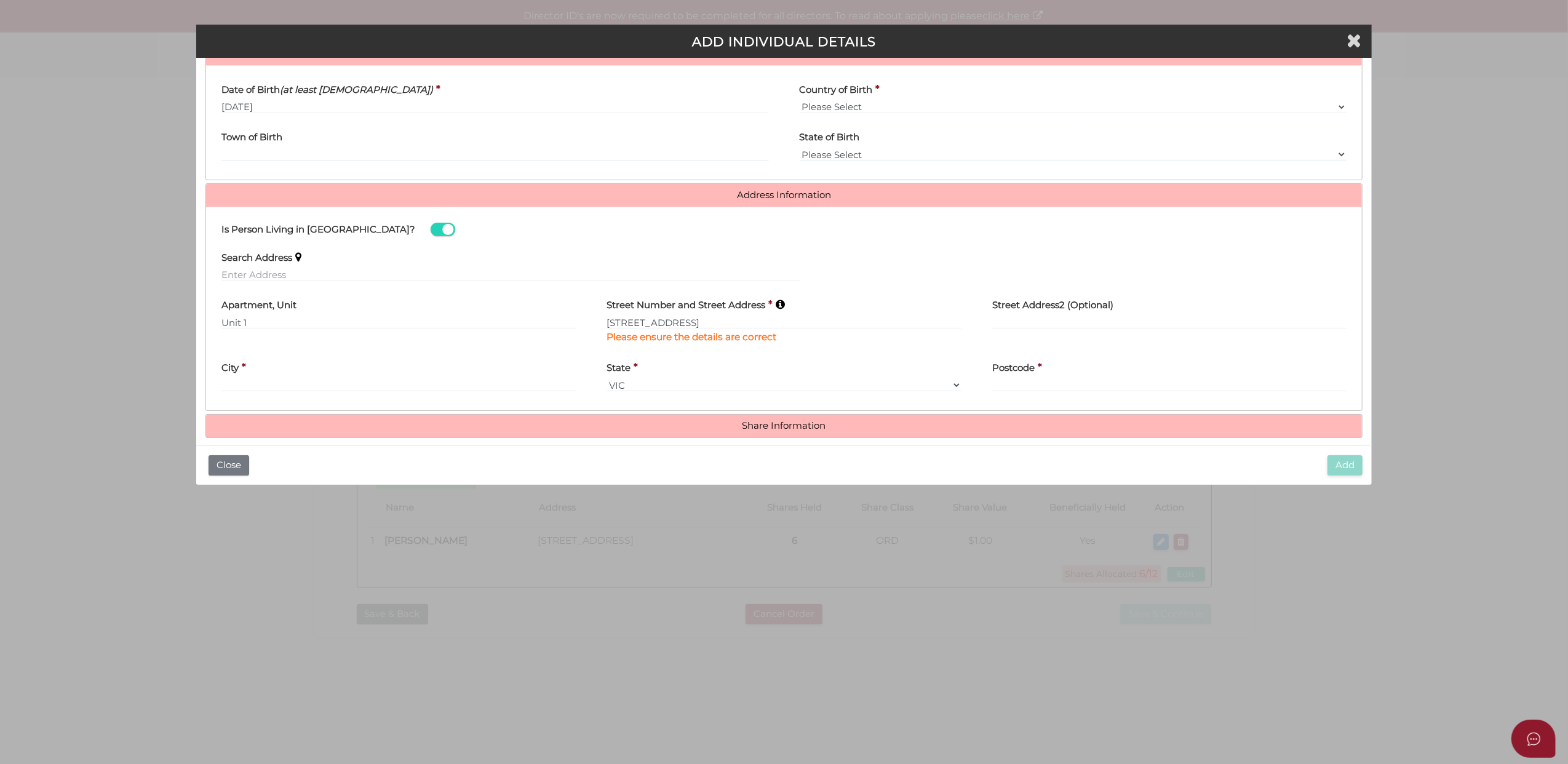
click at [780, 307] on icon at bounding box center [780, 303] width 9 height 10
click at [325, 387] on input "text" at bounding box center [399, 384] width 355 height 13
type input "c"
type input "Caulfield North"
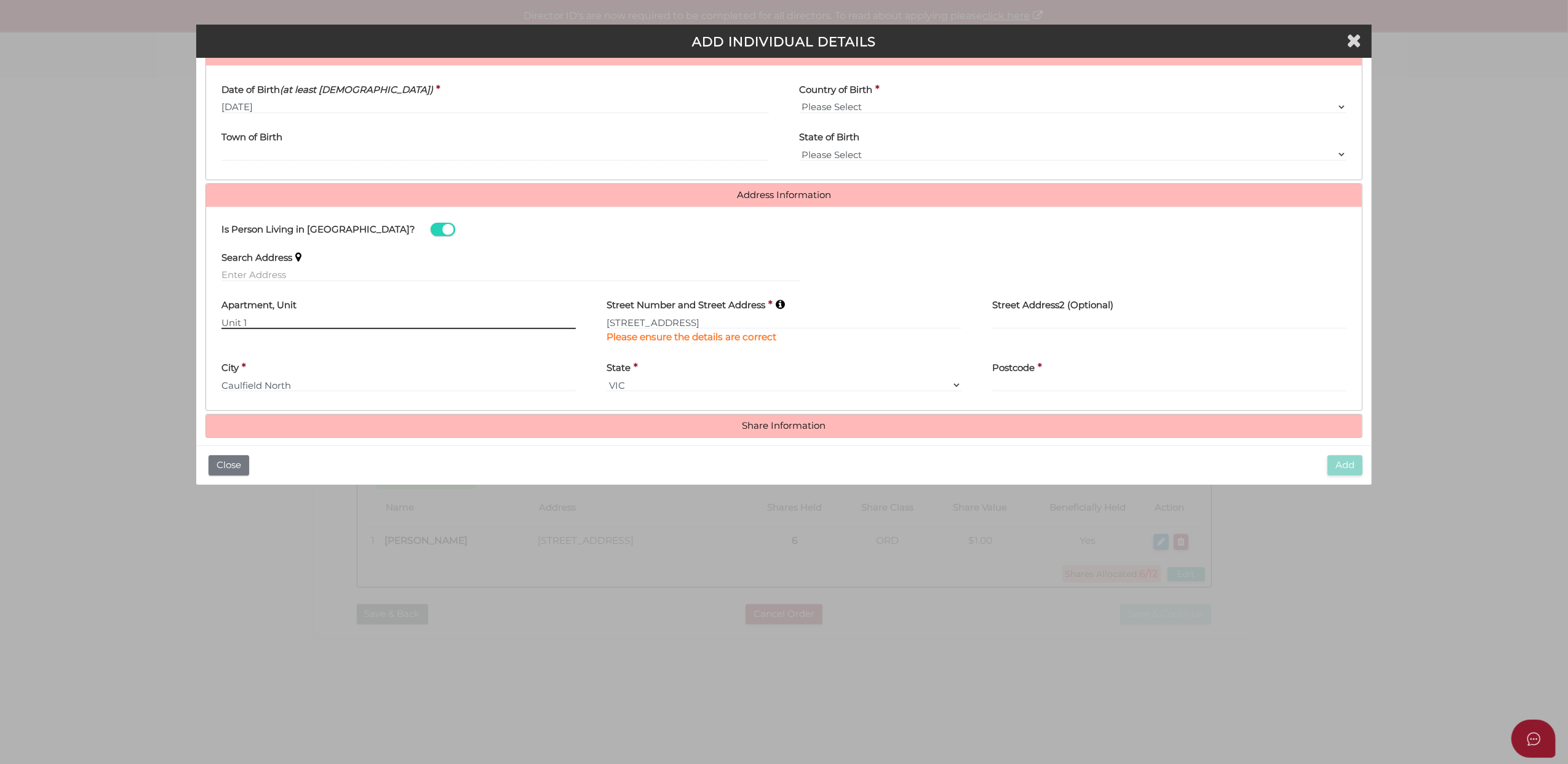
click at [407, 324] on input "Unit 1" at bounding box center [399, 322] width 355 height 13
click at [231, 274] on input "text" at bounding box center [511, 274] width 578 height 13
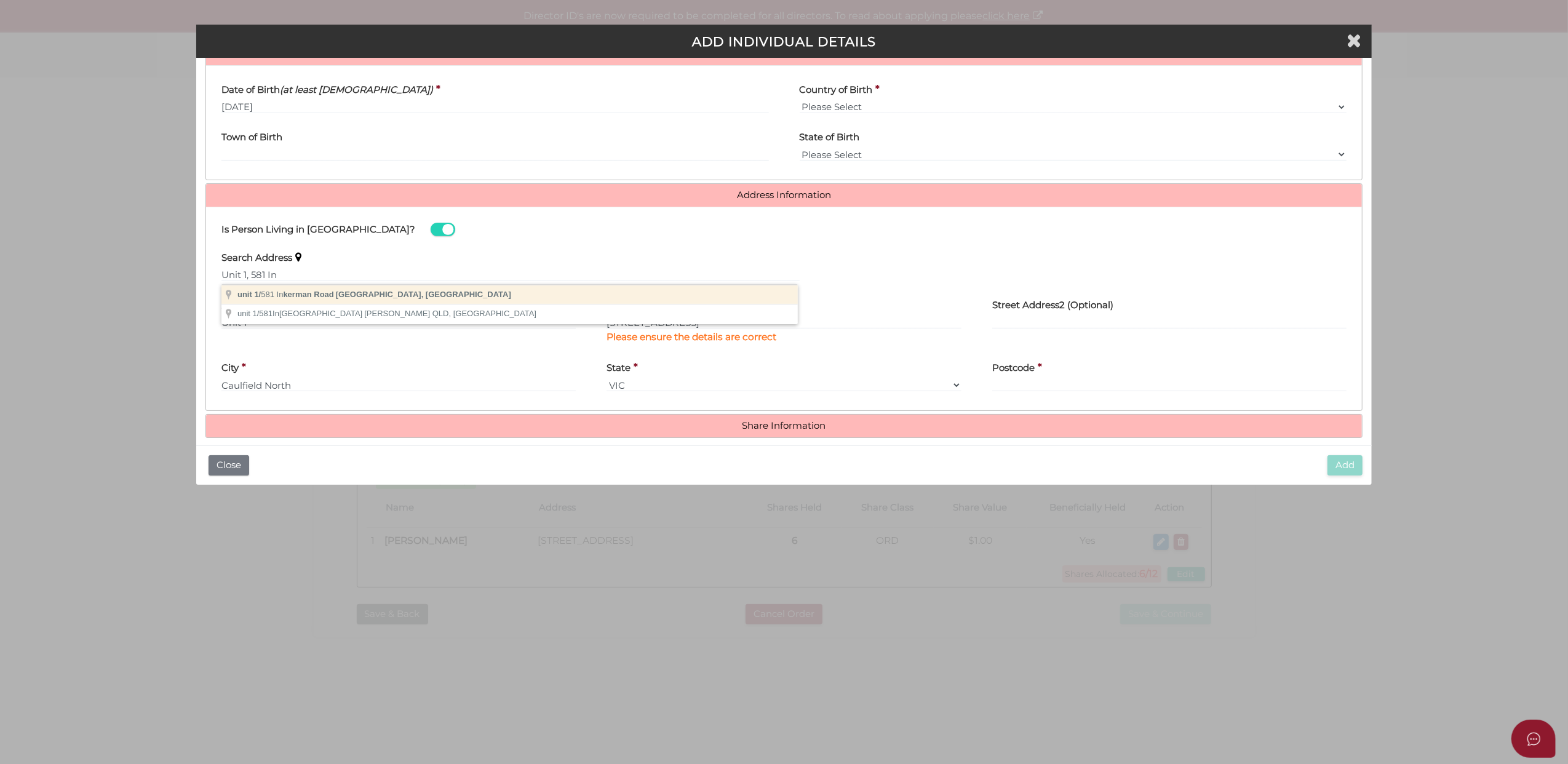
type input "unit 1/581 Inkerman Road, Caulfield North VIC, Australia"
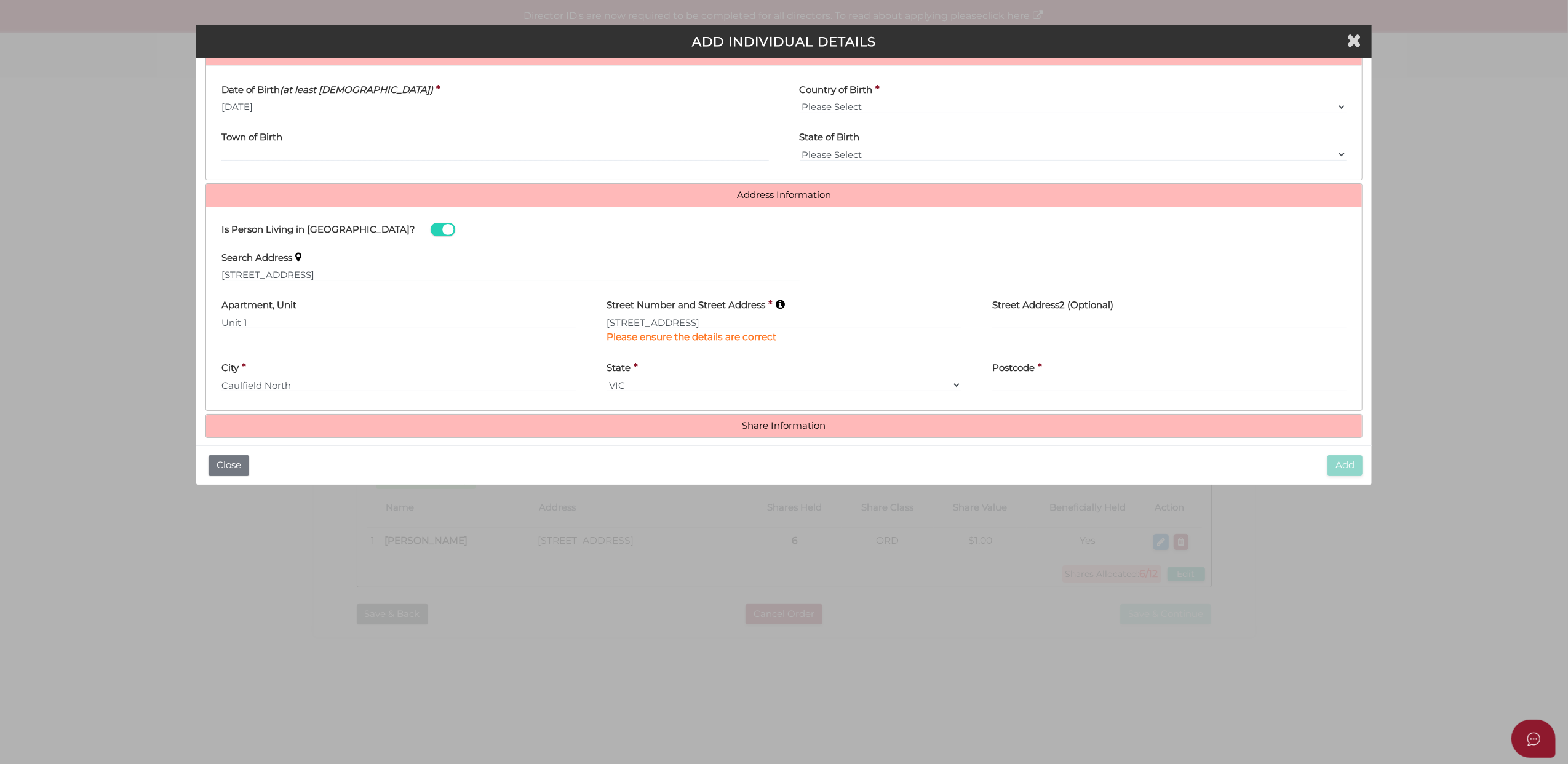
type input "unit 1"
type input "581 Inkerman Road"
type input "Caulfield North"
select select "VIC"
type input "3161"
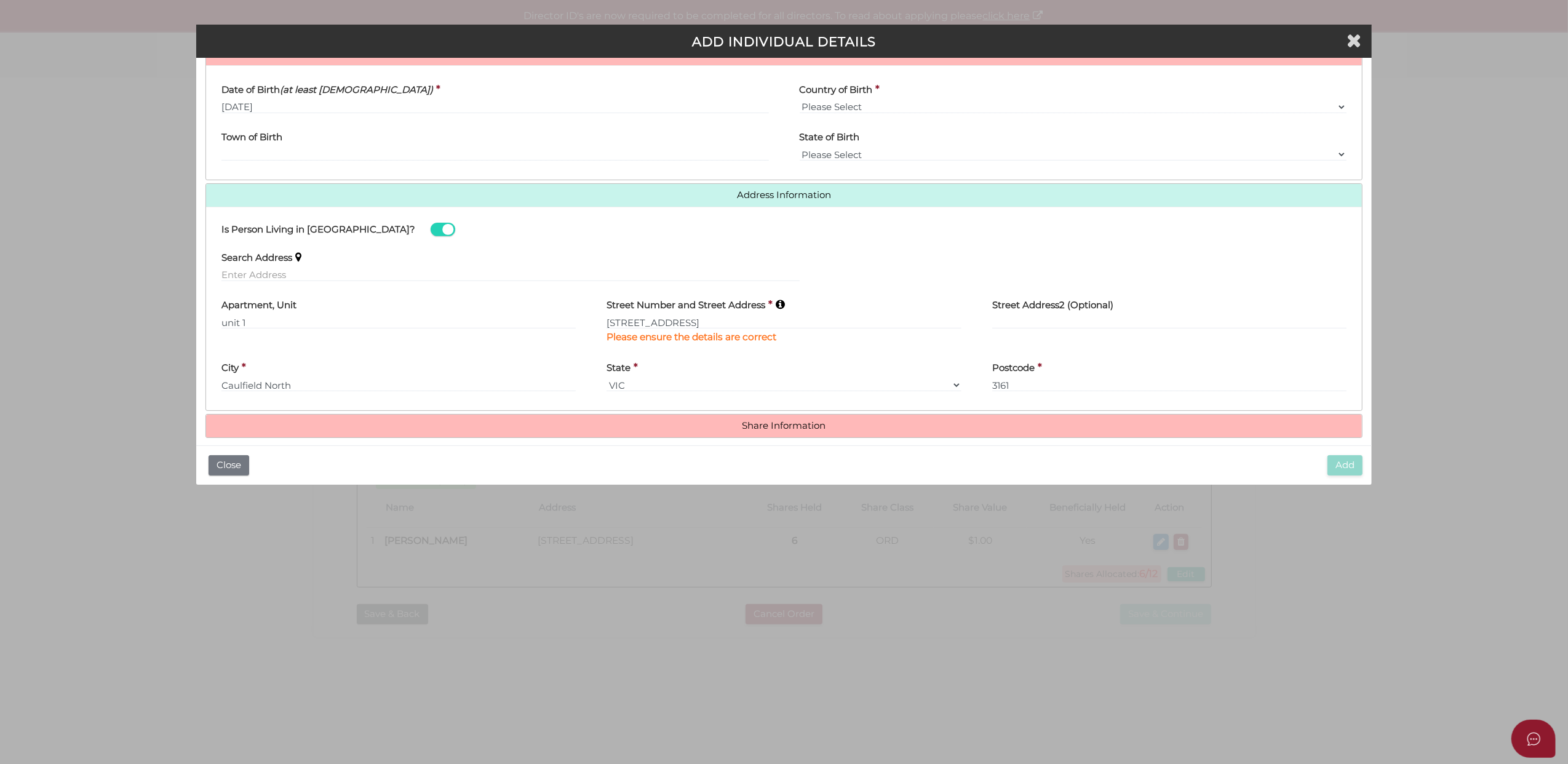
scroll to position [426, 0]
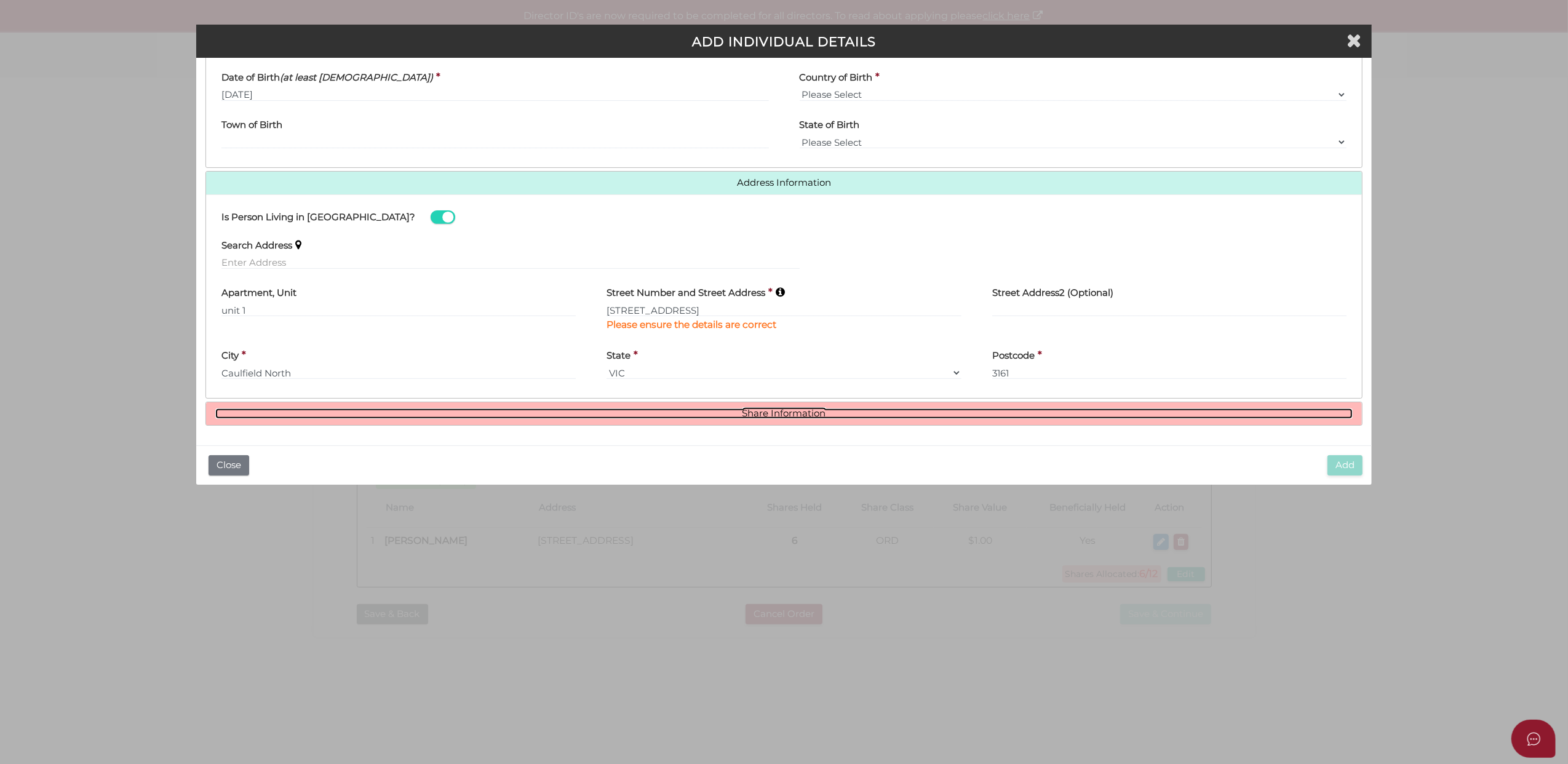
click at [761, 414] on link "Share Information" at bounding box center [784, 413] width 1138 height 10
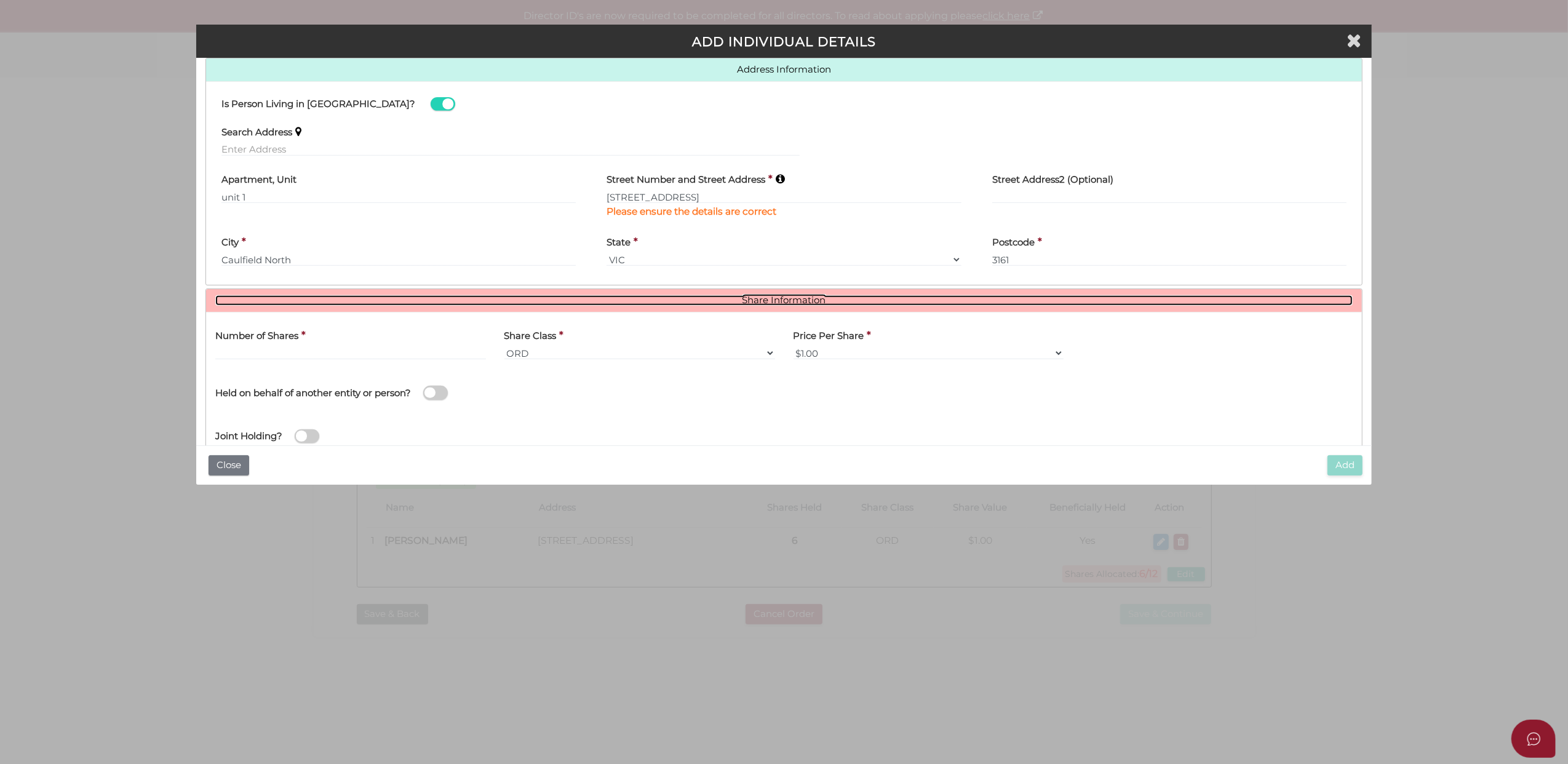
scroll to position [576, 0]
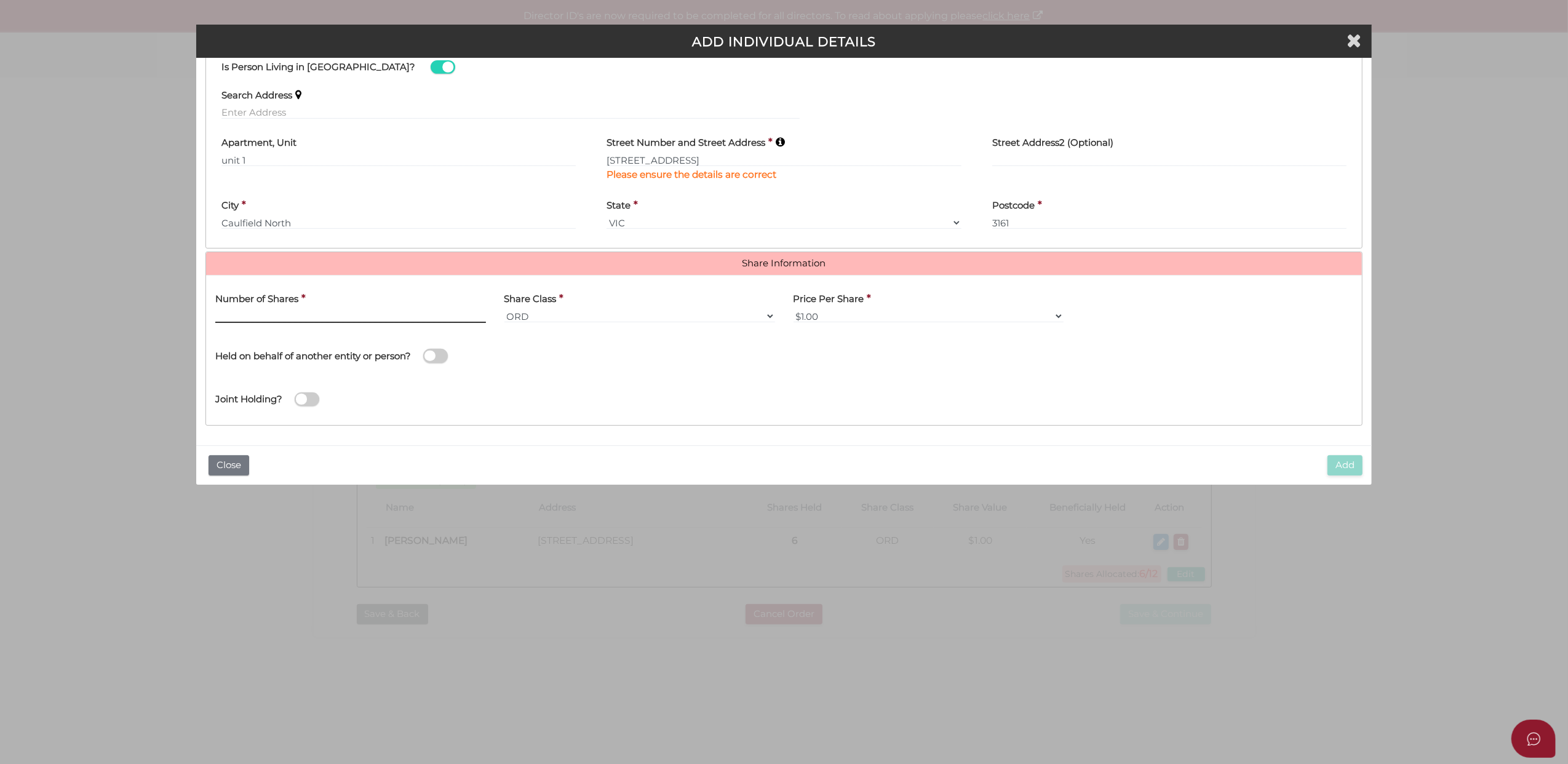
click at [269, 314] on input "text" at bounding box center [351, 316] width 270 height 13
type input "6"
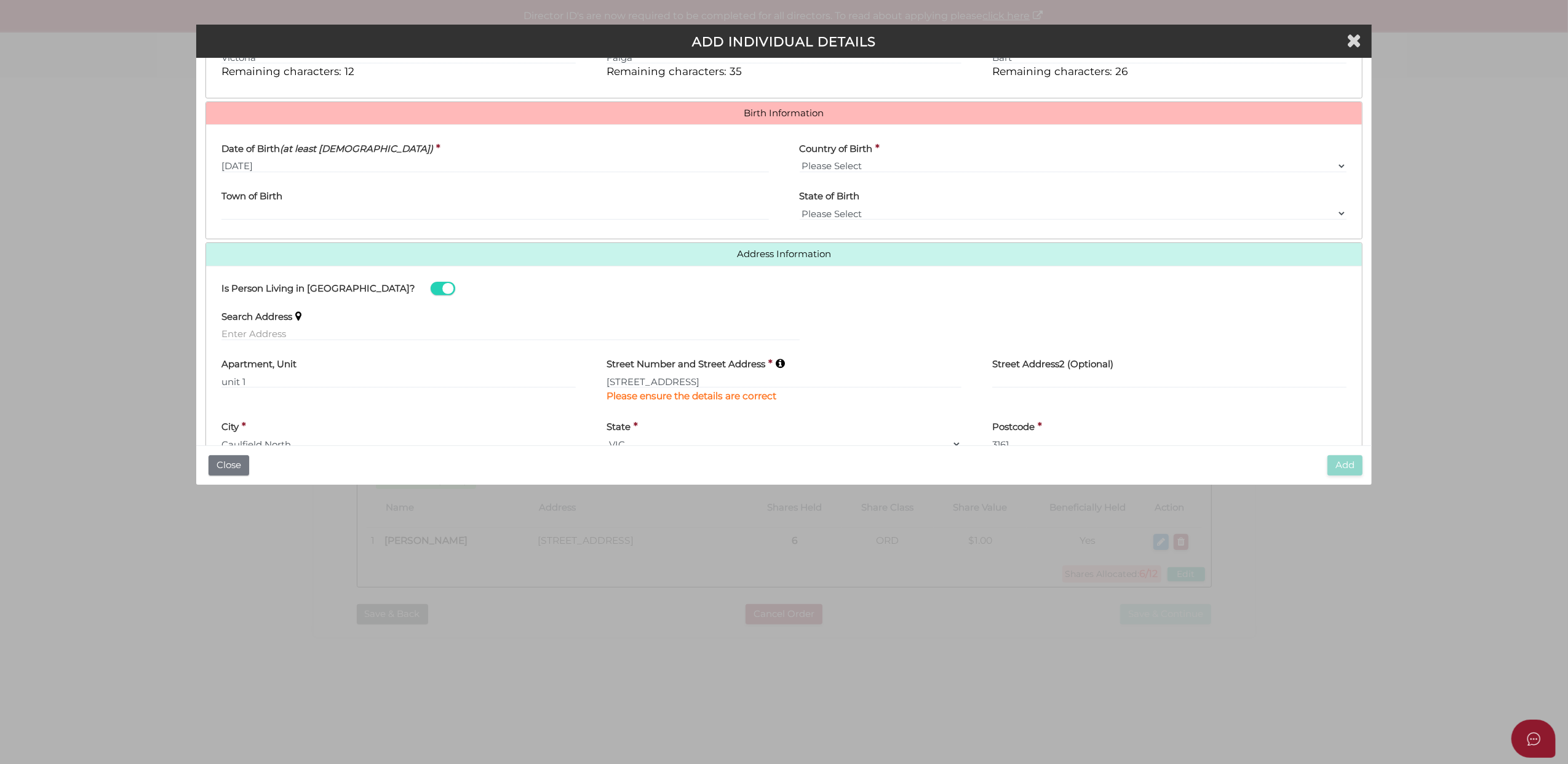
scroll to position [331, 0]
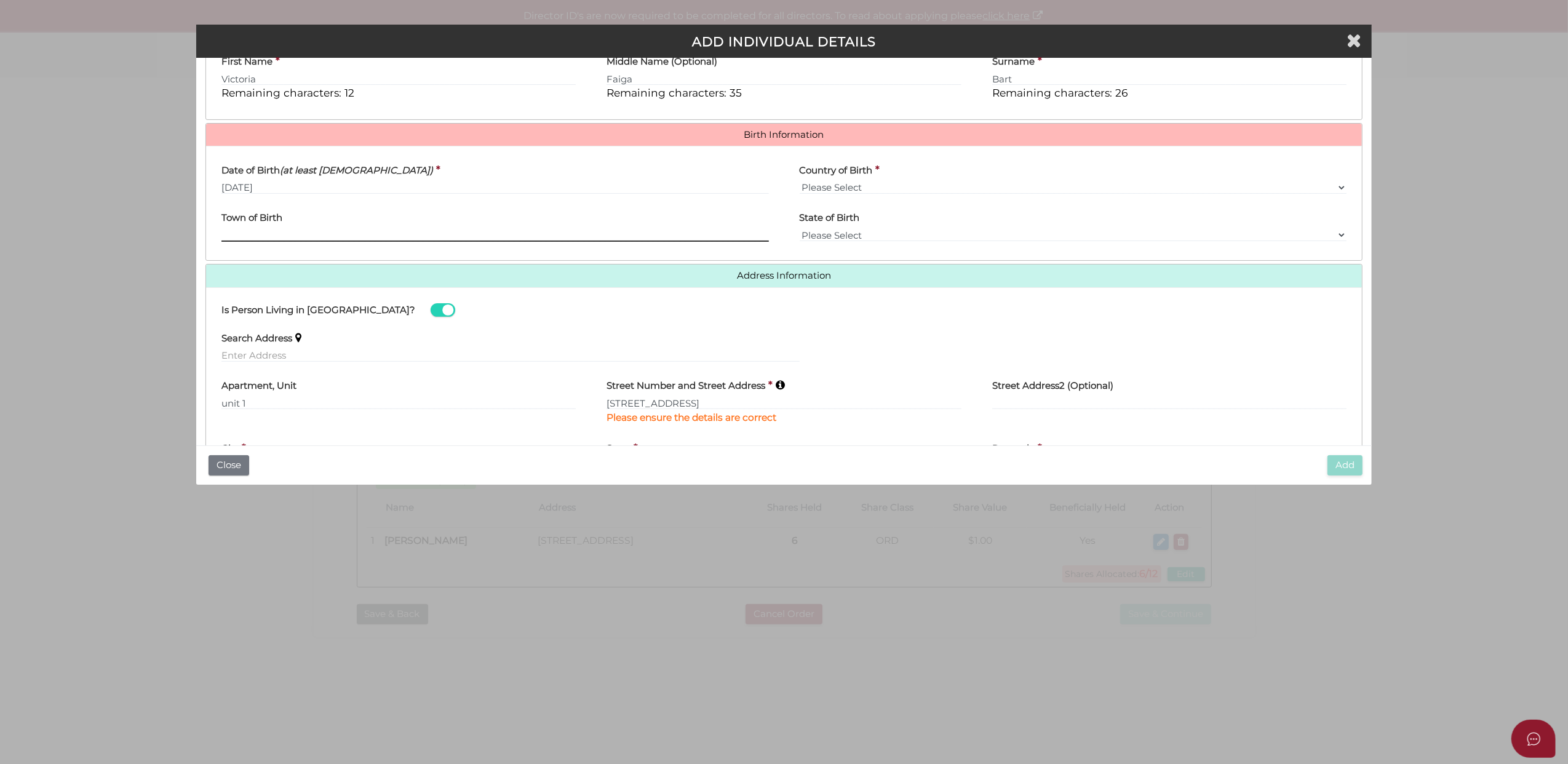
click at [274, 235] on input "Town of Birth" at bounding box center [495, 234] width 548 height 13
type input "Melbourne"
click at [816, 185] on select "Please Select v Australia Afghanistan Albania Algeria American Samoa Andorra An…" at bounding box center [1073, 187] width 548 height 13
select select "Australia"
click at [799, 182] on select "Please Select v Australia Afghanistan Albania Algeria American Samoa Andorra An…" at bounding box center [1073, 187] width 548 height 13
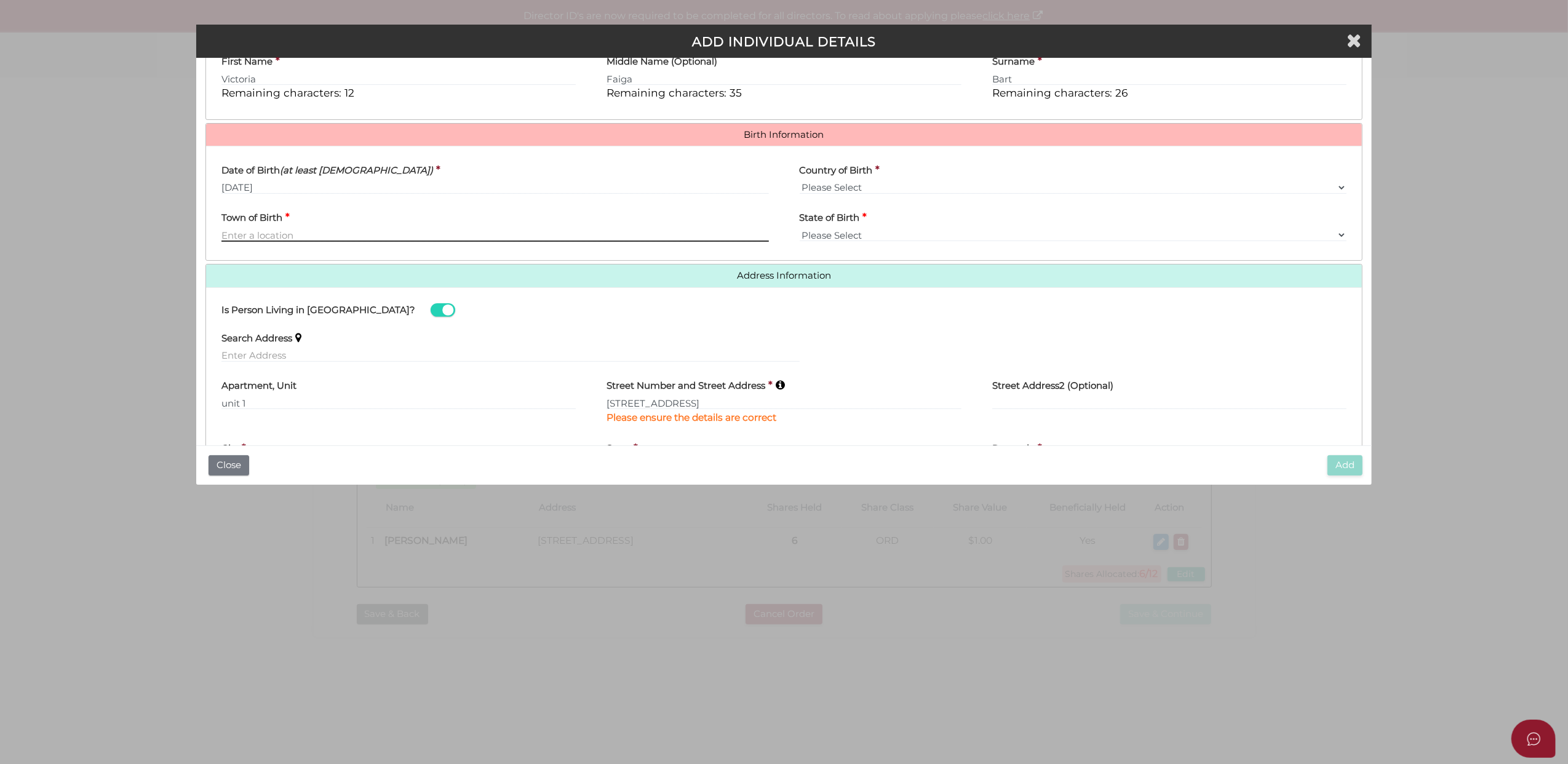
click at [226, 237] on input "Town of Birth" at bounding box center [495, 234] width 548 height 13
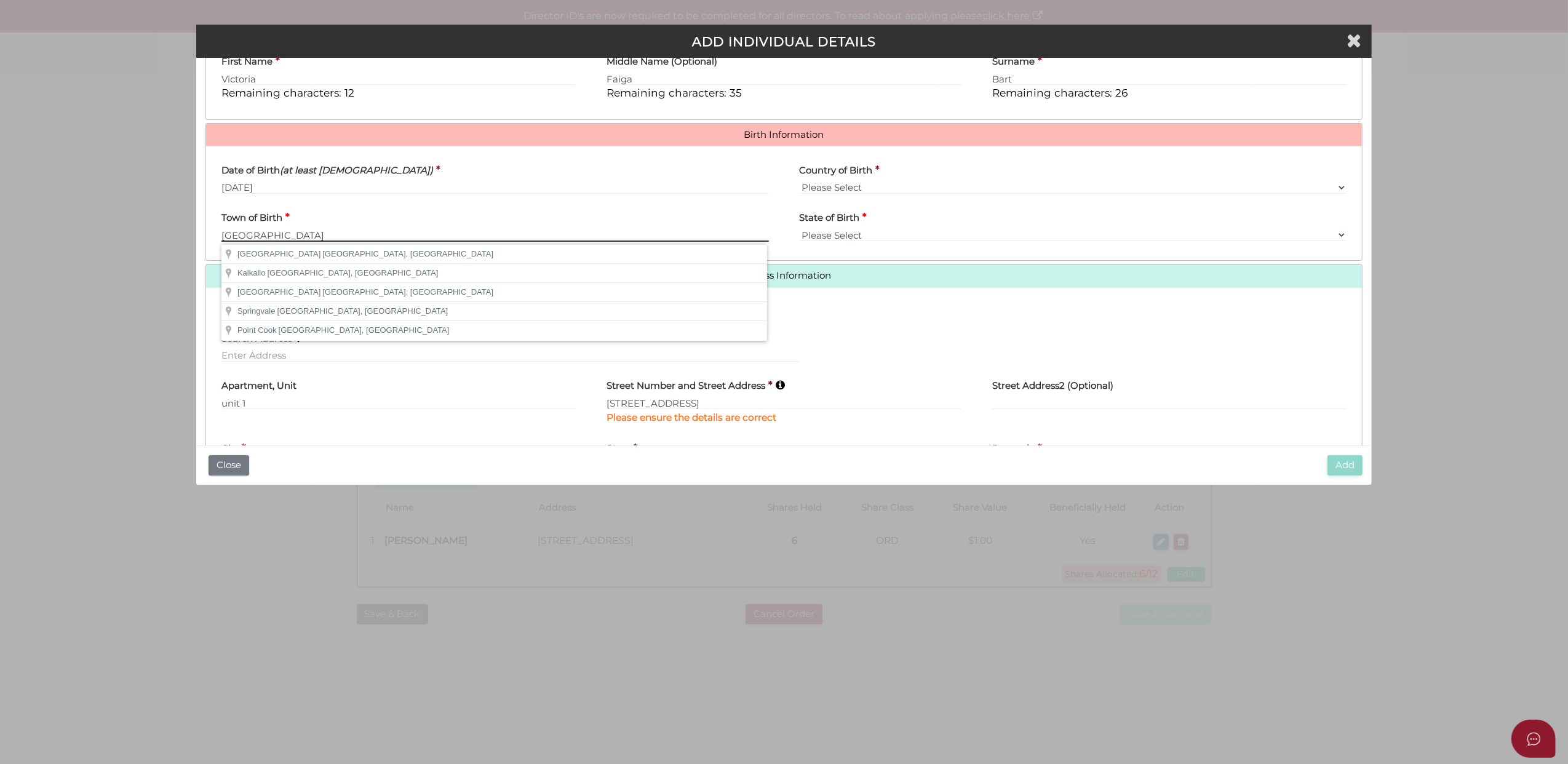
type input "Melbourne"
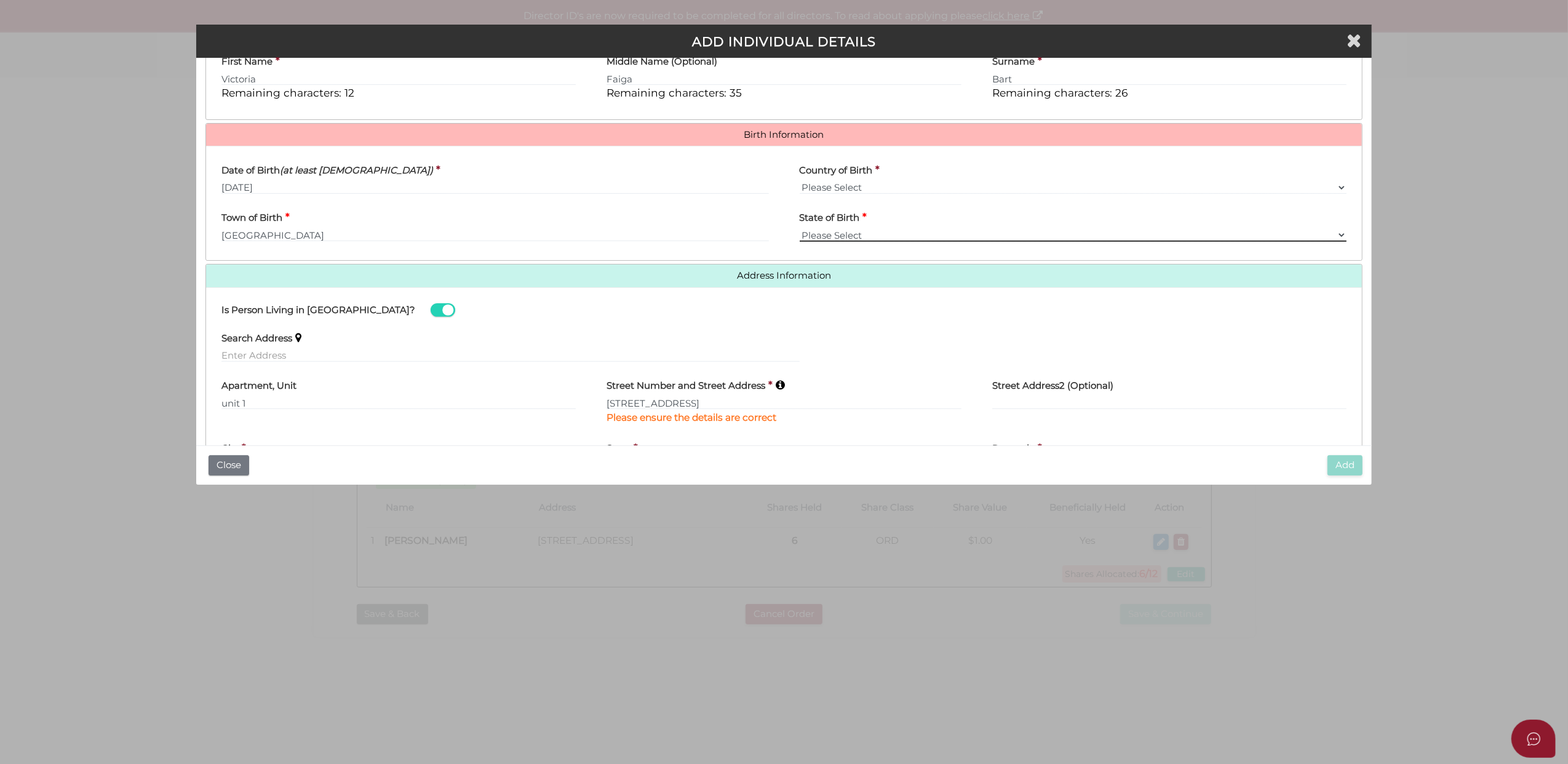
click at [816, 233] on select "Please Select VIC ACT NSW NT QLD TAS WA SA" at bounding box center [1073, 234] width 548 height 13
select select "VIC"
click at [799, 230] on select "Please Select VIC ACT NSW NT QLD TAS WA SA" at bounding box center [1073, 234] width 548 height 13
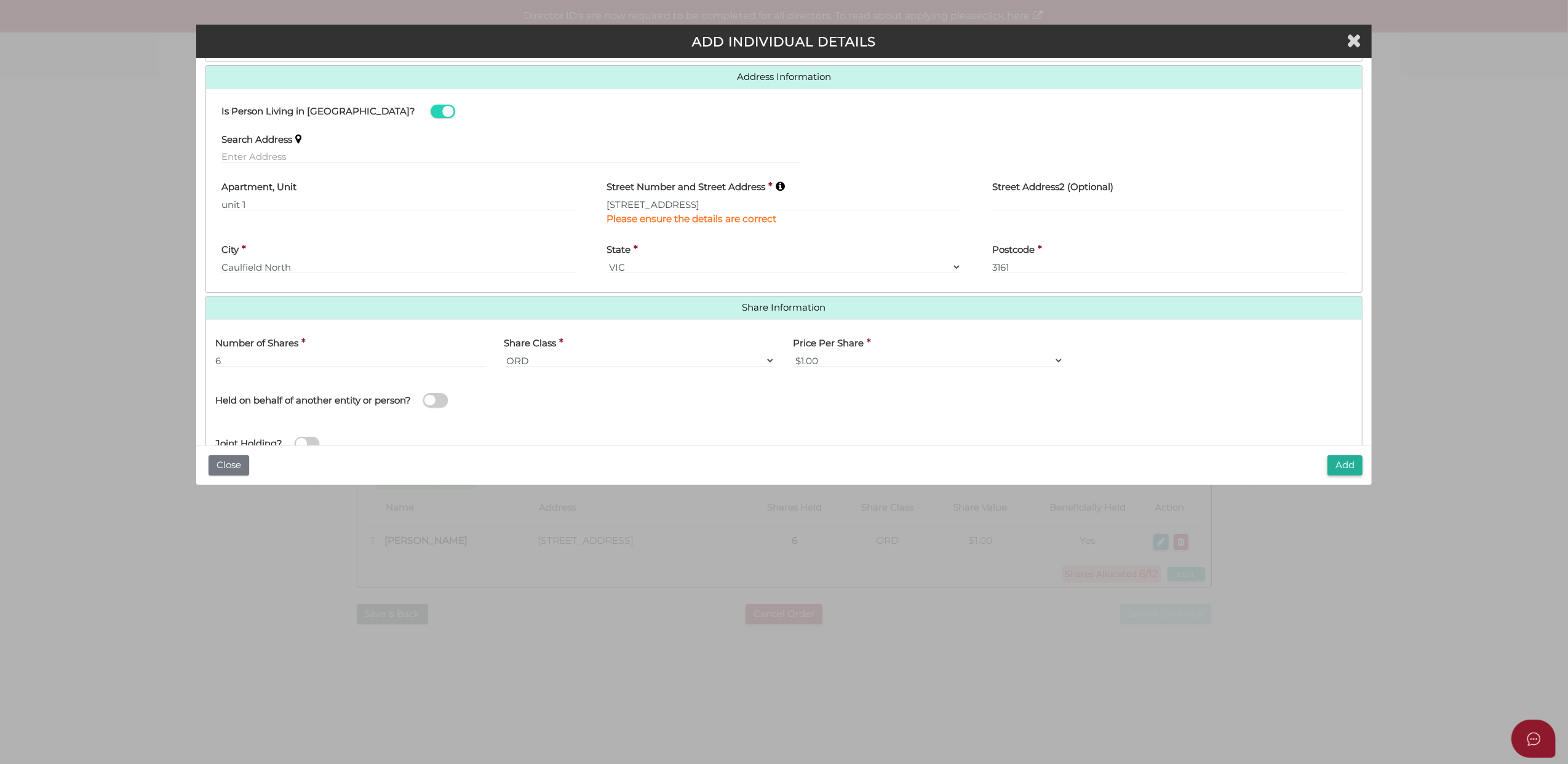
scroll to position [576, 0]
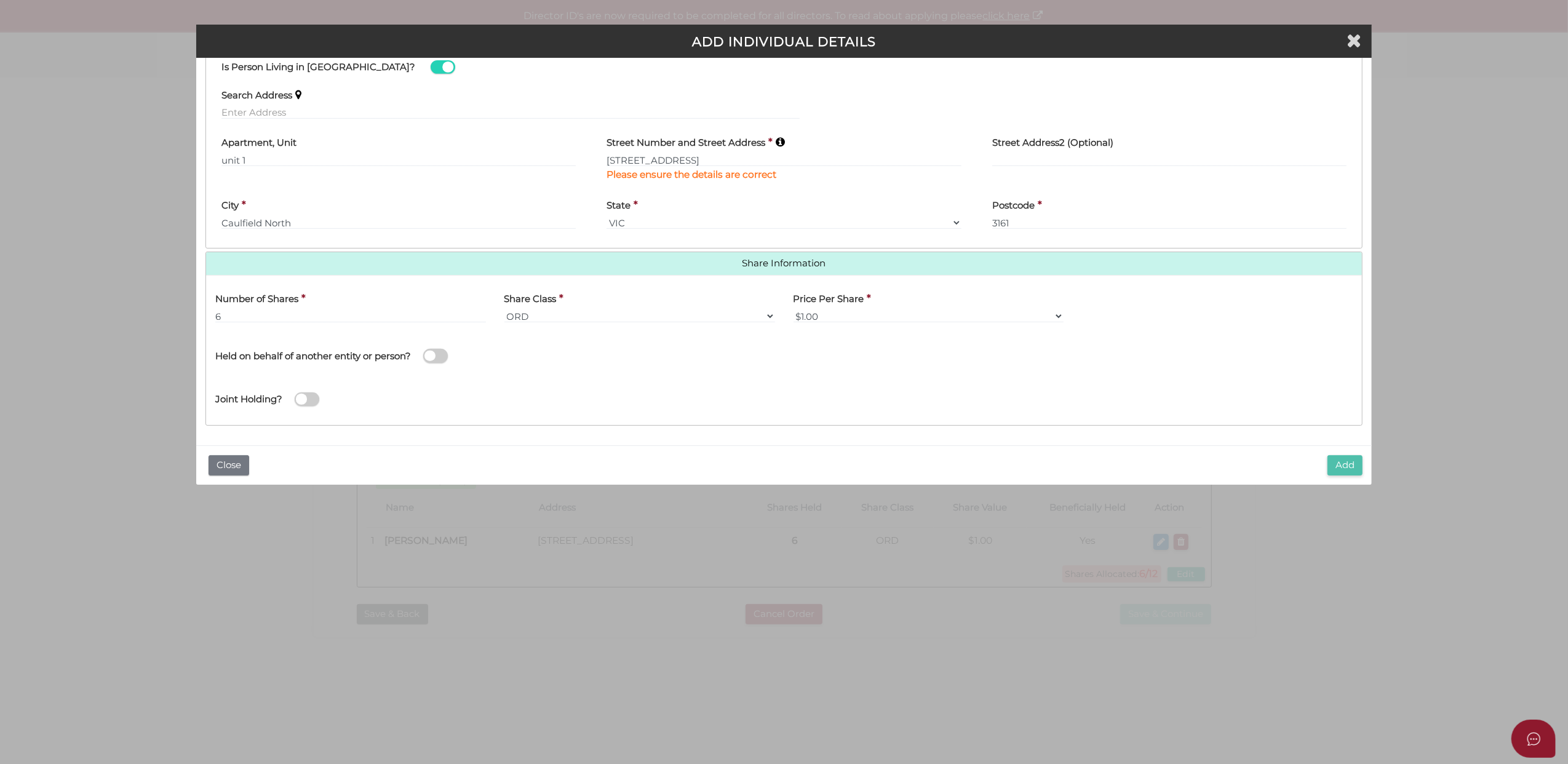
click at [1343, 461] on button "Add" at bounding box center [1345, 465] width 35 height 20
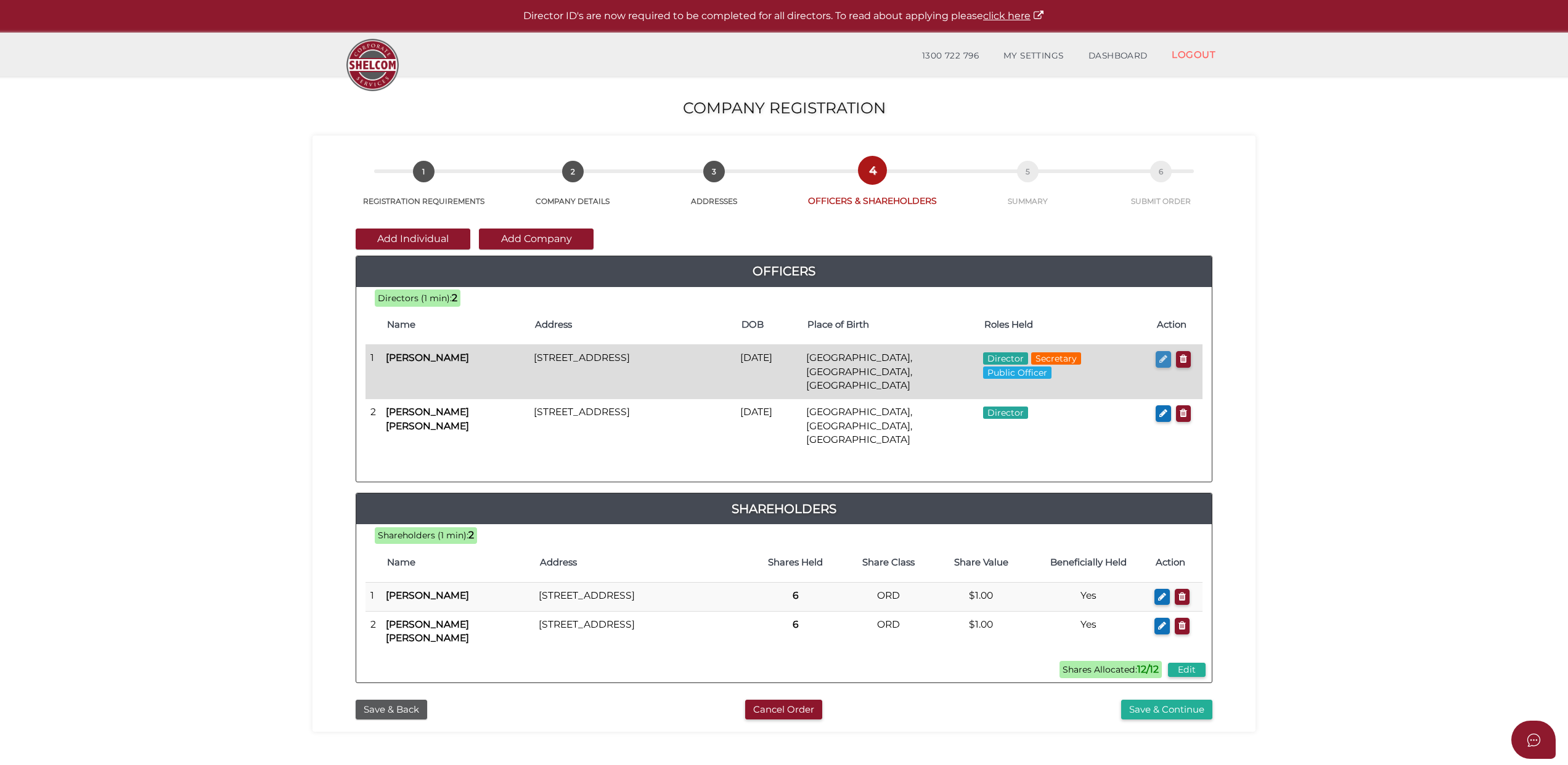
click at [1164, 357] on icon "button" at bounding box center [1163, 359] width 8 height 9
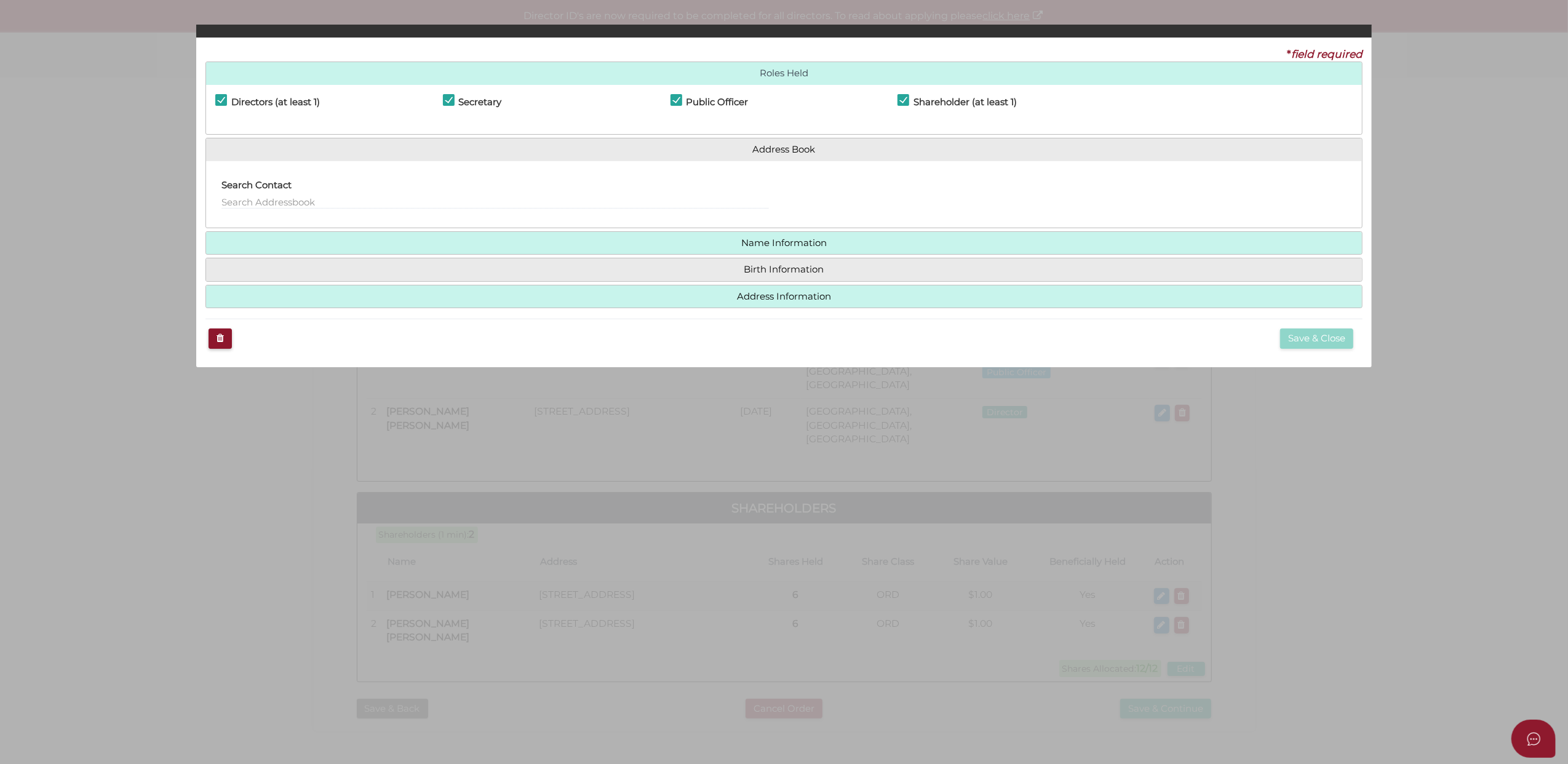
checkbox input "true"
type input "36455610741089"
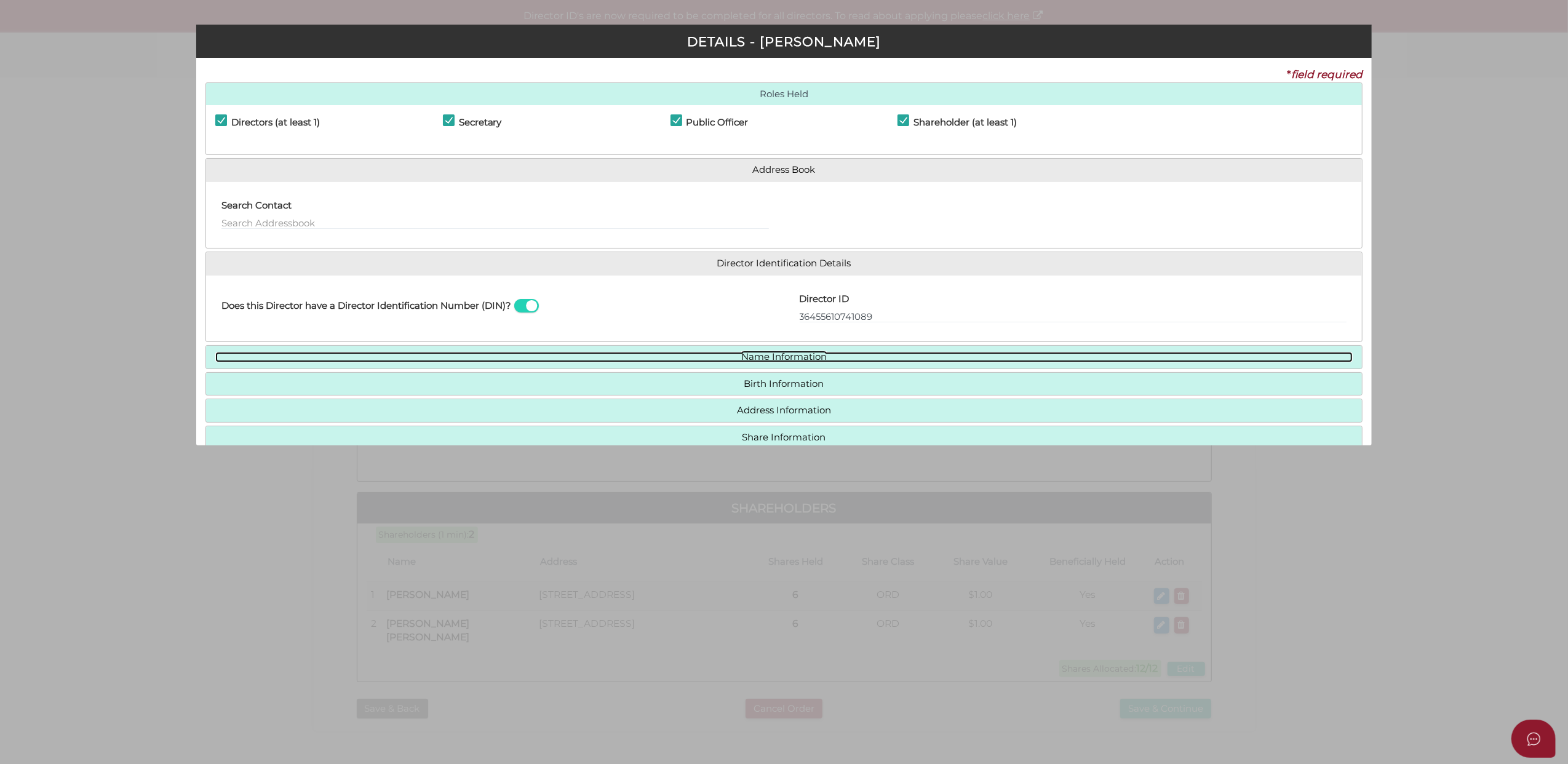
click at [764, 358] on link "Name Information" at bounding box center [784, 357] width 1138 height 10
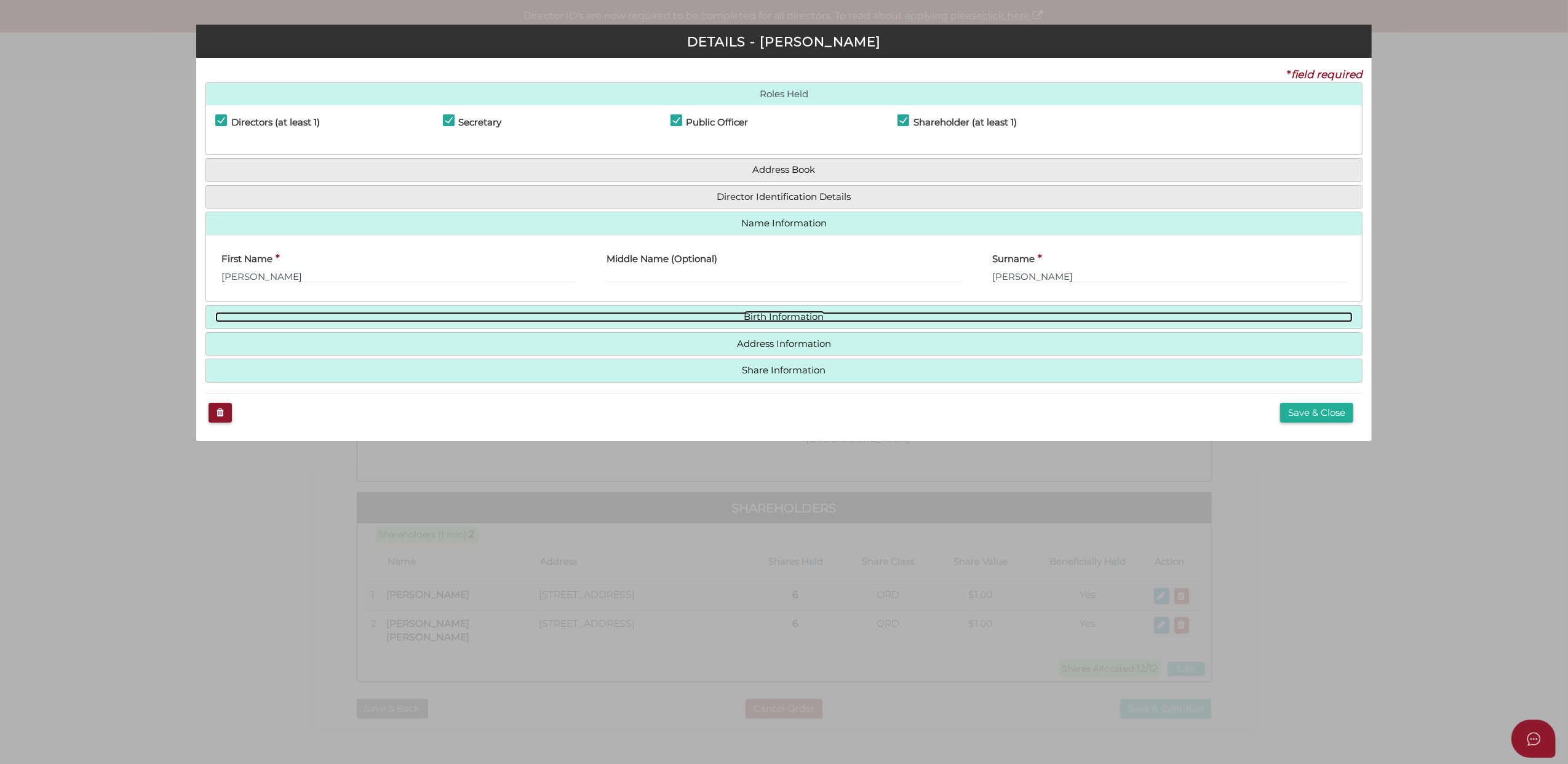
click at [773, 318] on link "Birth Information" at bounding box center [784, 317] width 1138 height 10
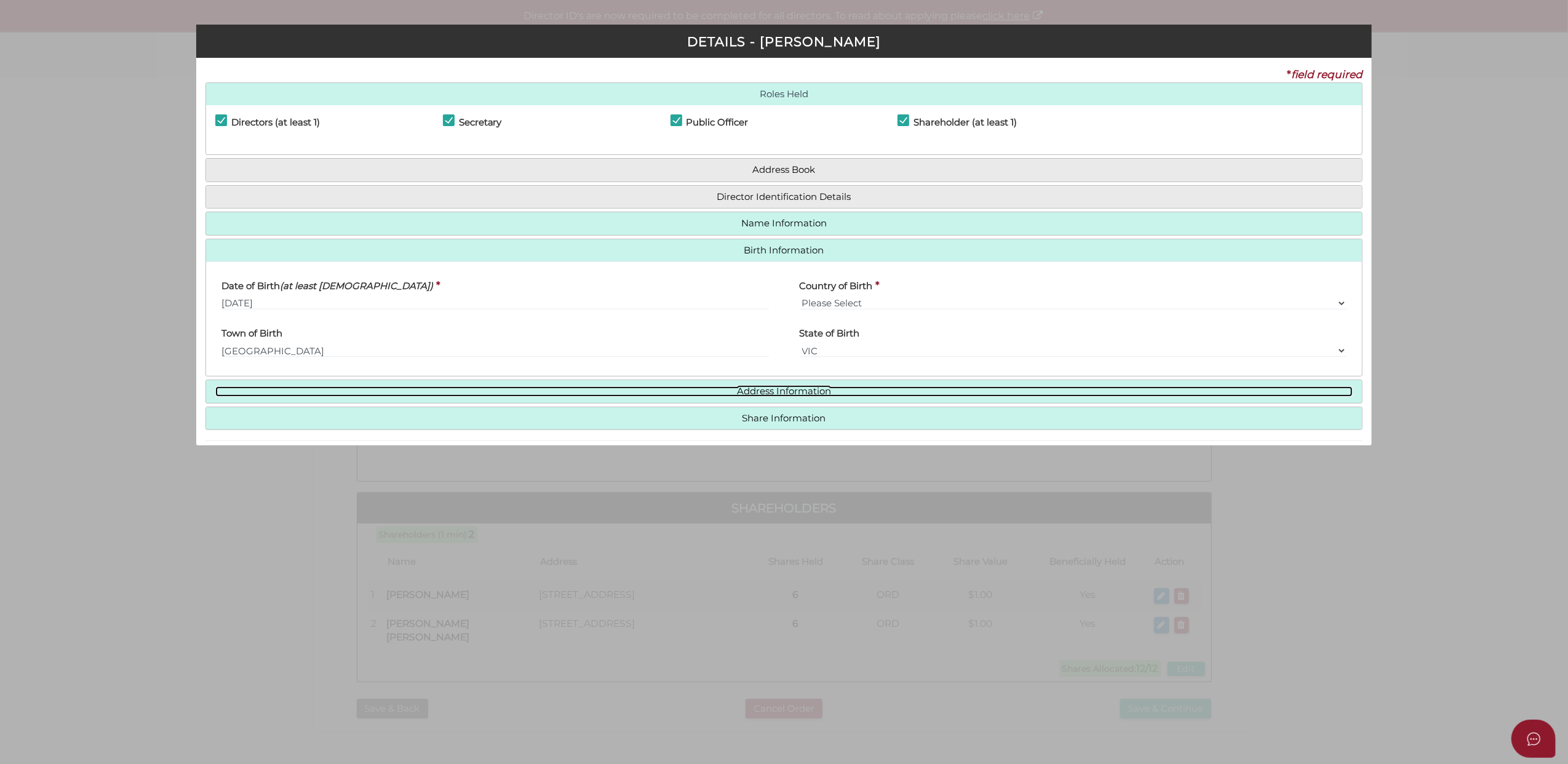
click at [775, 395] on link "Address Information" at bounding box center [784, 391] width 1138 height 10
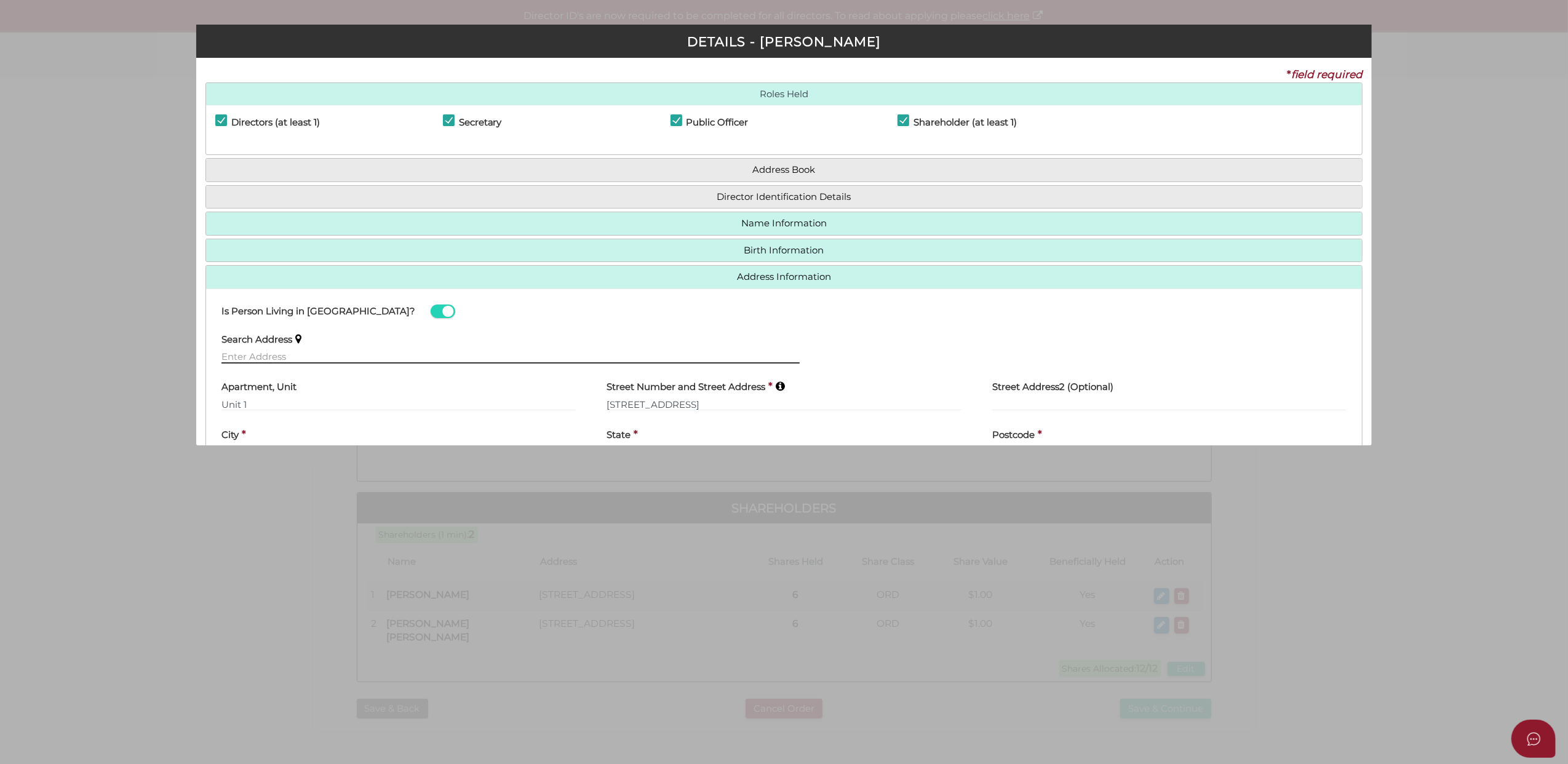
click at [235, 358] on input "text" at bounding box center [511, 356] width 578 height 13
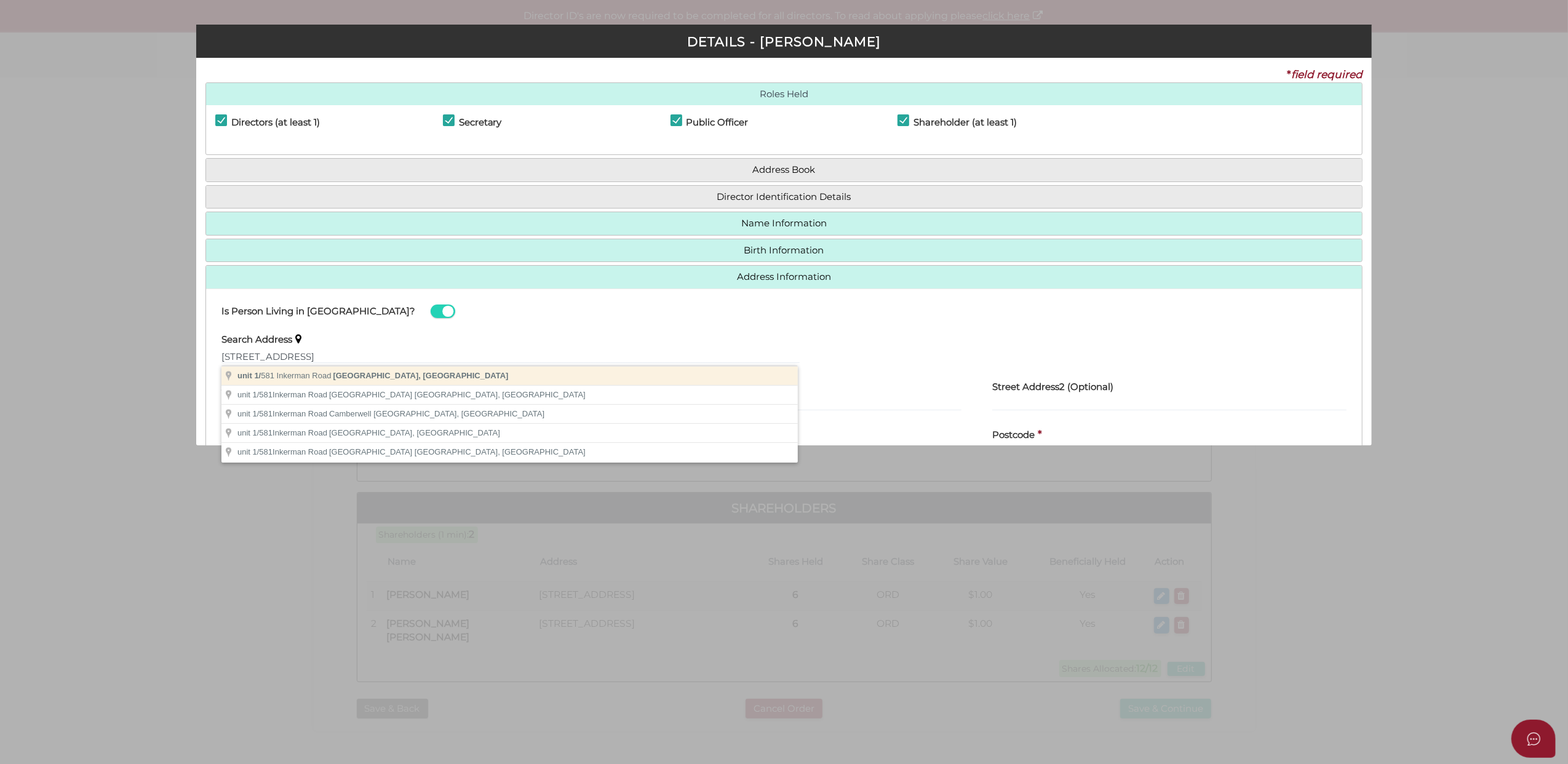
type input "unit 1/581 Inkerman Road, Caulfield North VIC, Australia"
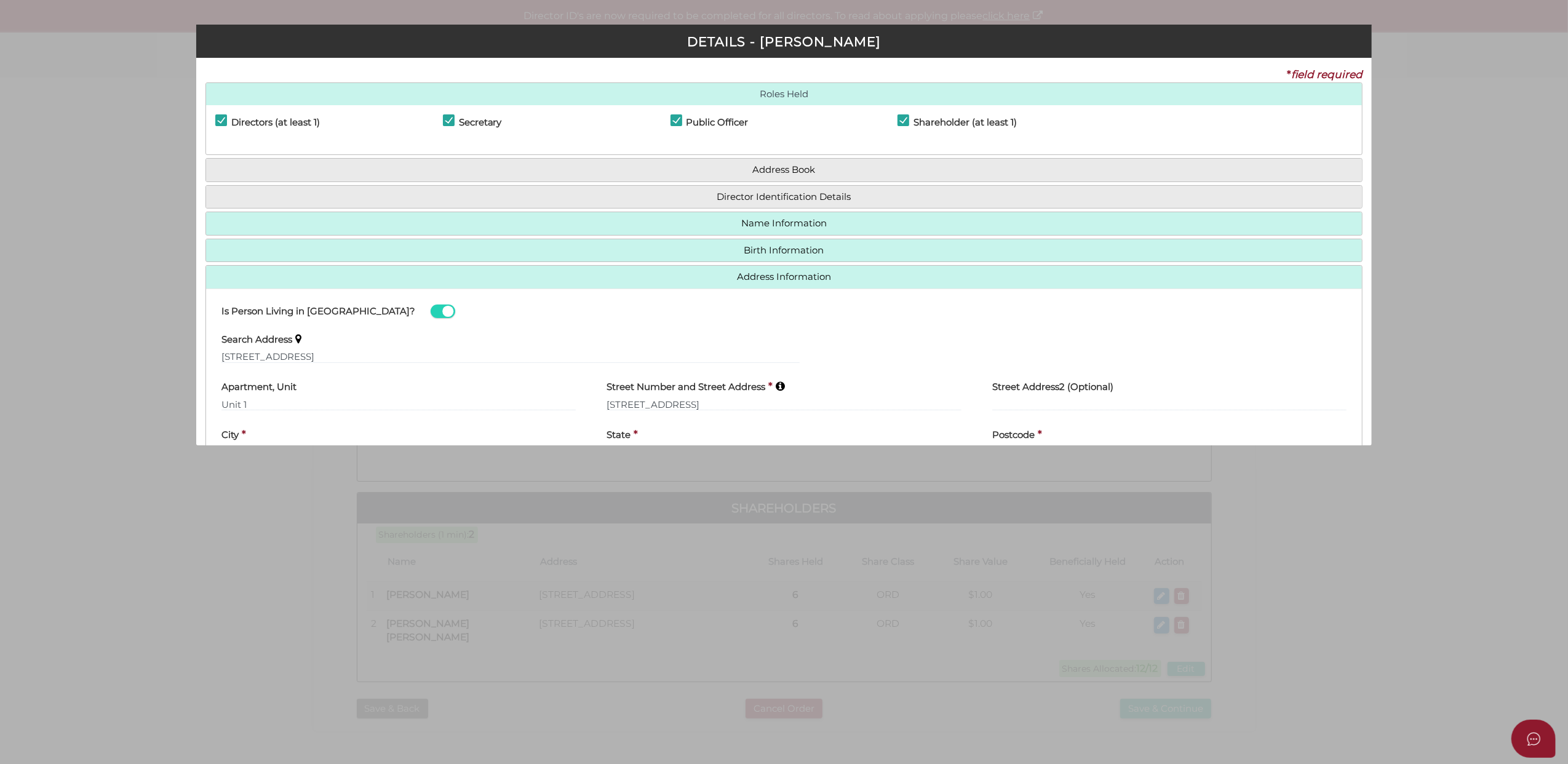
type input "unit 1"
type input "[STREET_ADDRESS]"
type input "Caulfield North"
select select "VIC"
type input "3161"
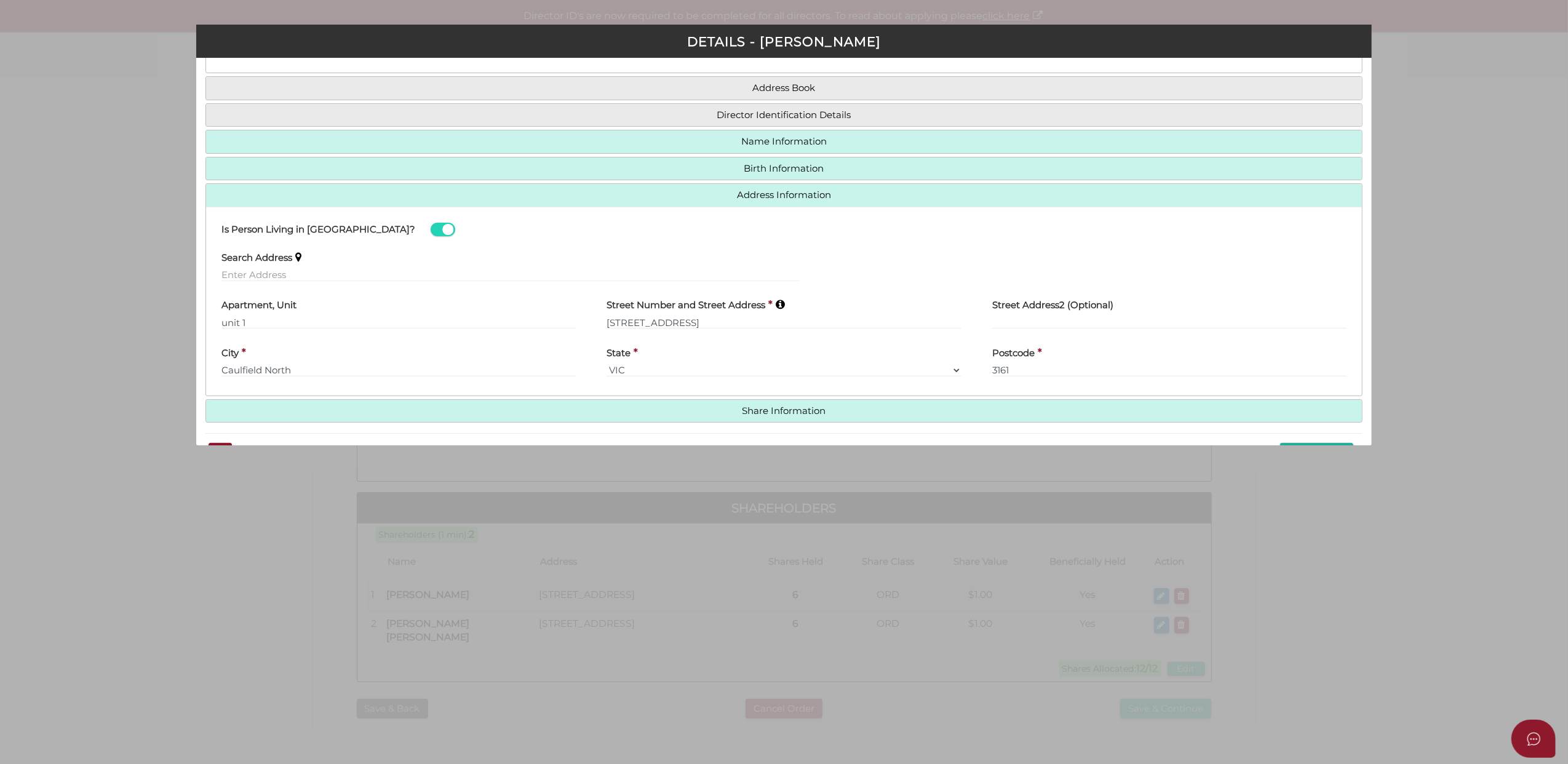
scroll to position [120, 0]
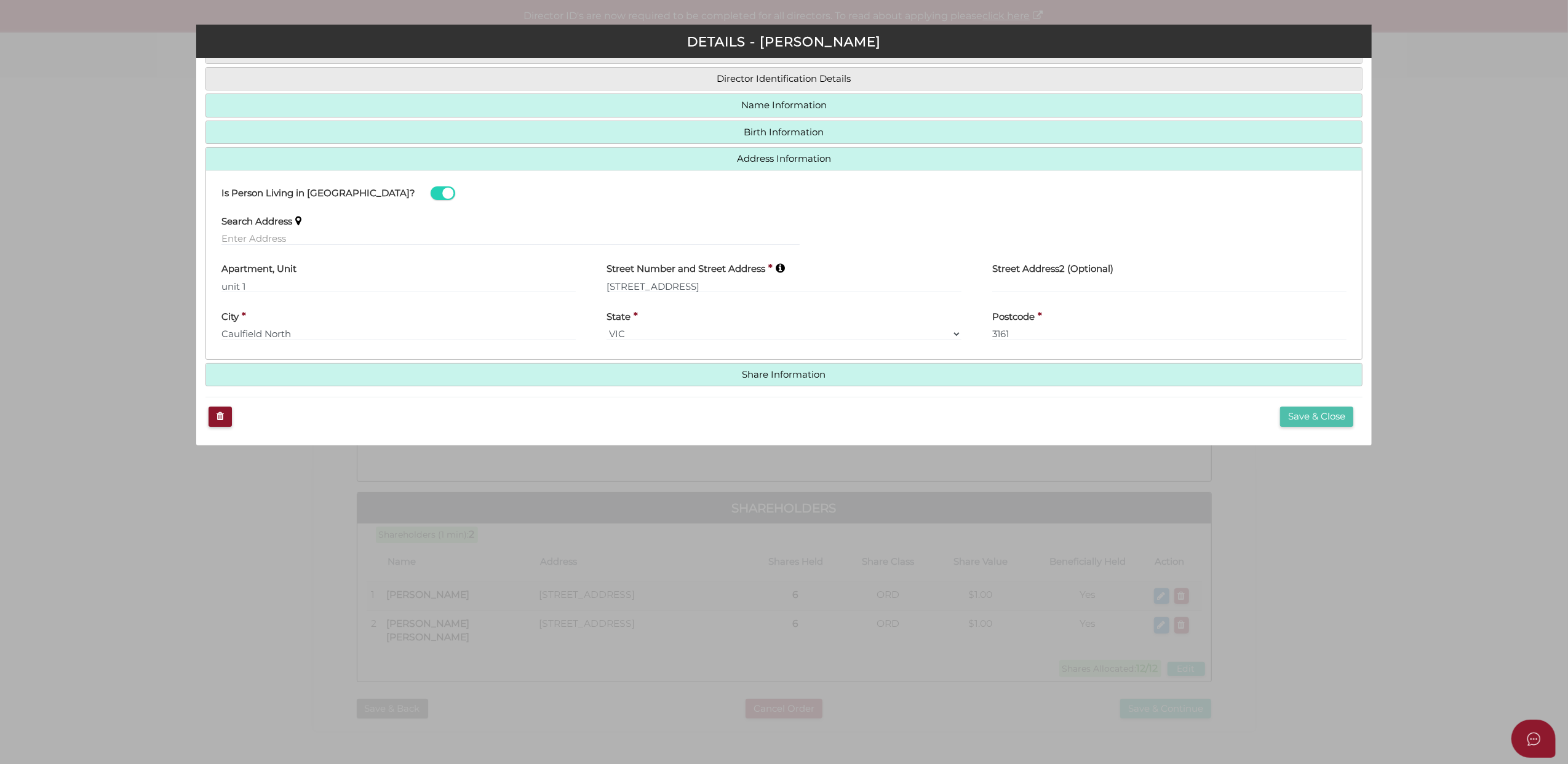
click at [1293, 413] on button "Save & Close" at bounding box center [1316, 417] width 73 height 20
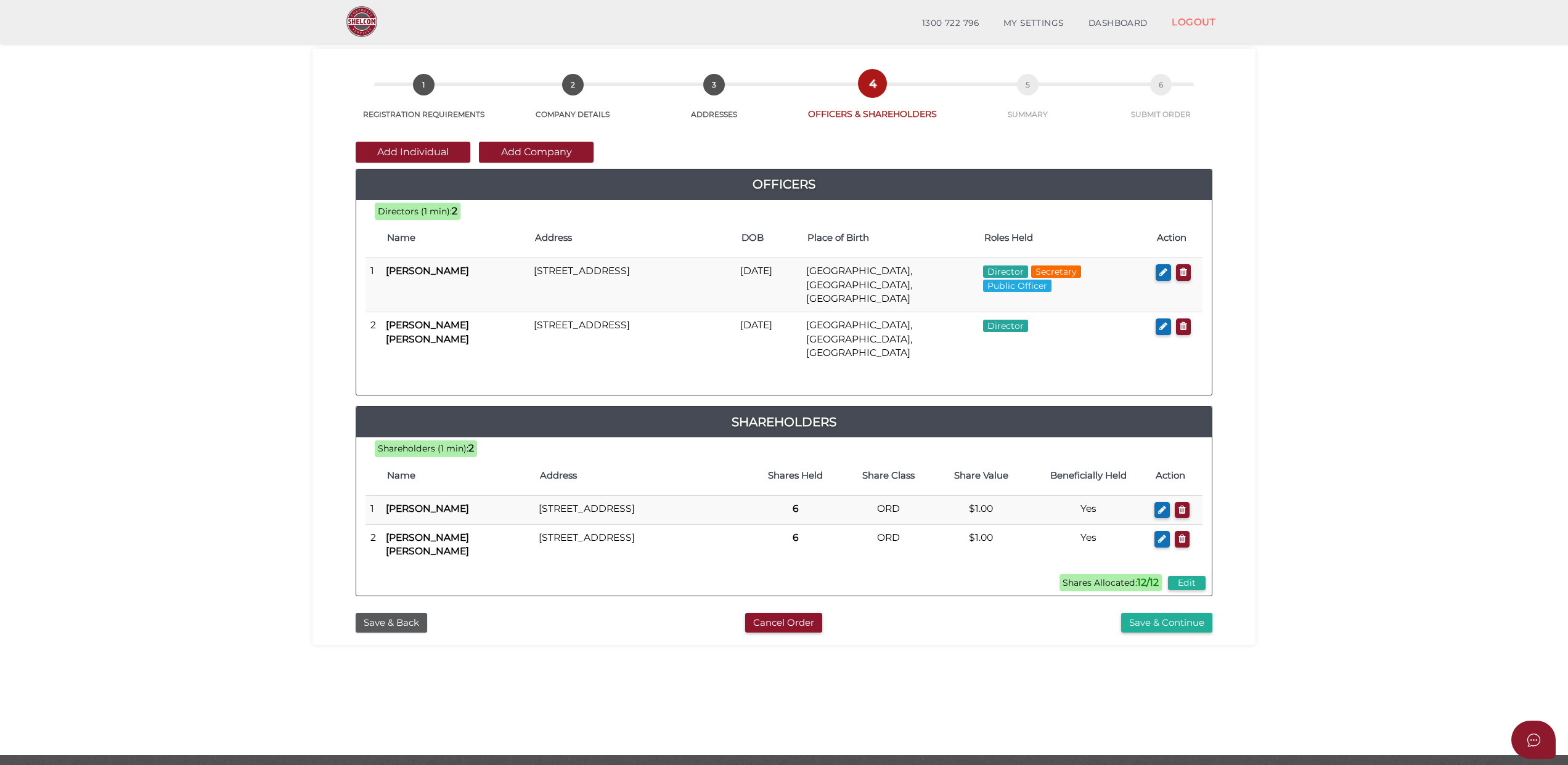
scroll to position [80, 0]
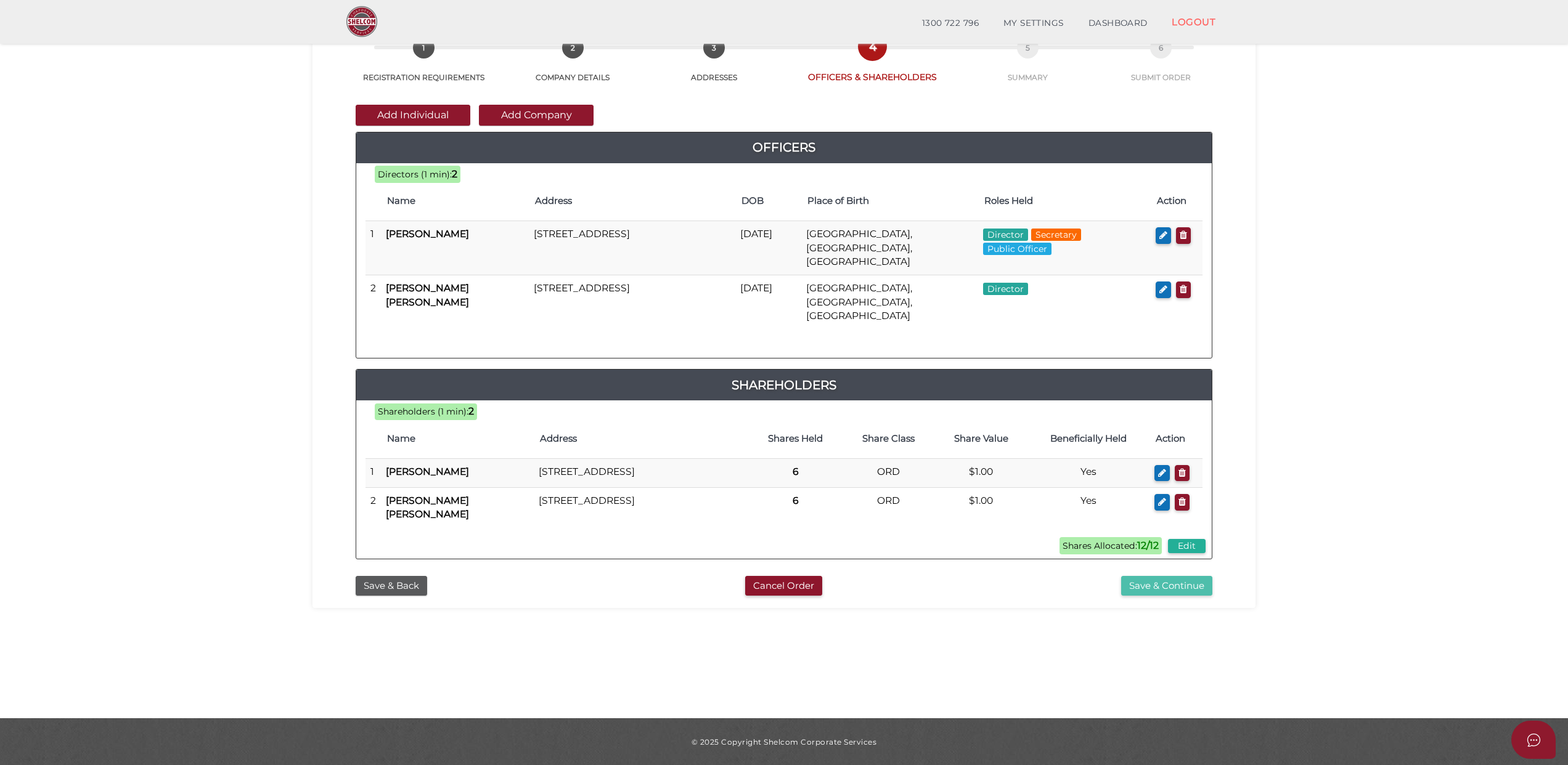
click at [1151, 576] on button "Save & Continue" at bounding box center [1167, 586] width 91 height 20
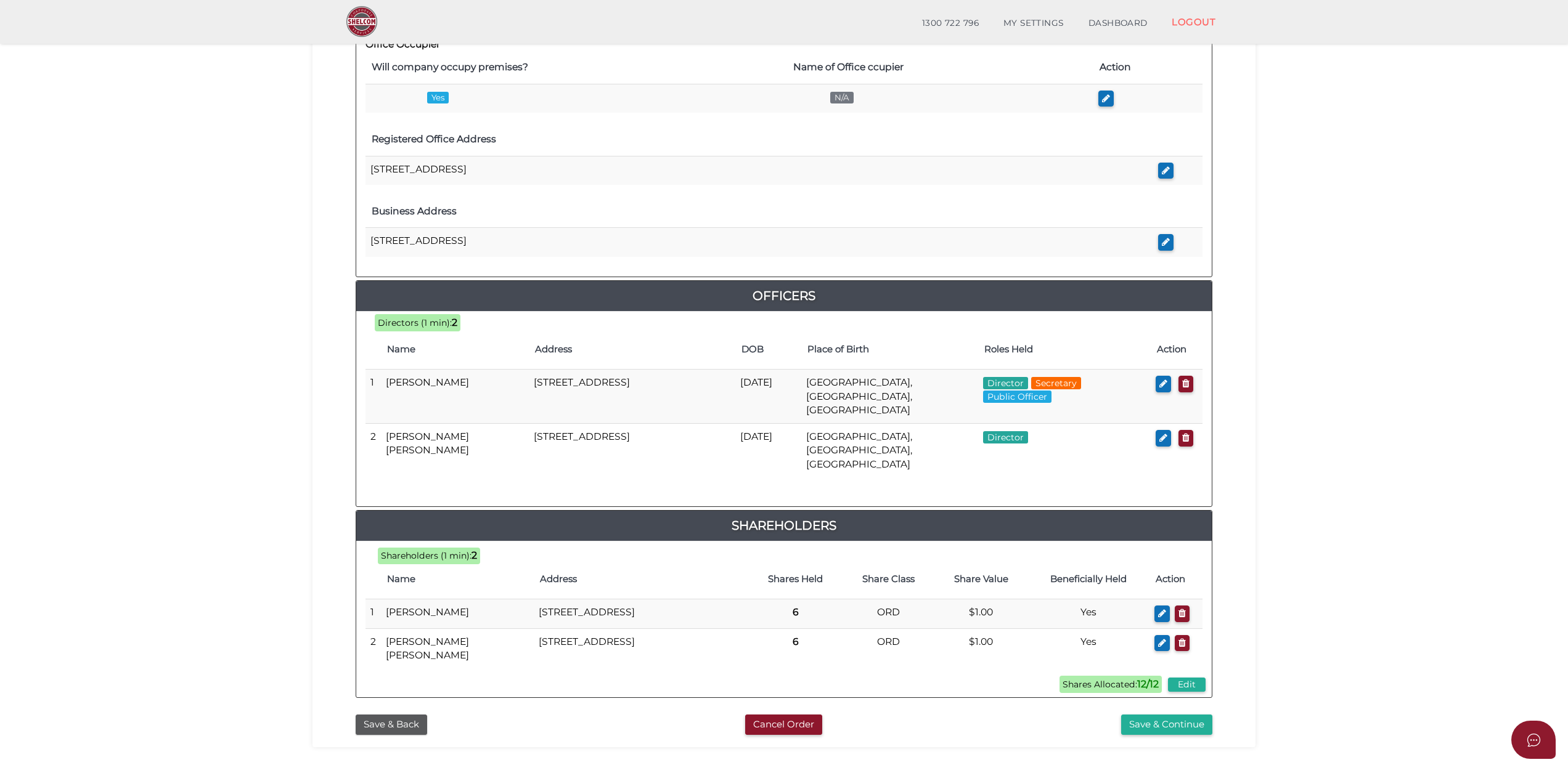
scroll to position [412, 0]
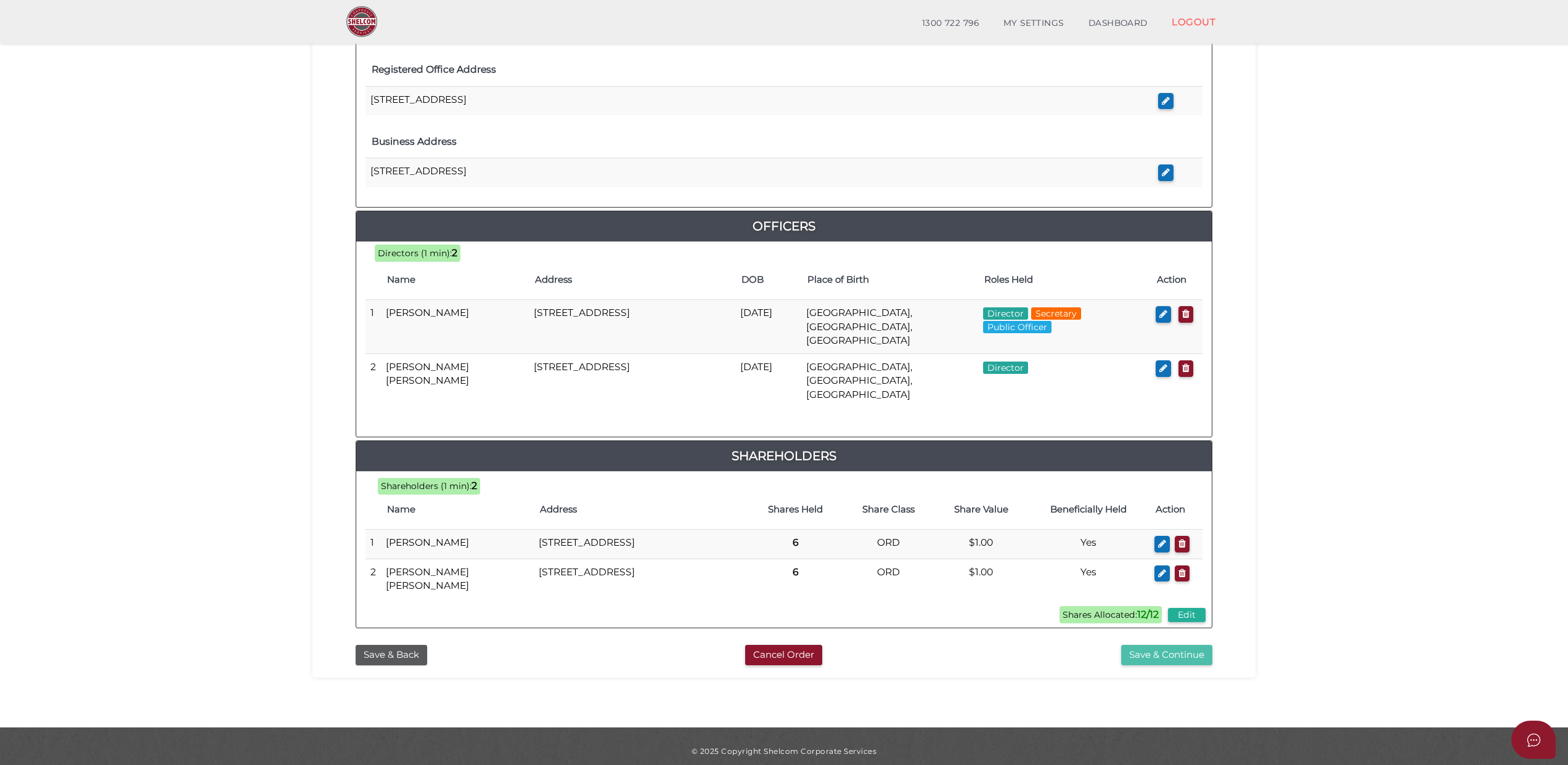
click at [1147, 645] on button "Save & Continue" at bounding box center [1167, 655] width 91 height 20
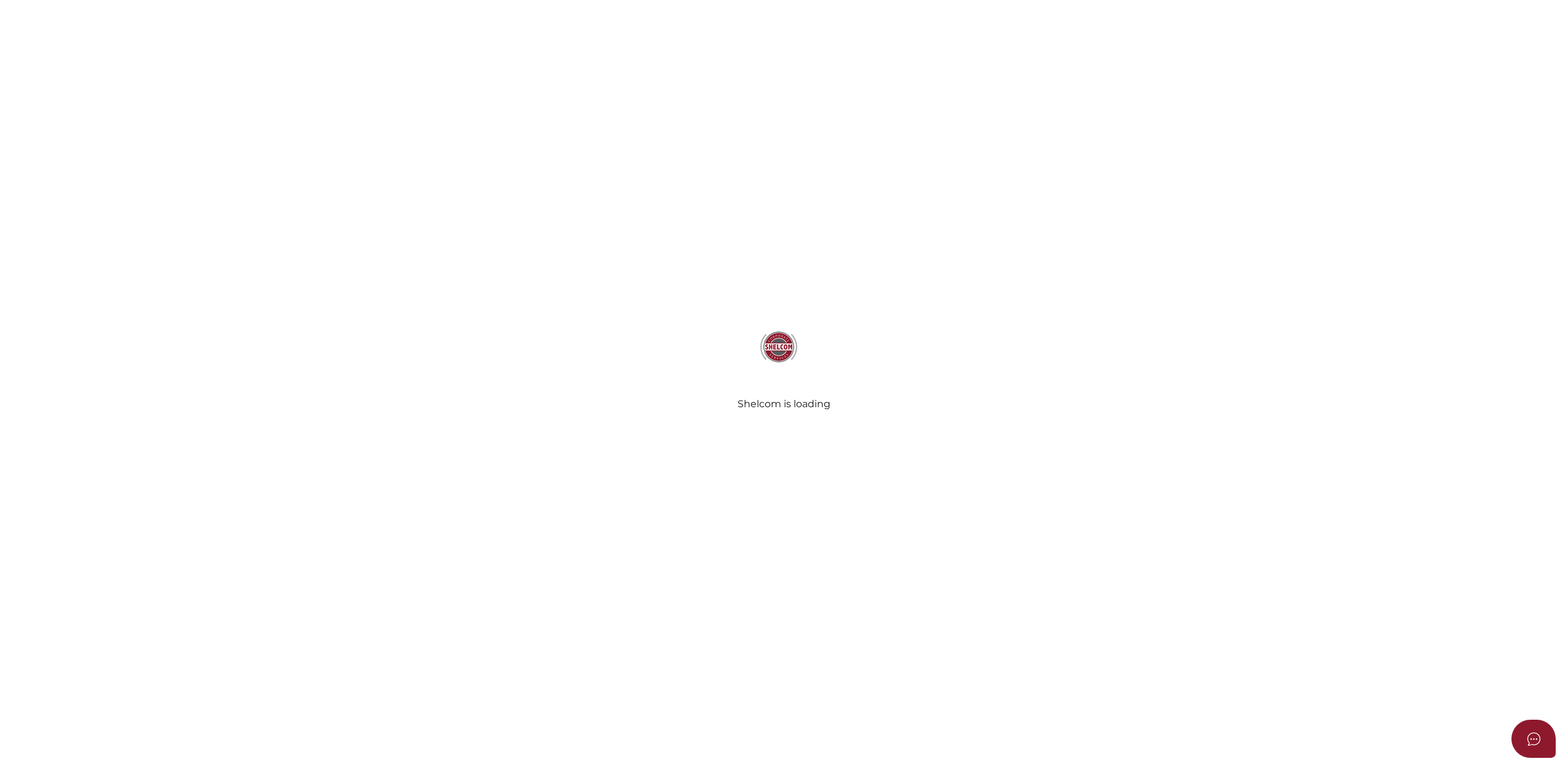
select select "Comb Binding"
radio input "true"
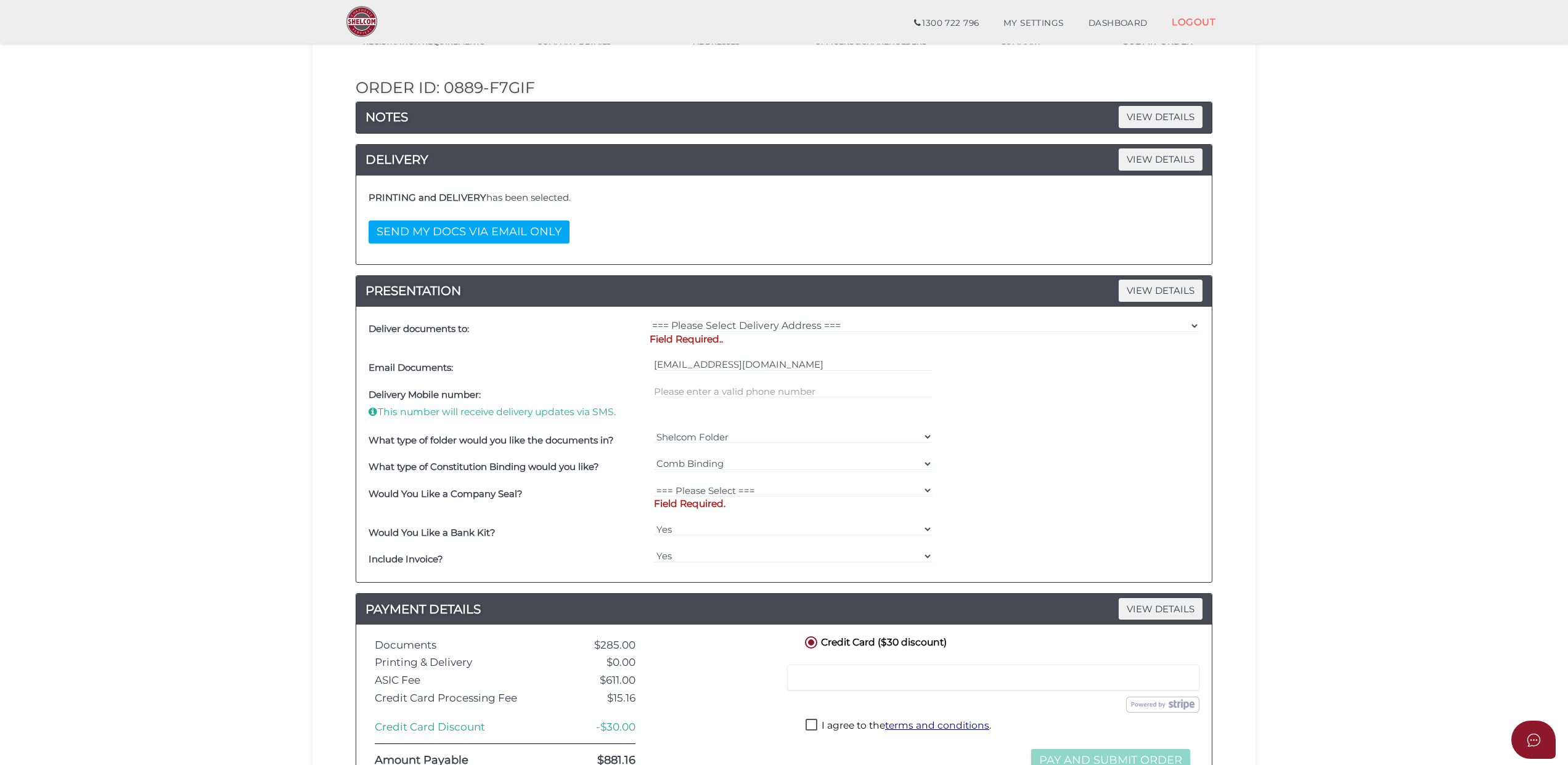
scroll to position [283, 0]
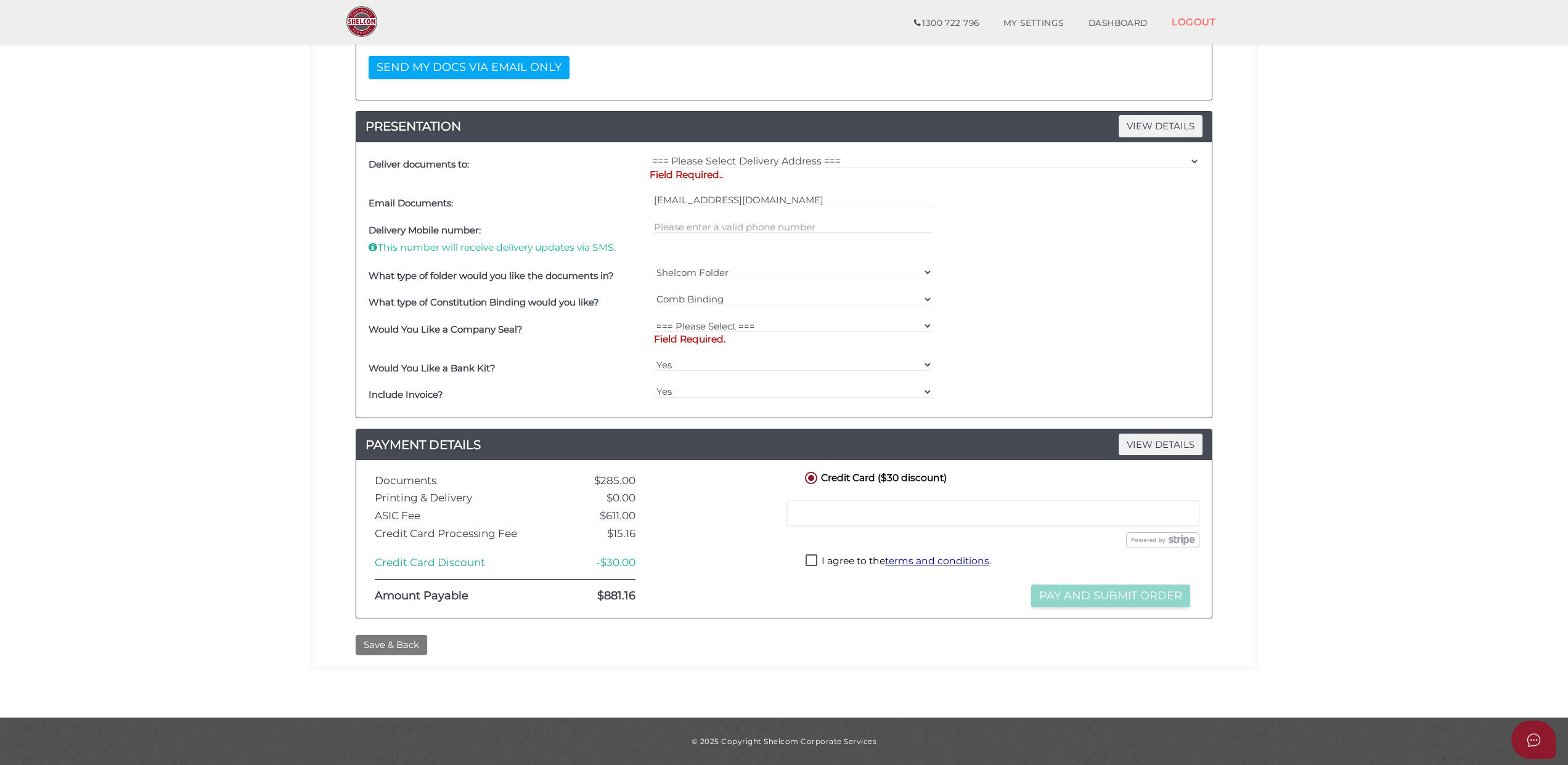
click at [391, 645] on button "Save & Back" at bounding box center [391, 645] width 72 height 20
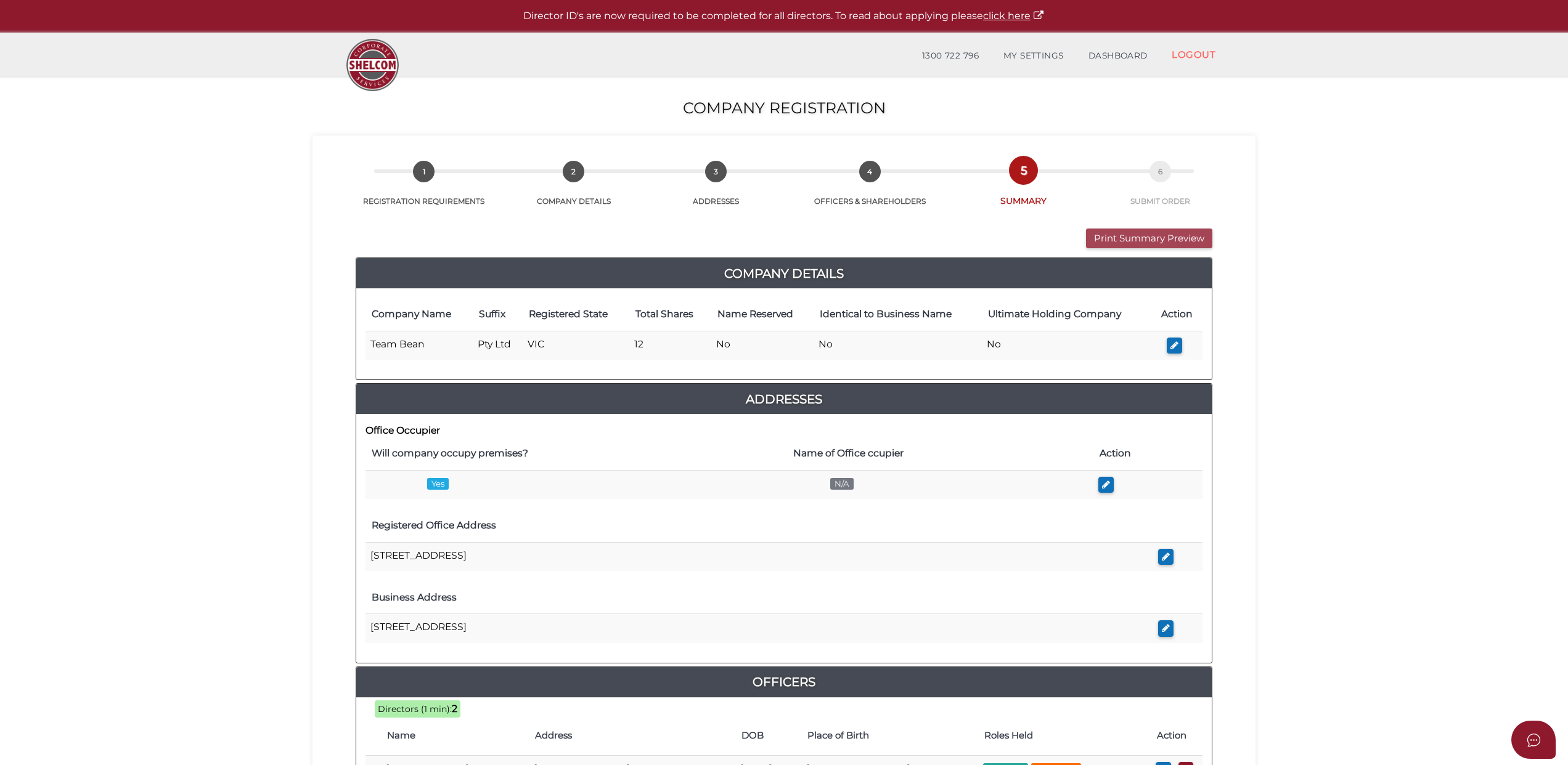
click at [1136, 234] on button "Print Summary Preview" at bounding box center [1149, 238] width 126 height 20
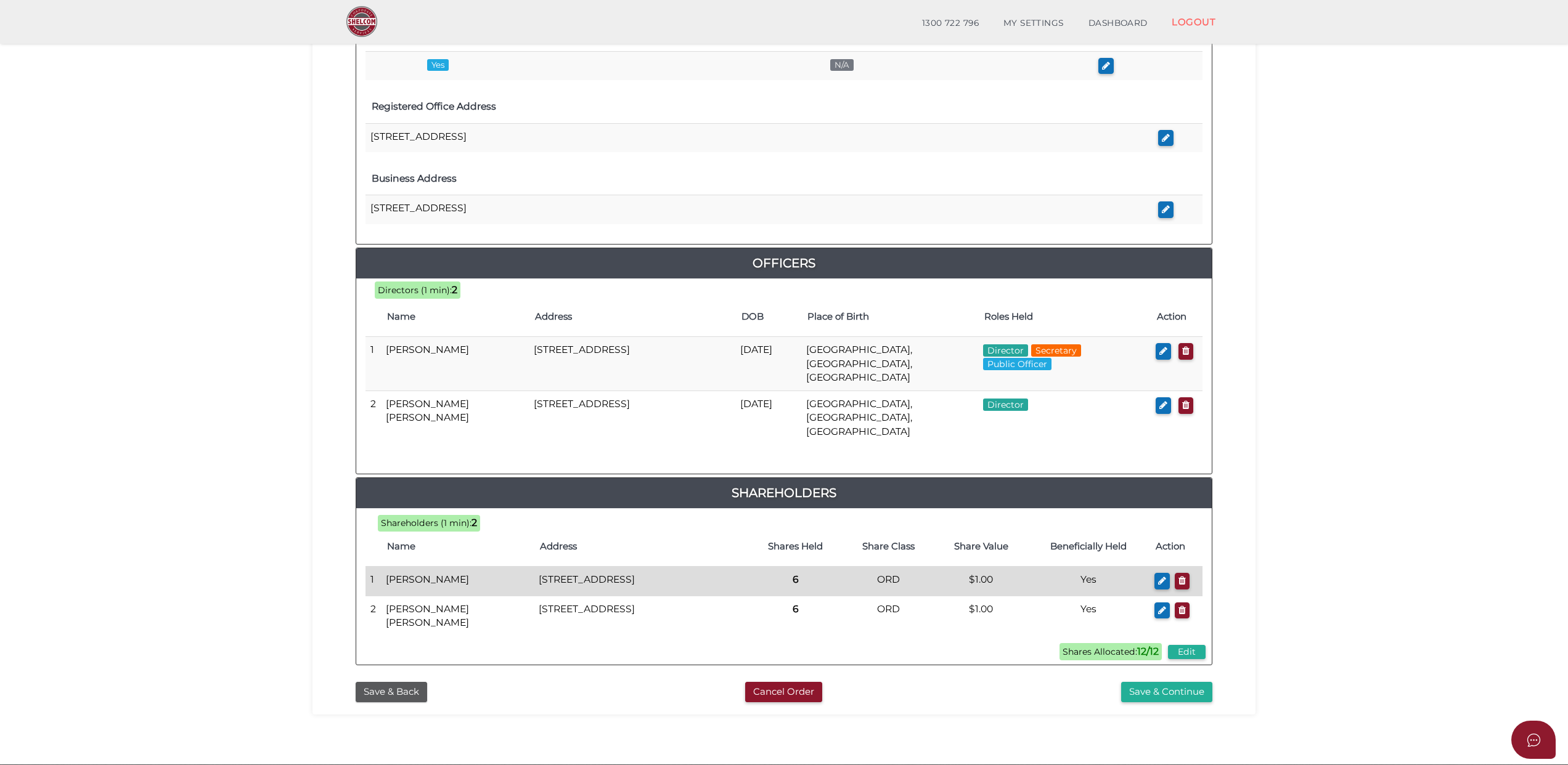
scroll to position [412, 0]
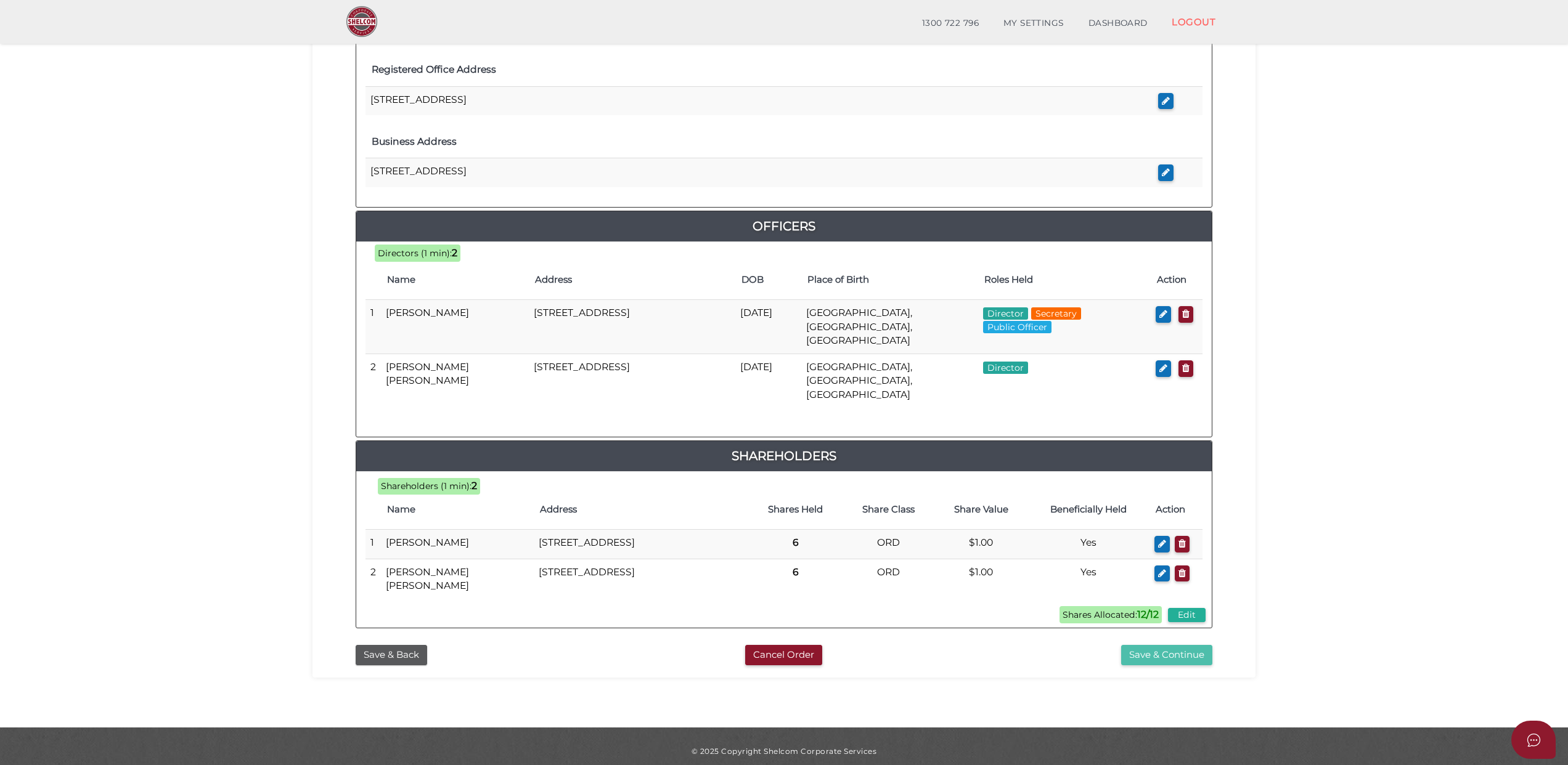
click at [1159, 645] on button "Save & Continue" at bounding box center [1167, 655] width 91 height 20
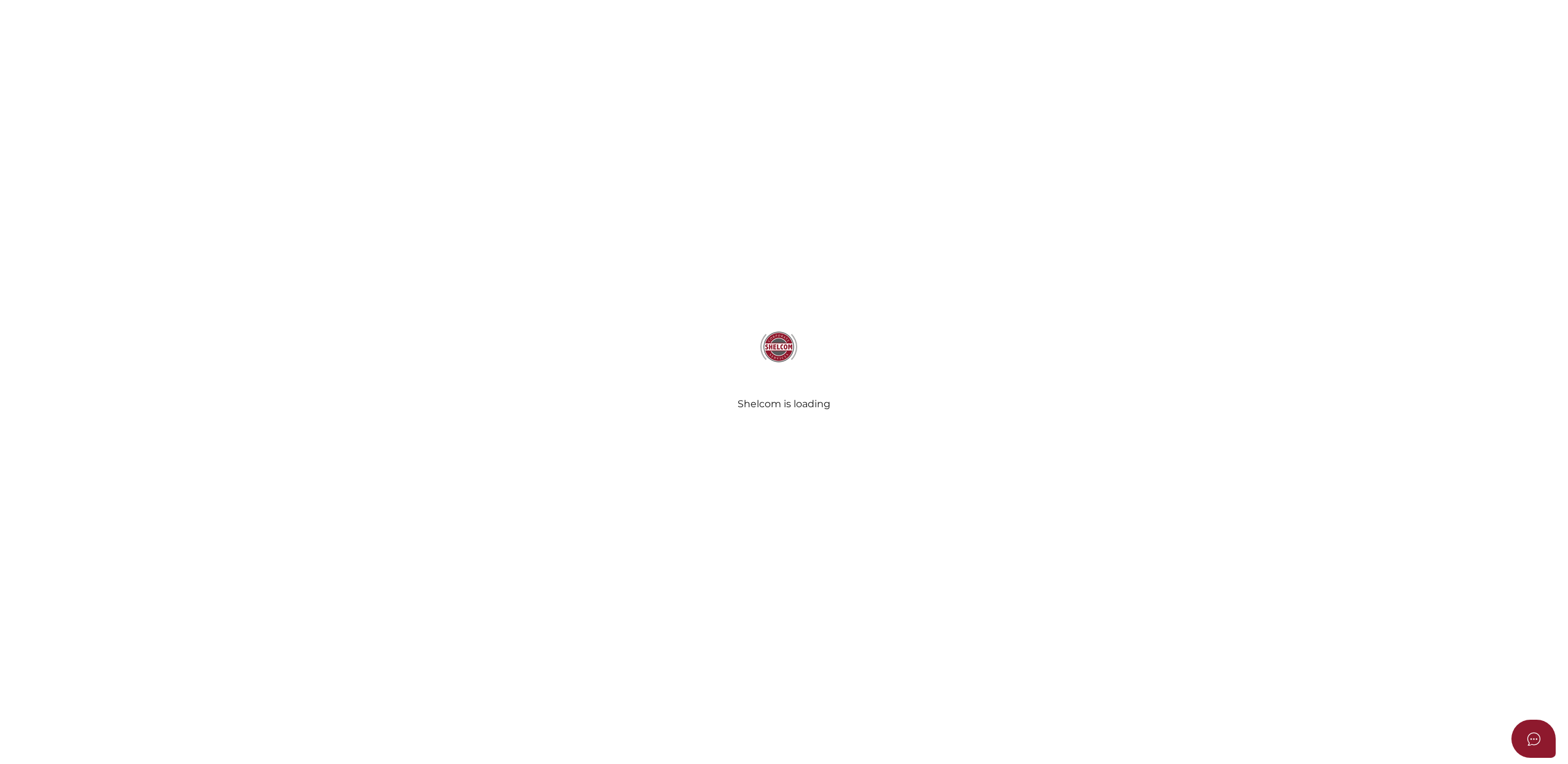
select select "Comb Binding"
radio input "true"
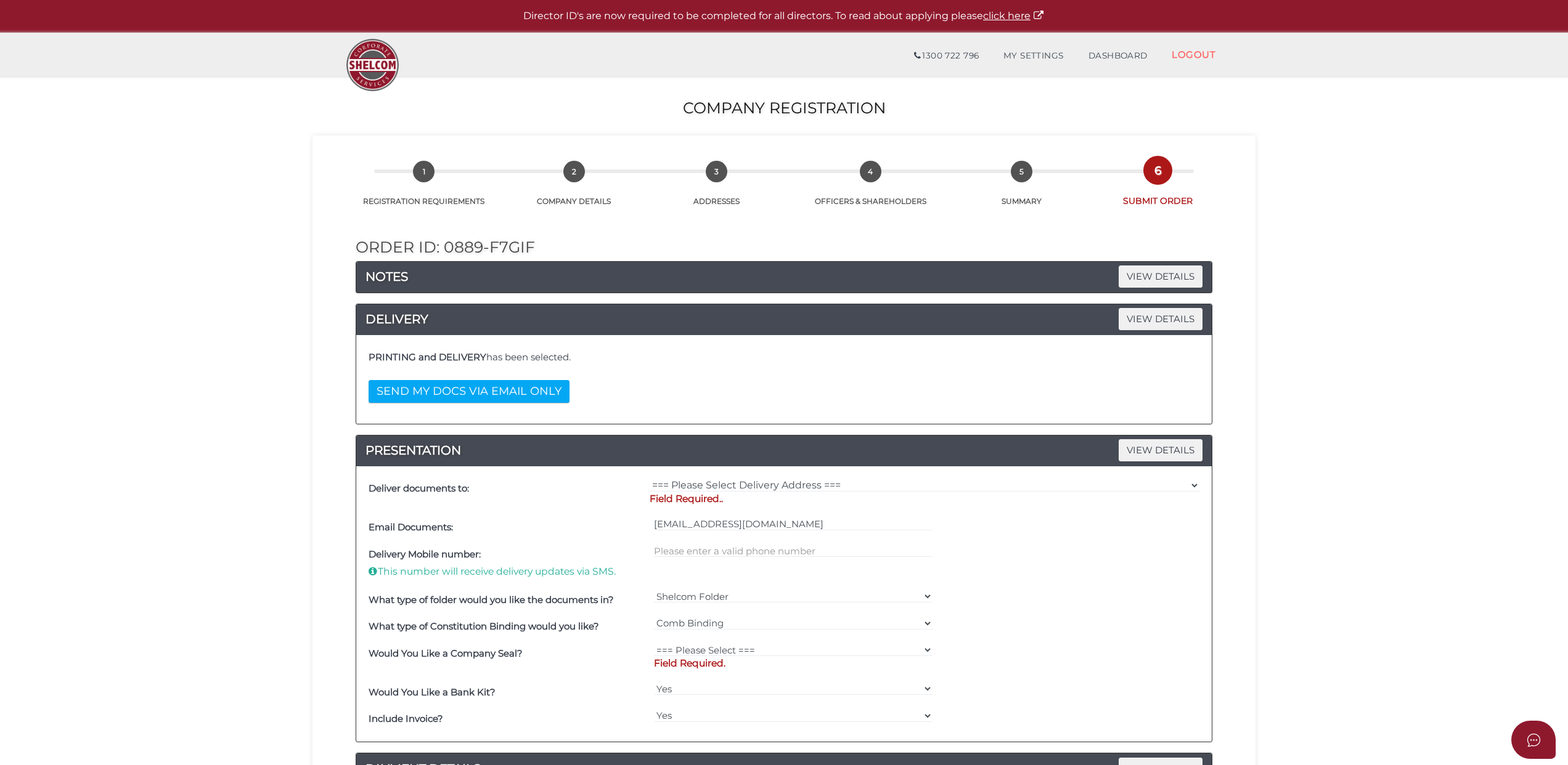
click at [580, 492] on h4 "Deliver documents to:" at bounding box center [506, 488] width 275 height 10
click at [790, 501] on p "Field Required.." at bounding box center [925, 498] width 550 height 13
click at [688, 495] on p "Field Required.." at bounding box center [925, 498] width 550 height 13
click at [765, 516] on div "[EMAIL_ADDRESS][DOMAIN_NAME]" at bounding box center [793, 528] width 285 height 27
click at [657, 551] on input "text" at bounding box center [793, 550] width 280 height 13
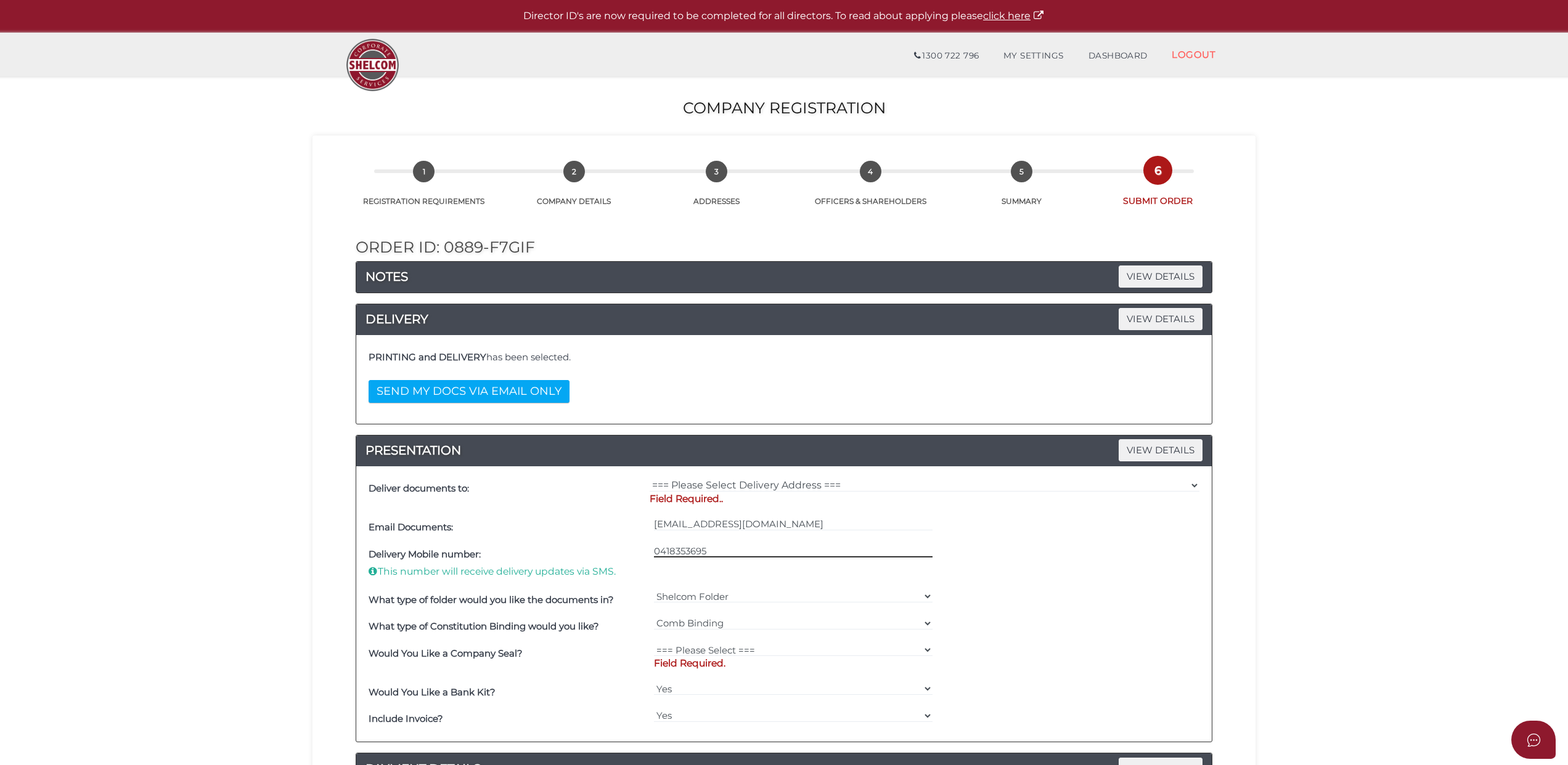
type input "0418353695"
click at [656, 395] on div "PRINTING and DELIVERY has been selected. SEND MY DOCS VIA EMAIL ONLY" at bounding box center [784, 379] width 837 height 70
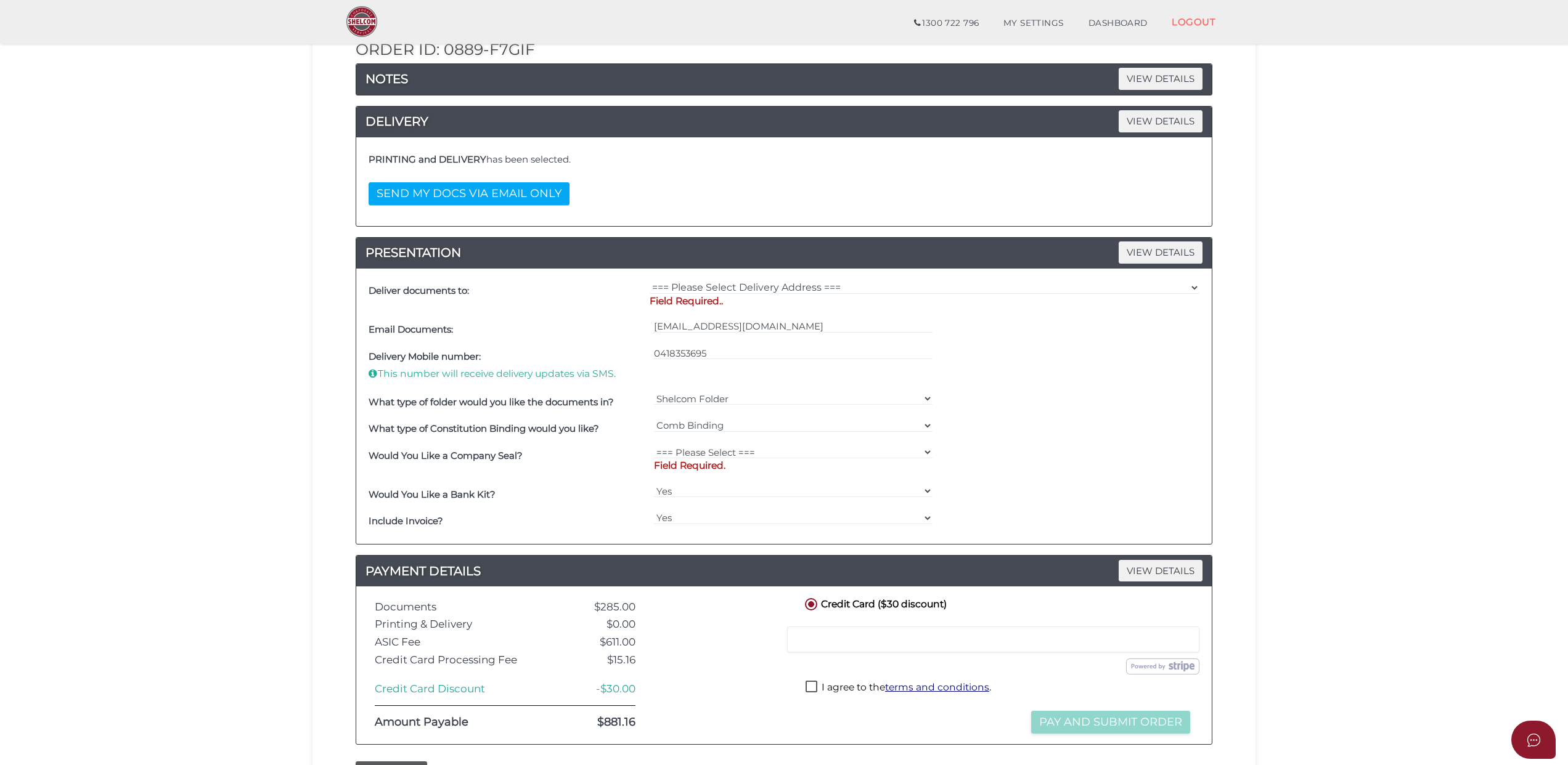
scroll to position [164, 0]
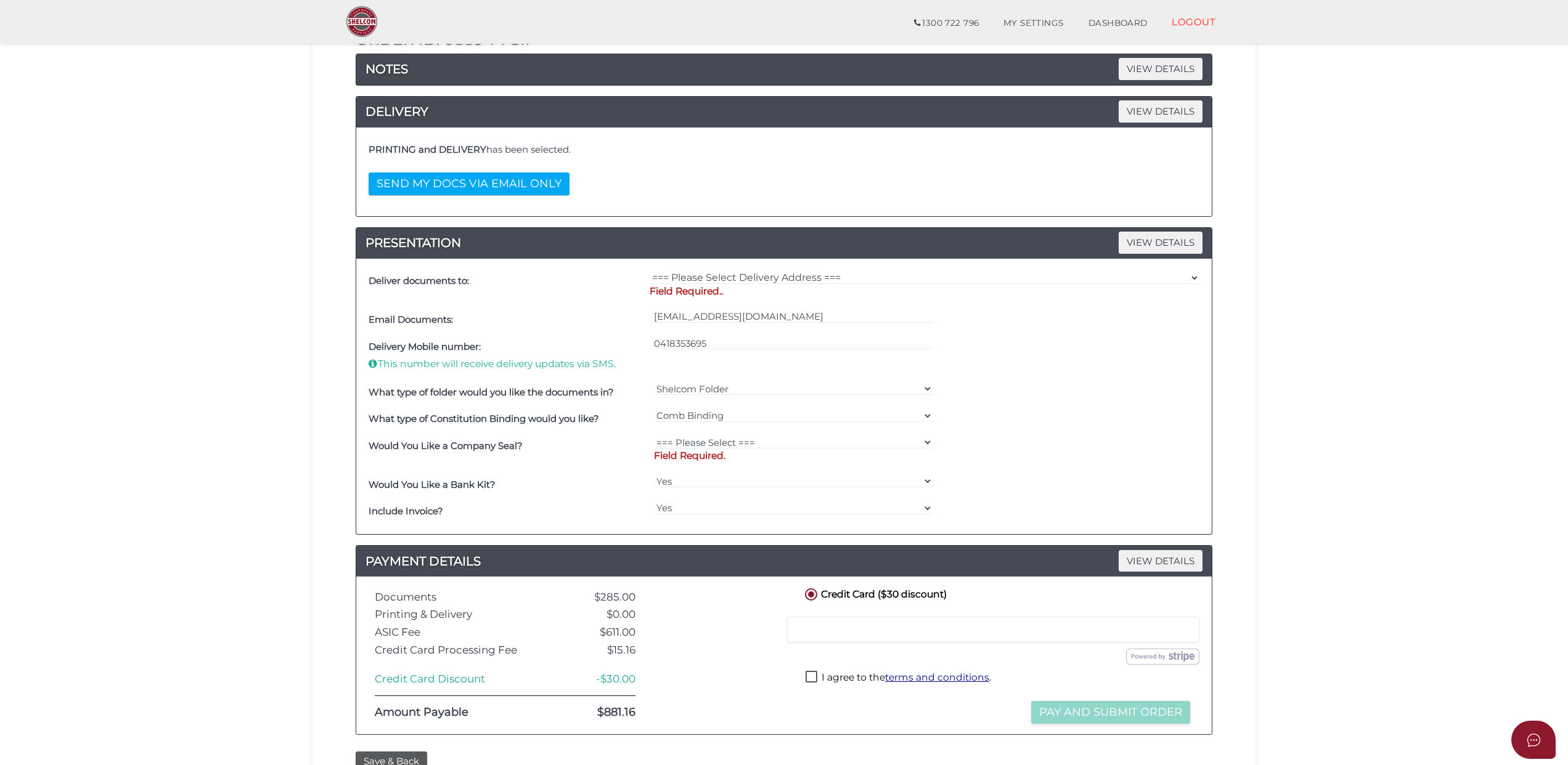
click at [679, 292] on p "Field Required.." at bounding box center [925, 291] width 550 height 13
click at [703, 275] on select "=== Please Select Delivery Address === (User Address - [PERSON_NAME]) KCL Law […" at bounding box center [925, 277] width 550 height 13
click at [650, 272] on select "=== Please Select Delivery Address === (User Address - [PERSON_NAME]) KCL Law […" at bounding box center [925, 277] width 550 height 13
click at [724, 279] on select "=== Please Select Delivery Address === (User Address - [PERSON_NAME]) KCL Law […" at bounding box center [925, 277] width 550 height 13
select select "0"
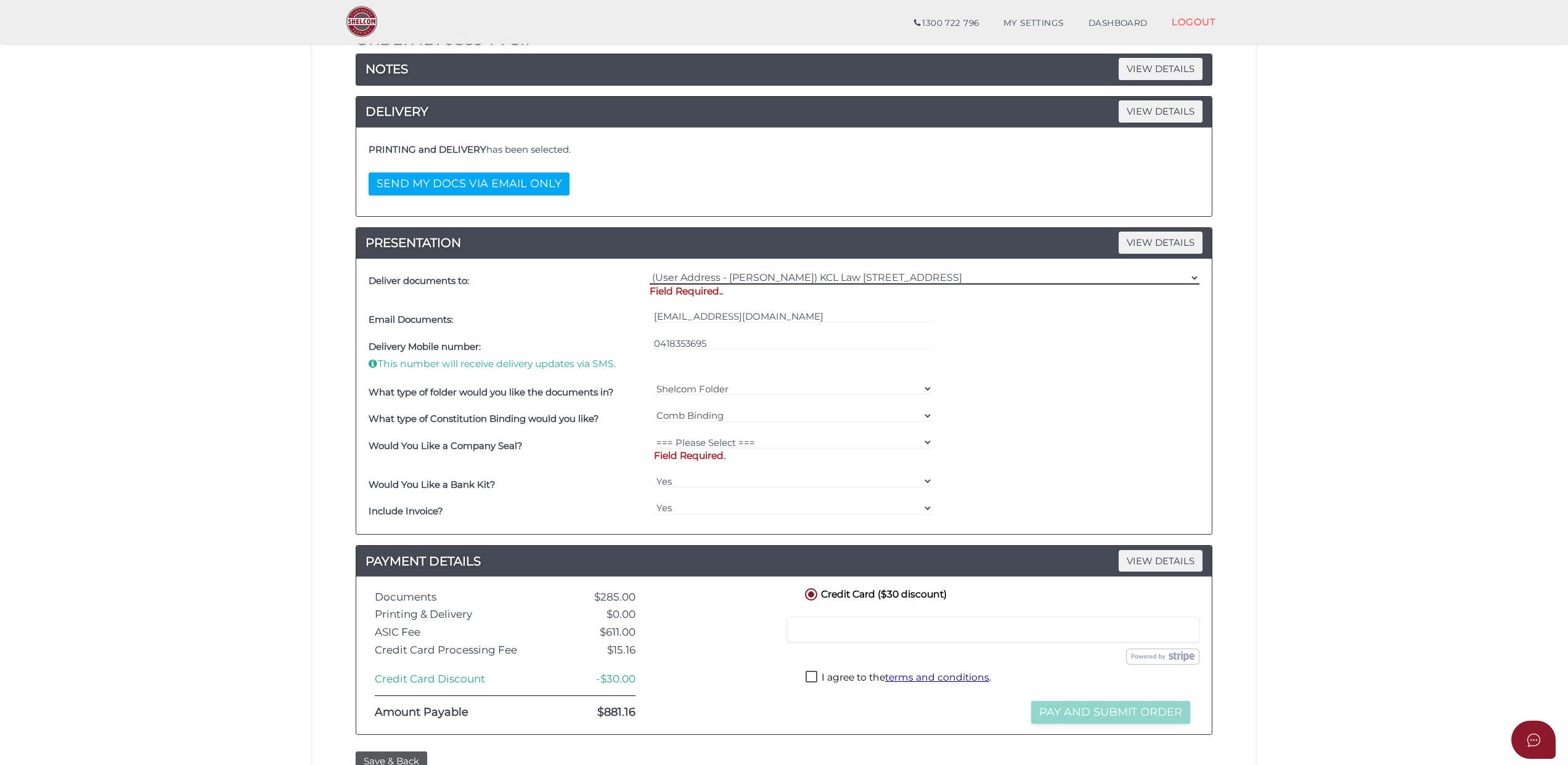
click at [650, 272] on select "=== Please Select Delivery Address === (User Address - [PERSON_NAME]) KCL Law […" at bounding box center [925, 277] width 550 height 13
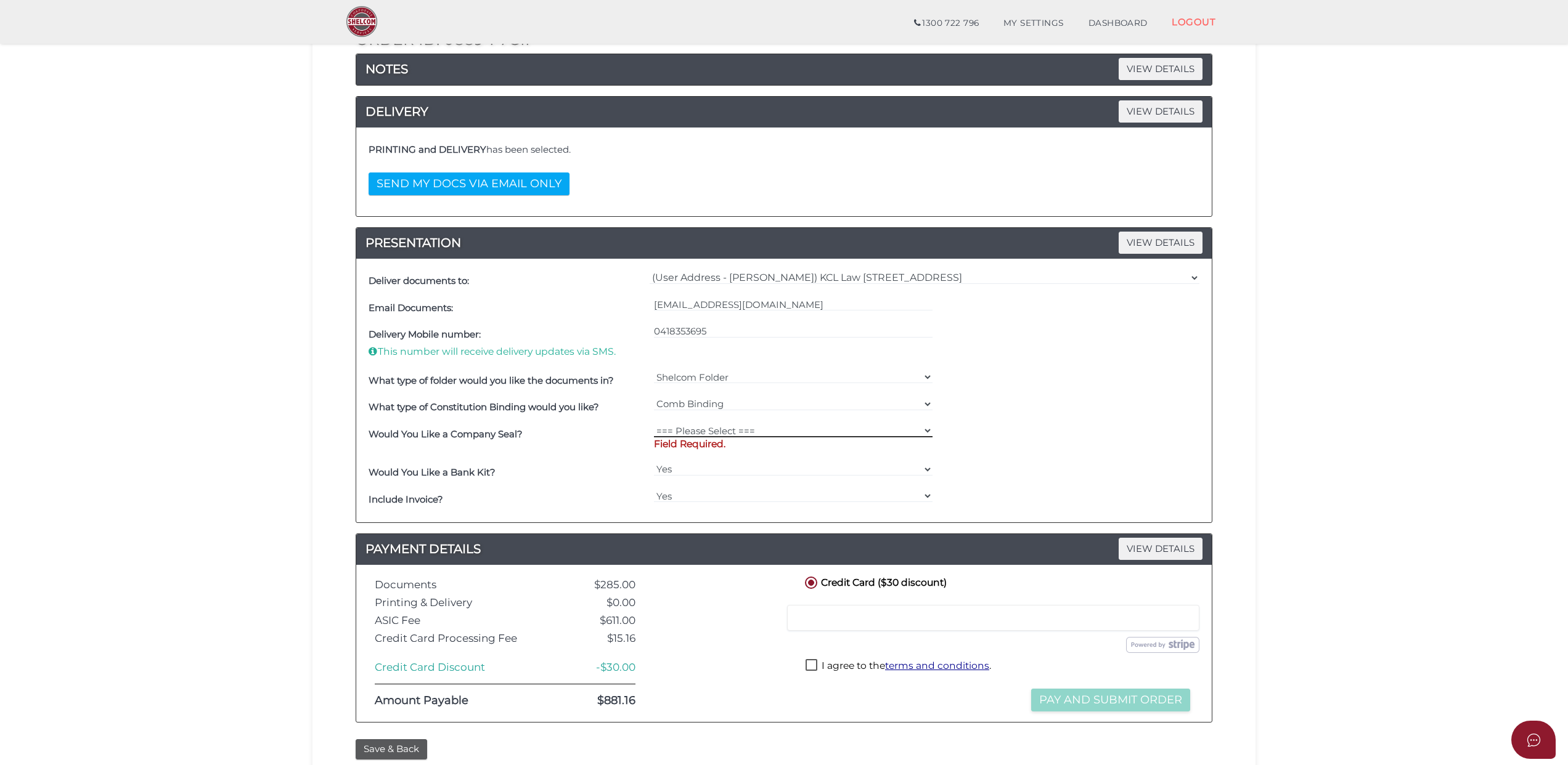
click at [923, 430] on select "=== Please Select === Fold Seal $50 No Seal" at bounding box center [793, 430] width 280 height 13
select select "0"
click at [654, 425] on select "=== Please Select === Fold Seal $50 No Seal" at bounding box center [793, 430] width 280 height 13
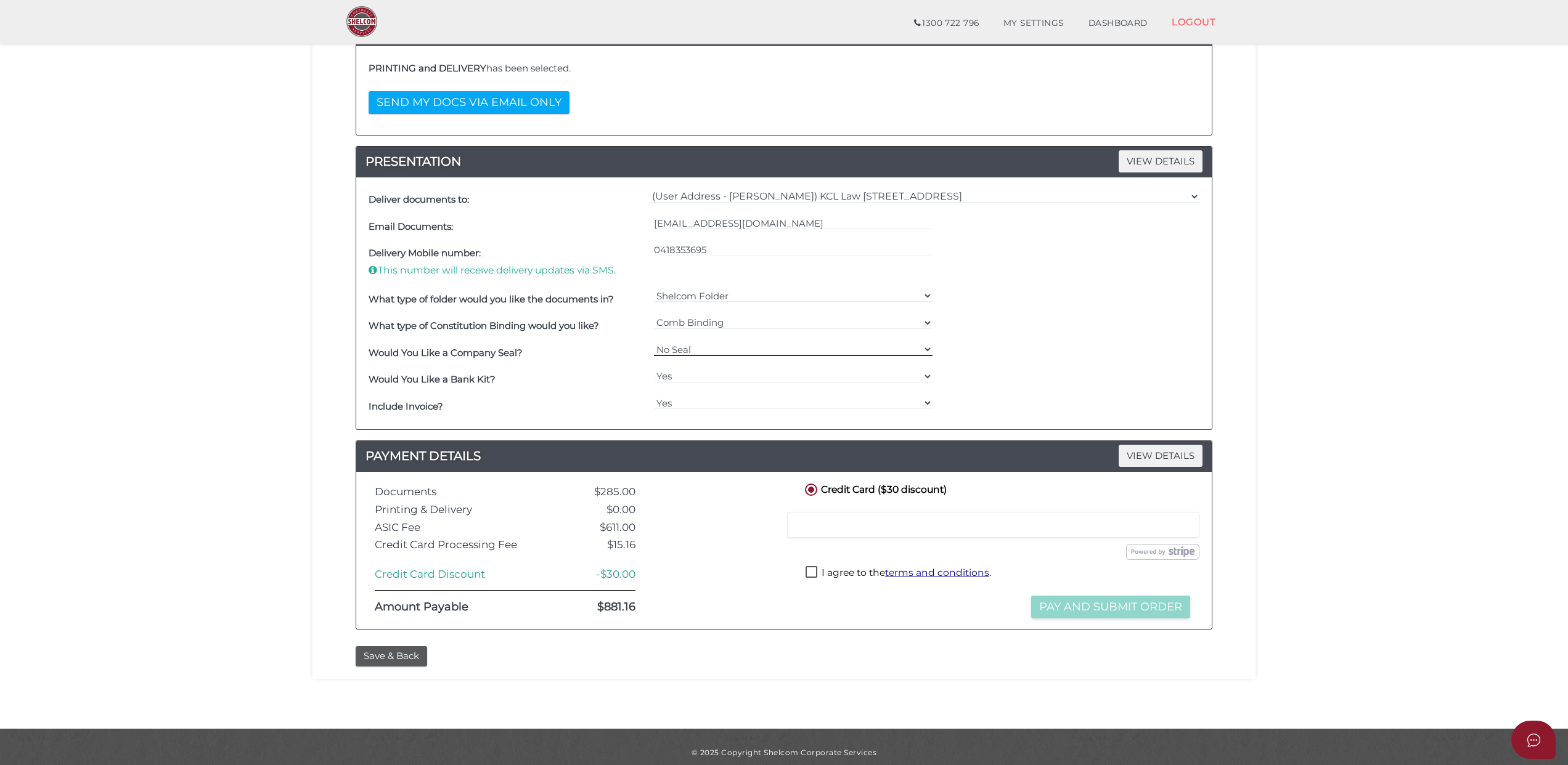
scroll to position [246, 0]
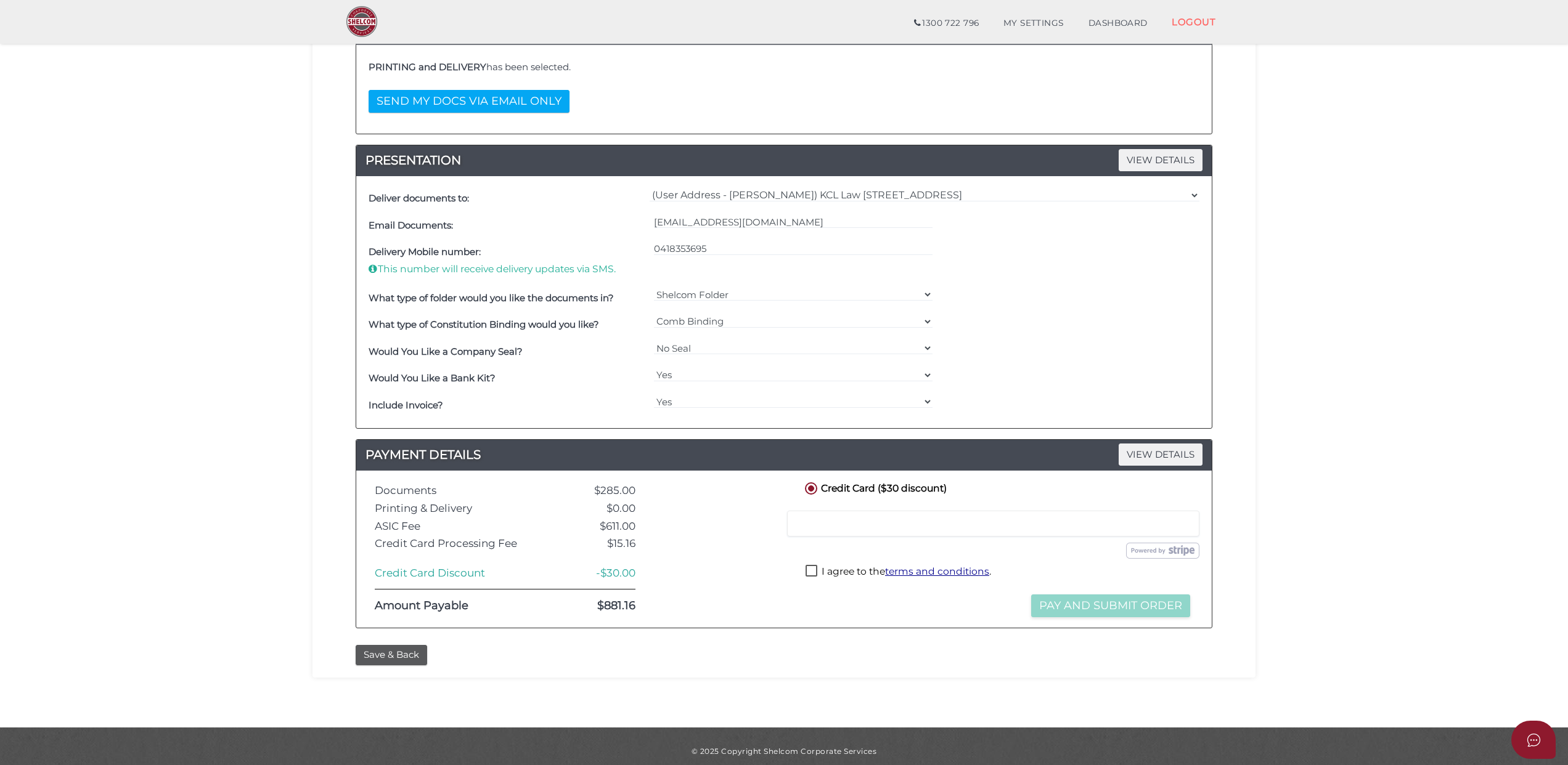
click at [809, 574] on label "I agree to the terms and conditions ." at bounding box center [899, 573] width 186 height 16
checkbox input "true"
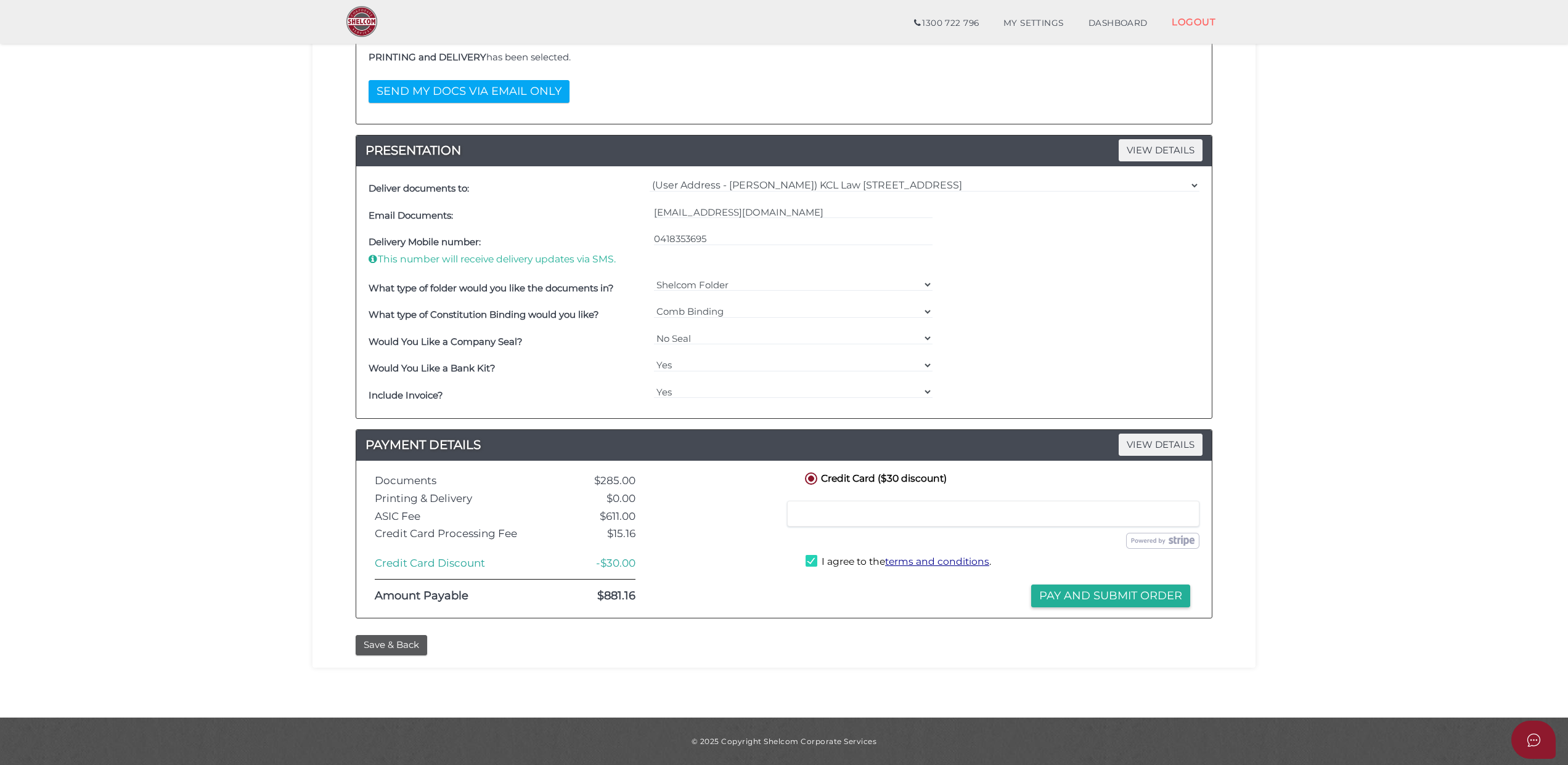
scroll to position [259, 0]
click at [1062, 597] on button "Pay and Submit Order" at bounding box center [1110, 596] width 159 height 23
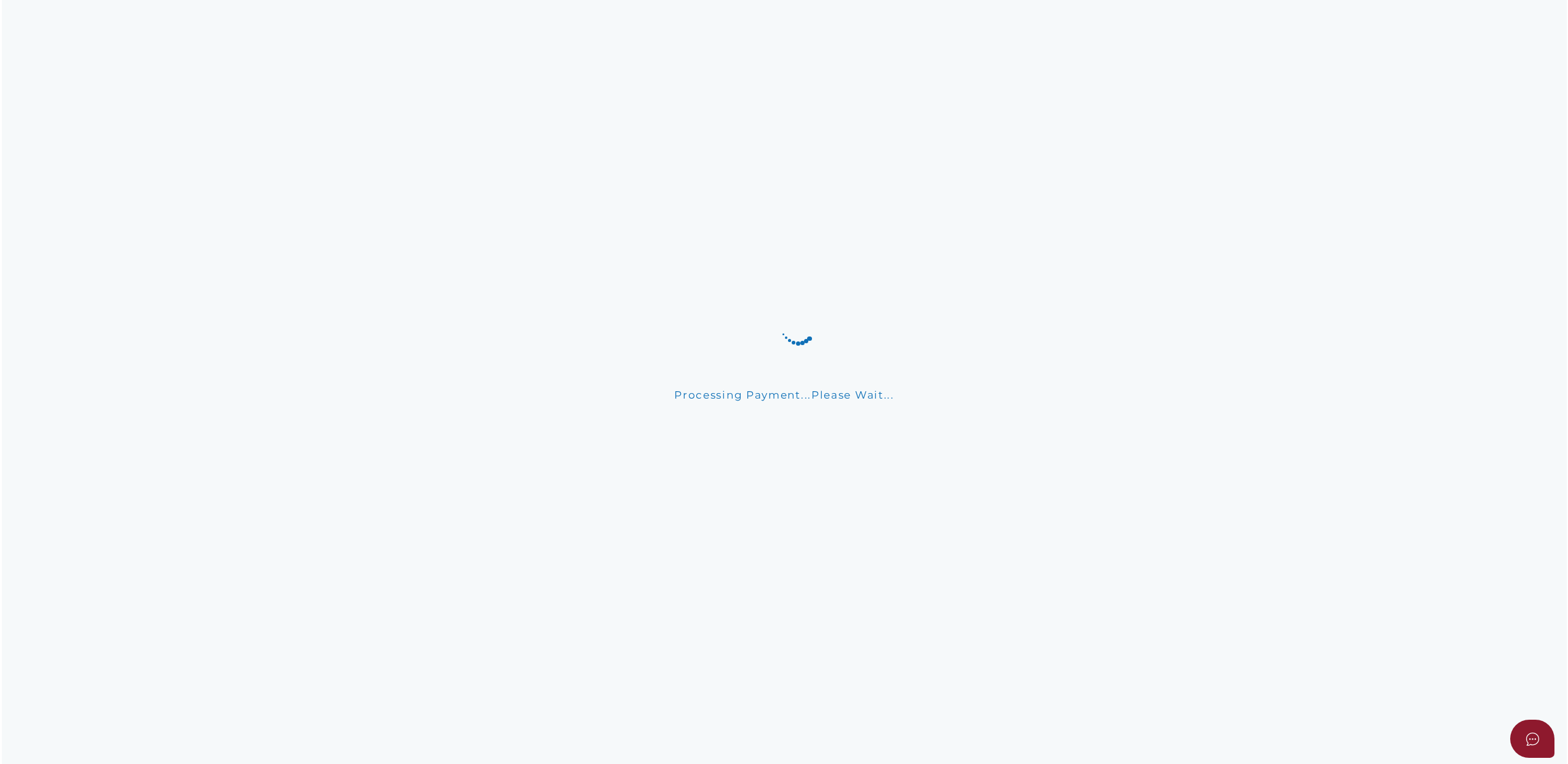
scroll to position [0, 0]
